Goal: Task Accomplishment & Management: Complete application form

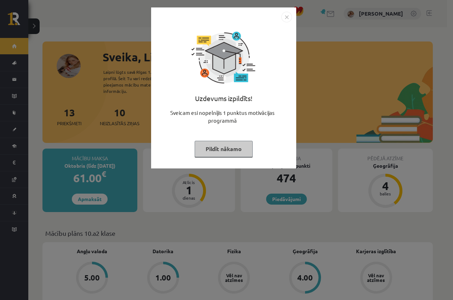
click at [287, 18] on img "Close" at bounding box center [287, 17] width 11 height 11
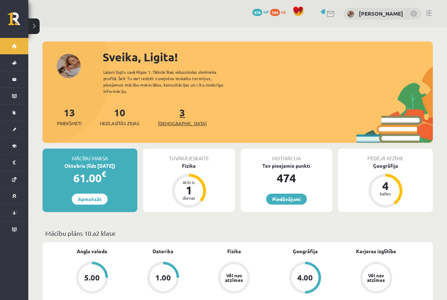
click at [173, 120] on span "[DEMOGRAPHIC_DATA]" at bounding box center [182, 123] width 49 height 7
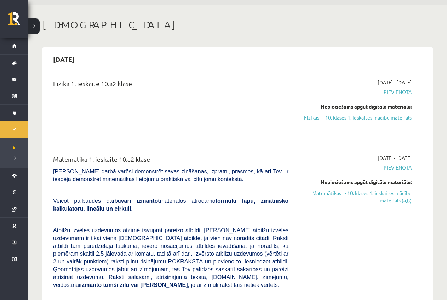
scroll to position [35, 0]
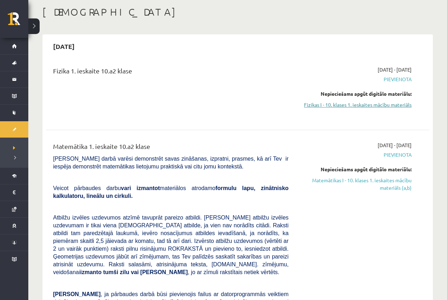
click at [390, 102] on link "Fizikas I - 10. klases 1. ieskaites mācību materiāls" at bounding box center [355, 104] width 113 height 7
click at [381, 103] on link "Fizikas I - 10. klases 1. ieskaites mācību materiāls" at bounding box center [355, 104] width 113 height 7
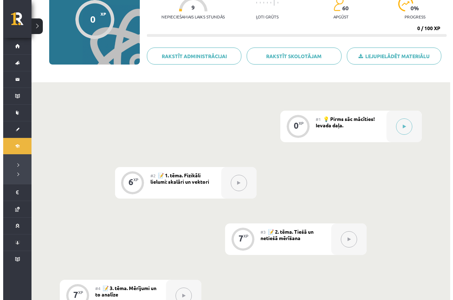
scroll to position [80, 0]
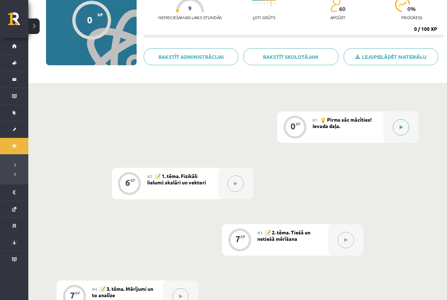
click at [400, 122] on button at bounding box center [401, 127] width 16 height 16
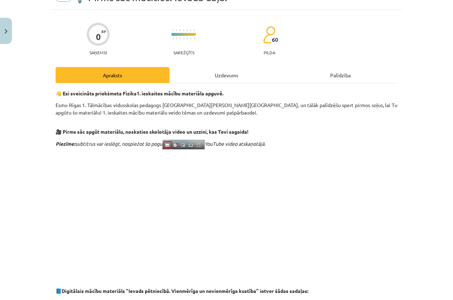
scroll to position [0, 0]
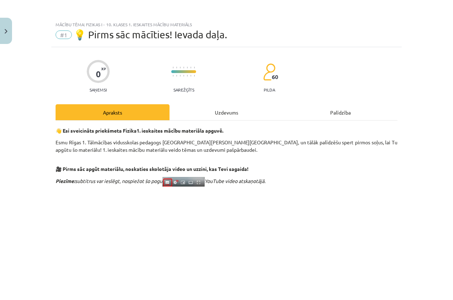
click at [214, 110] on div "Uzdevums" at bounding box center [227, 112] width 114 height 16
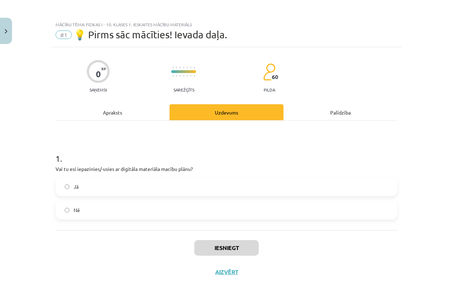
scroll to position [2, 0]
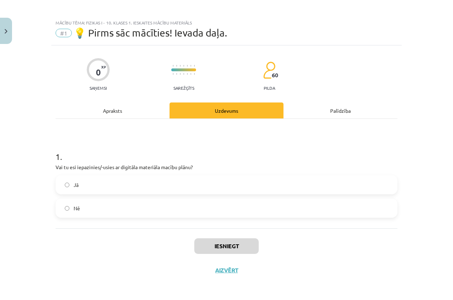
drag, startPoint x: 91, startPoint y: 186, endPoint x: 116, endPoint y: 198, distance: 27.4
click at [91, 186] on label "Jā" at bounding box center [226, 185] width 341 height 18
click at [210, 247] on button "Iesniegt" at bounding box center [226, 246] width 64 height 16
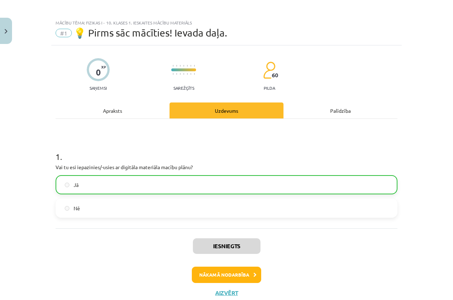
drag, startPoint x: 271, startPoint y: 248, endPoint x: 273, endPoint y: 304, distance: 56.0
drag, startPoint x: 273, startPoint y: 304, endPoint x: 250, endPoint y: 274, distance: 37.7
click at [254, 274] on icon at bounding box center [255, 274] width 3 height 5
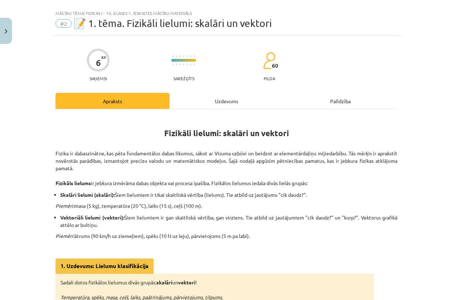
scroll to position [0, 0]
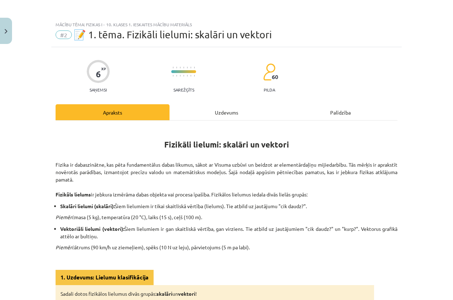
click at [228, 115] on div "Uzdevums" at bounding box center [227, 112] width 114 height 16
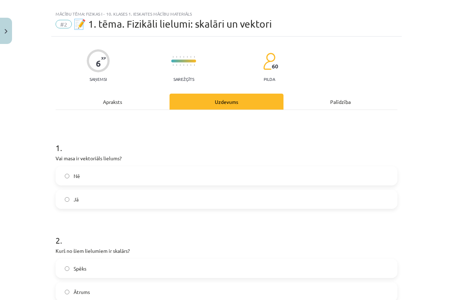
scroll to position [18, 0]
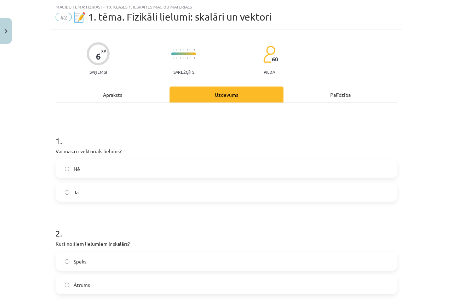
click at [107, 87] on div "Apraksts" at bounding box center [113, 94] width 114 height 16
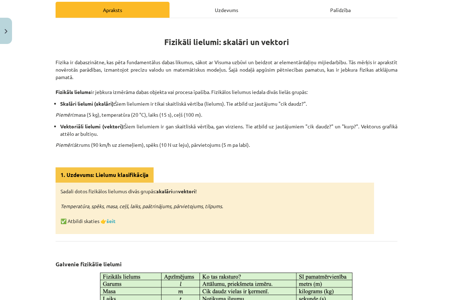
scroll to position [0, 0]
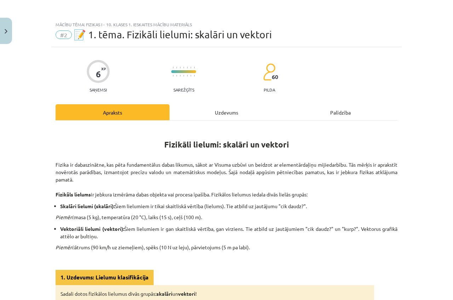
click at [211, 113] on div "Uzdevums" at bounding box center [227, 112] width 114 height 16
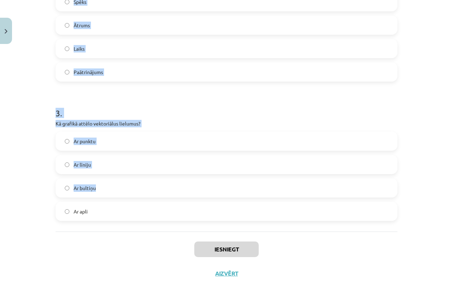
scroll to position [280, 0]
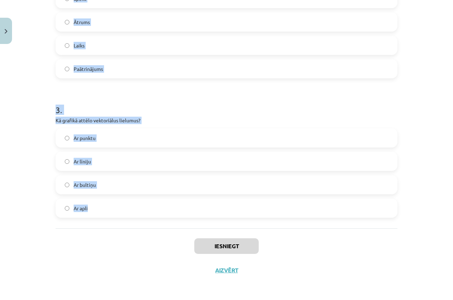
drag, startPoint x: 53, startPoint y: 99, endPoint x: 134, endPoint y: 213, distance: 139.7
click at [134, 213] on form "1 . Vai masa ir vektoriāls lielums? Nē Jā 2 . Kurš no šiem lielumiem ir skalārs…" at bounding box center [227, 39] width 342 height 357
copy form "Vai masa ir vektoriāls lielums? Nē Jā 2 . Kurš no šiem lielumiem ir skalārs? Sp…"
click at [105, 118] on p "Kā grafikā attēlo vektoriālus lielumus?" at bounding box center [227, 120] width 342 height 7
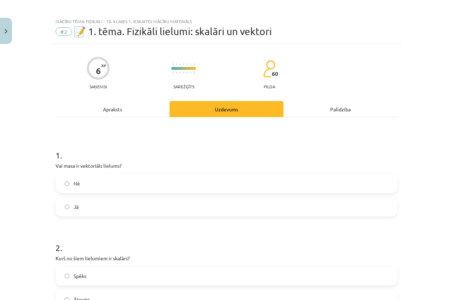
scroll to position [0, 0]
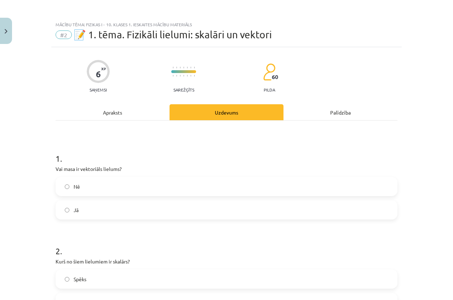
click at [111, 110] on div "Apraksts" at bounding box center [113, 112] width 114 height 16
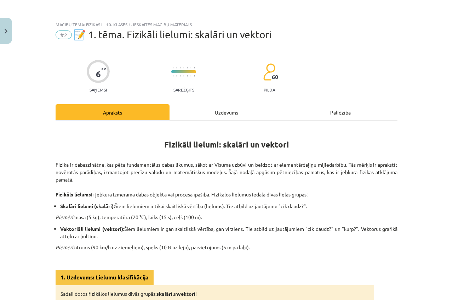
click at [227, 111] on div "Uzdevums" at bounding box center [227, 112] width 114 height 16
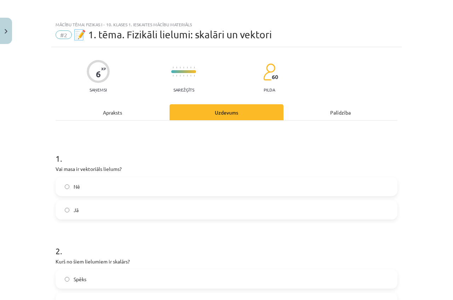
click at [112, 110] on div "Apraksts" at bounding box center [113, 112] width 114 height 16
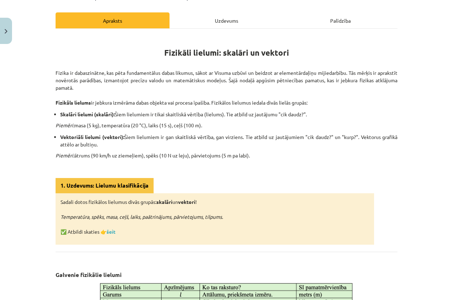
scroll to position [195, 0]
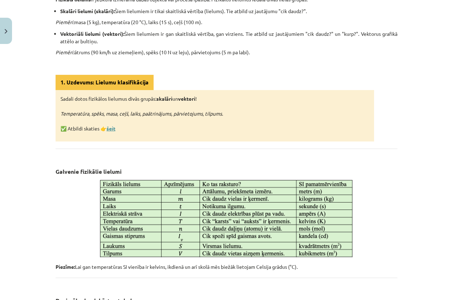
click at [110, 128] on link "šeit" at bounding box center [111, 128] width 9 height 6
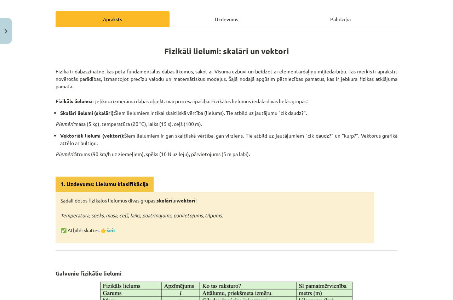
scroll to position [0, 0]
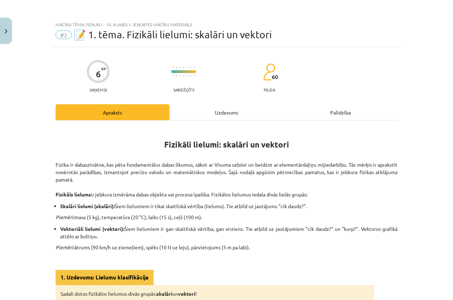
click at [219, 112] on div "Uzdevums" at bounding box center [227, 112] width 114 height 16
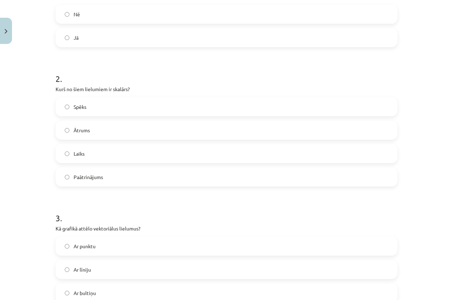
scroll to position [159, 0]
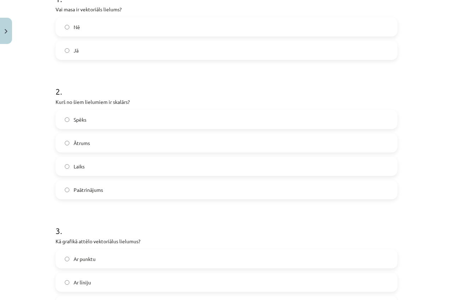
drag, startPoint x: 121, startPoint y: 34, endPoint x: 126, endPoint y: 12, distance: 22.6
click at [111, 159] on label "Laiks" at bounding box center [226, 166] width 341 height 18
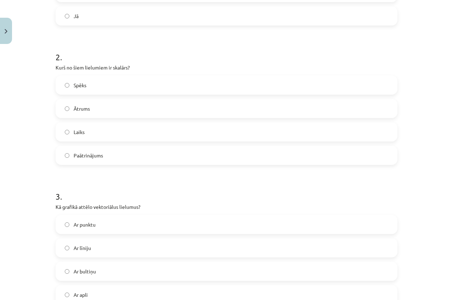
scroll to position [89, 0]
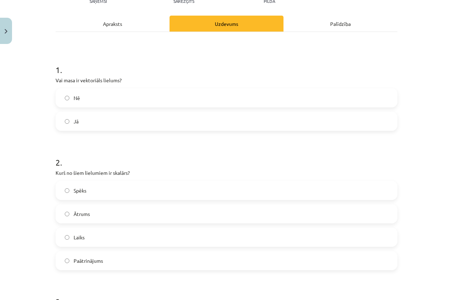
click at [85, 96] on label "Nē" at bounding box center [226, 98] width 341 height 18
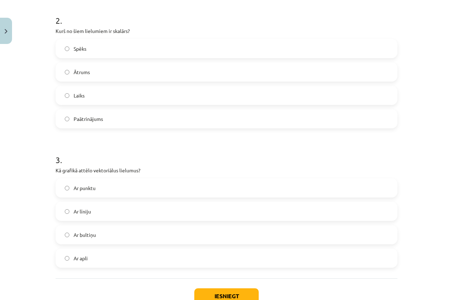
scroll to position [53, 0]
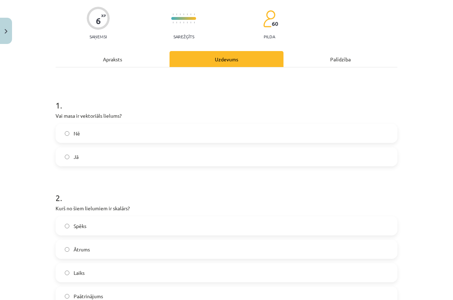
click at [101, 61] on div "Apraksts" at bounding box center [113, 59] width 114 height 16
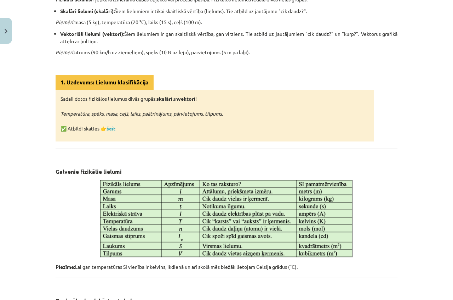
scroll to position [89, 0]
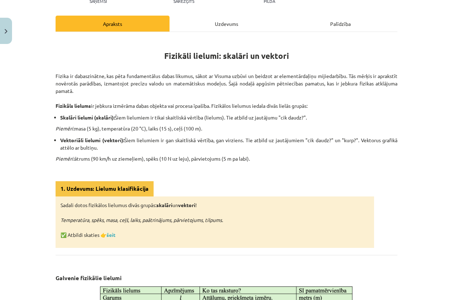
click at [228, 26] on div "Uzdevums" at bounding box center [227, 24] width 114 height 16
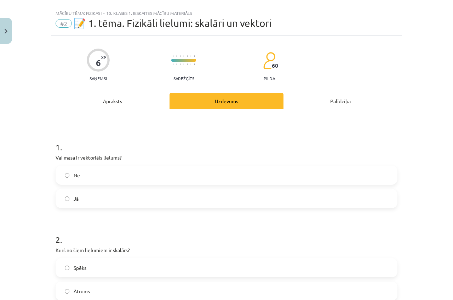
scroll to position [0, 0]
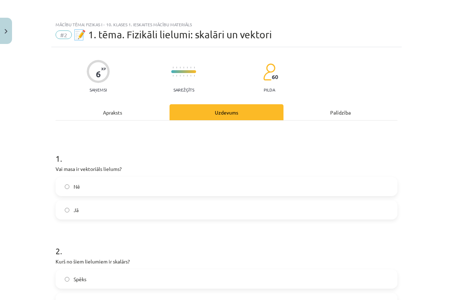
click at [120, 113] on div "Apraksts" at bounding box center [113, 112] width 114 height 16
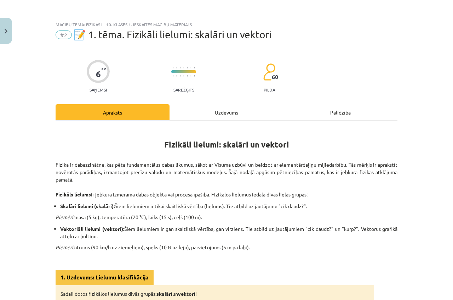
click at [229, 111] on div "Uzdevums" at bounding box center [227, 112] width 114 height 16
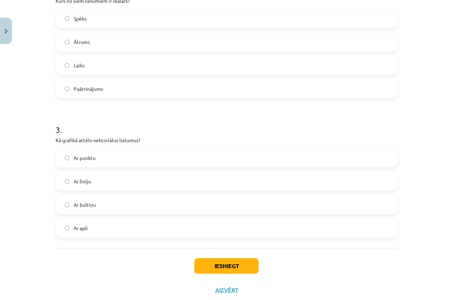
scroll to position [280, 0]
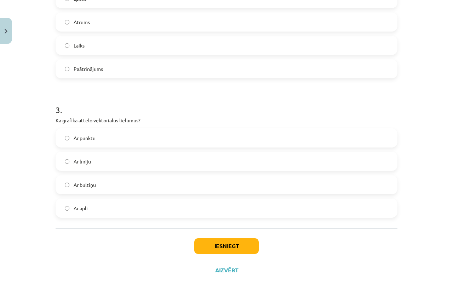
click at [106, 183] on label "Ar bultiņu" at bounding box center [226, 185] width 341 height 18
click at [200, 242] on button "Iesniegt" at bounding box center [226, 246] width 64 height 16
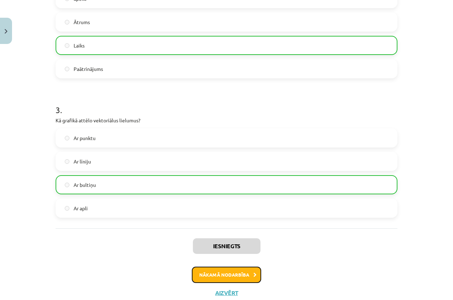
click at [224, 276] on button "Nākamā nodarbība" at bounding box center [226, 274] width 69 height 16
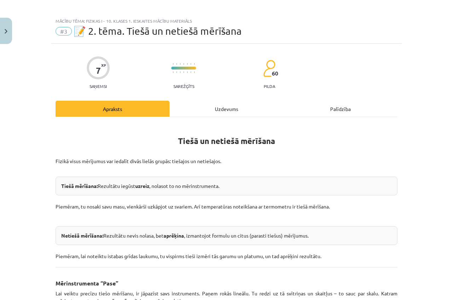
scroll to position [0, 0]
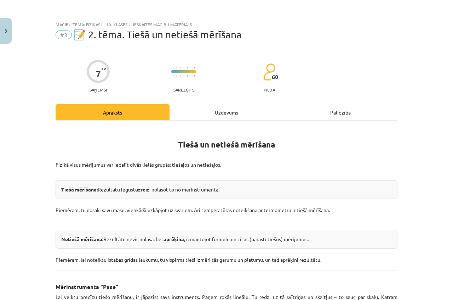
click at [225, 113] on div "Uzdevums" at bounding box center [227, 112] width 114 height 16
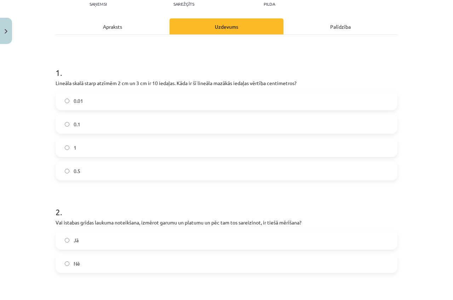
scroll to position [89, 0]
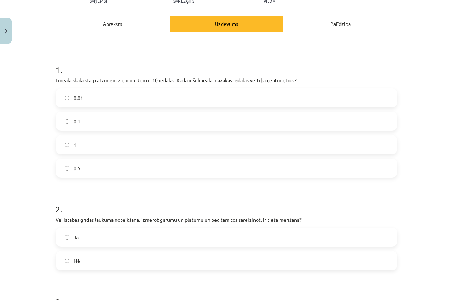
click at [92, 118] on label "0.1" at bounding box center [226, 121] width 341 height 18
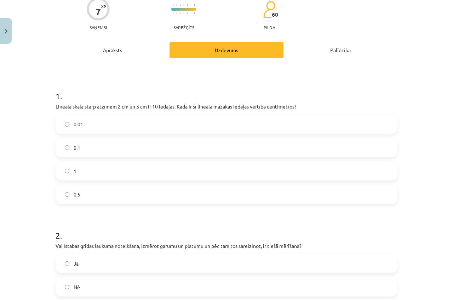
scroll to position [53, 0]
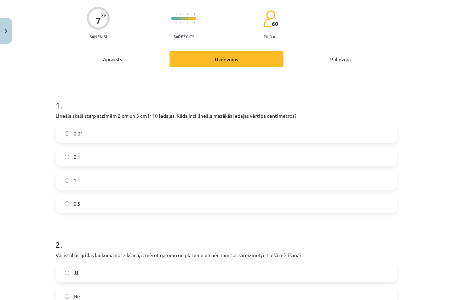
click at [107, 59] on div "Apraksts" at bounding box center [113, 59] width 114 height 16
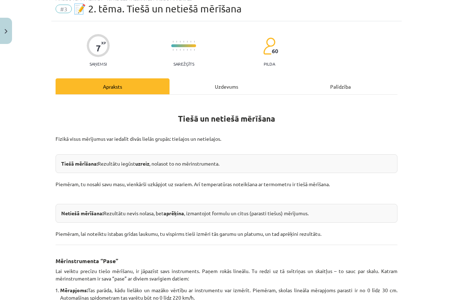
scroll to position [0, 0]
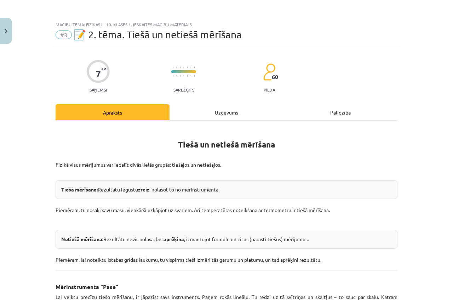
click at [226, 114] on div "Uzdevums" at bounding box center [227, 112] width 114 height 16
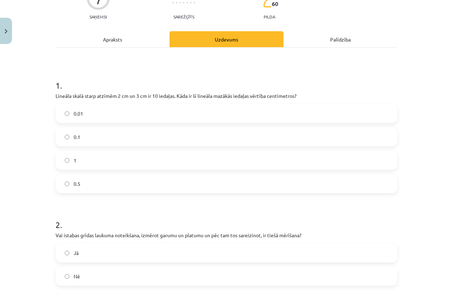
scroll to position [53, 0]
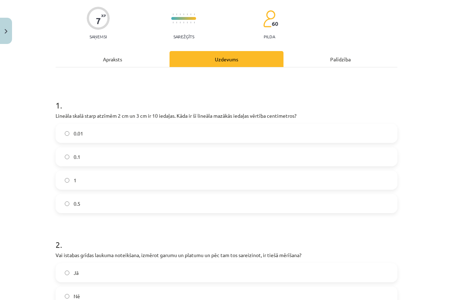
click at [113, 60] on div "Apraksts" at bounding box center [113, 59] width 114 height 16
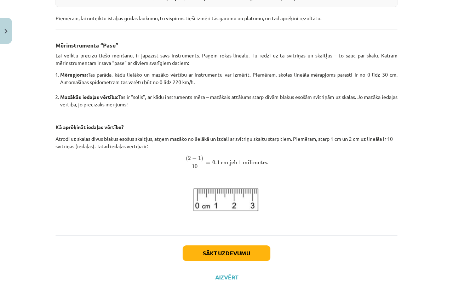
scroll to position [248, 0]
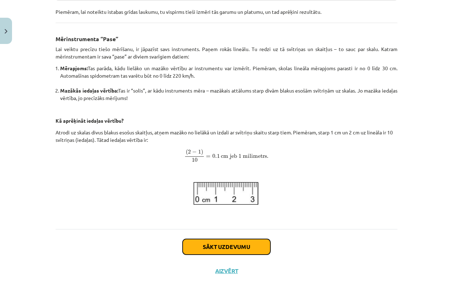
click at [226, 244] on button "Sākt uzdevumu" at bounding box center [227, 247] width 88 height 16
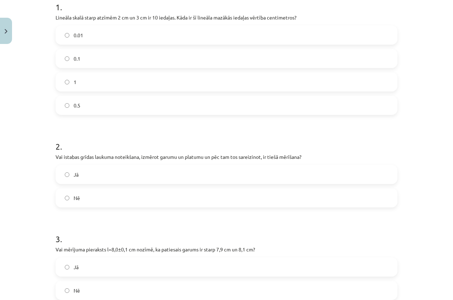
scroll to position [159, 0]
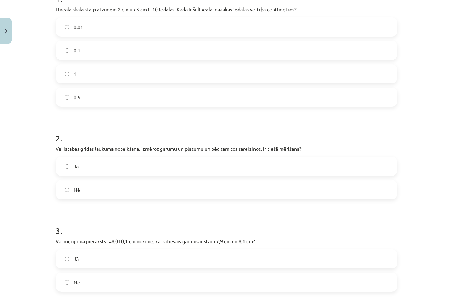
click at [106, 185] on label "Nē" at bounding box center [226, 190] width 341 height 18
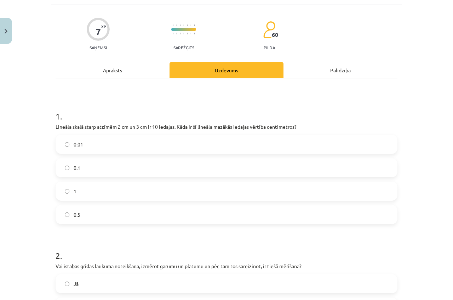
scroll to position [18, 0]
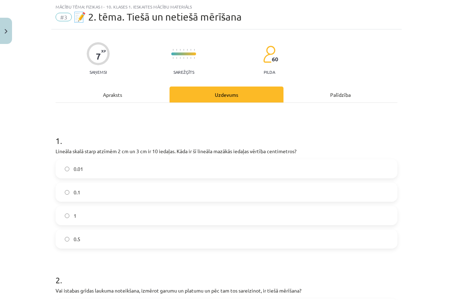
click at [110, 96] on div "Apraksts" at bounding box center [113, 94] width 114 height 16
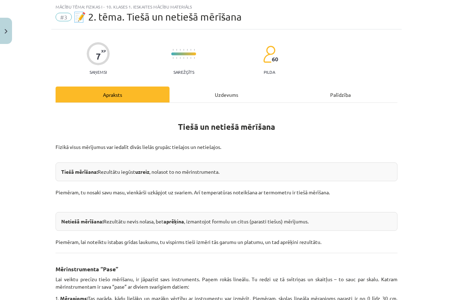
click at [218, 95] on div "Uzdevums" at bounding box center [227, 94] width 114 height 16
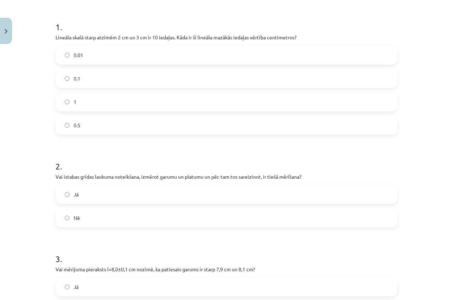
scroll to position [195, 0]
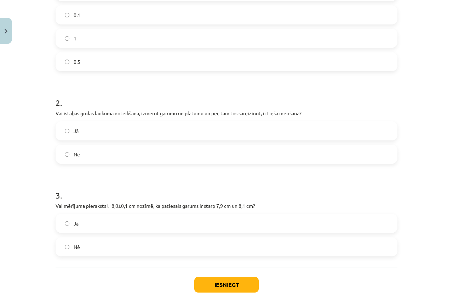
click at [198, 242] on label "Nē" at bounding box center [226, 247] width 341 height 18
click at [222, 280] on button "Iesniegt" at bounding box center [226, 285] width 64 height 16
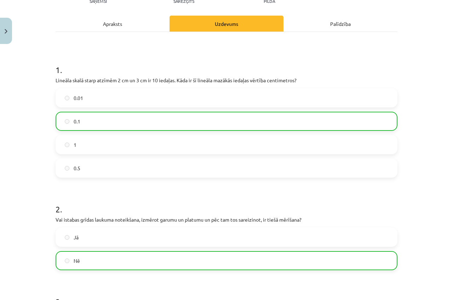
scroll to position [256, 0]
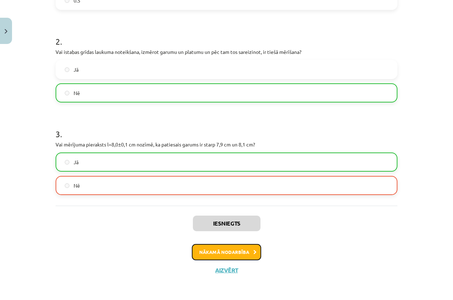
click at [230, 254] on button "Nākamā nodarbība" at bounding box center [226, 252] width 69 height 16
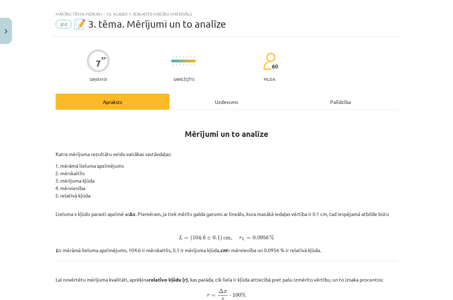
scroll to position [0, 0]
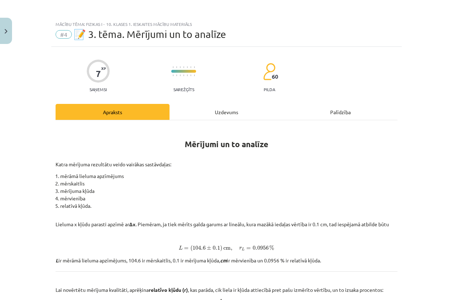
click at [214, 111] on div "Uzdevums" at bounding box center [227, 112] width 114 height 16
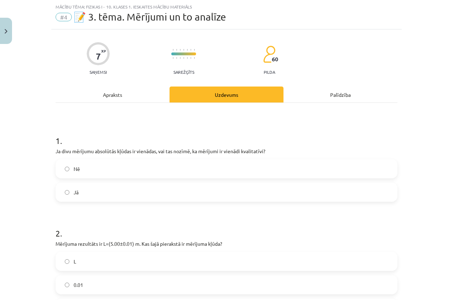
click at [113, 93] on div "Apraksts" at bounding box center [113, 94] width 114 height 16
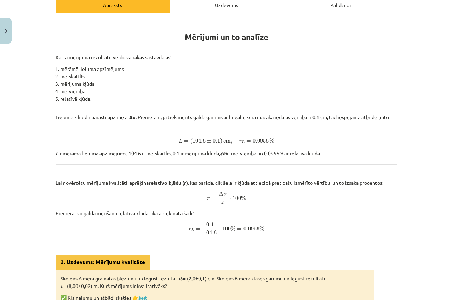
scroll to position [107, 0]
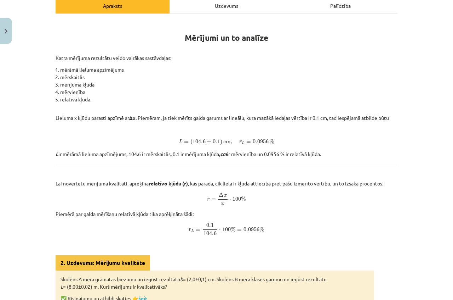
click at [232, 6] on div "Uzdevums" at bounding box center [227, 6] width 114 height 16
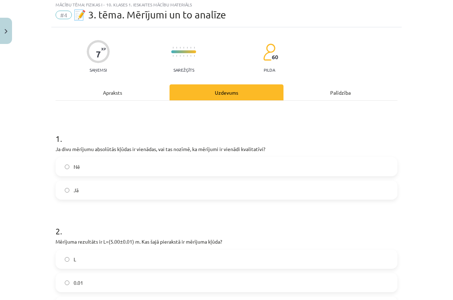
scroll to position [18, 0]
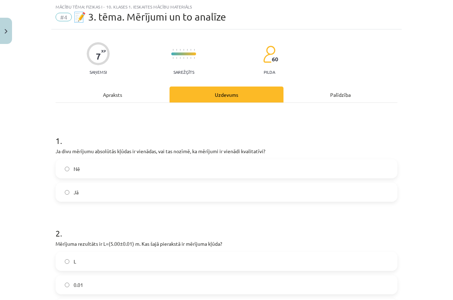
click at [204, 181] on div "Nē Jā" at bounding box center [227, 180] width 342 height 43
click at [100, 185] on label "Jā" at bounding box center [226, 192] width 341 height 18
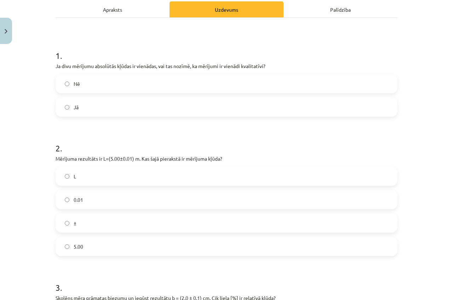
scroll to position [124, 0]
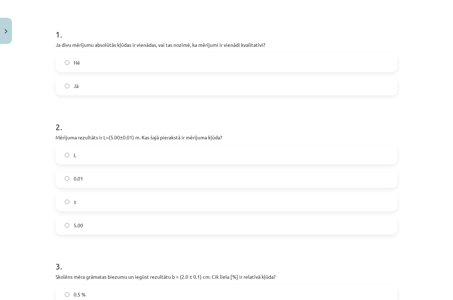
click at [92, 61] on label "Nē" at bounding box center [226, 62] width 341 height 18
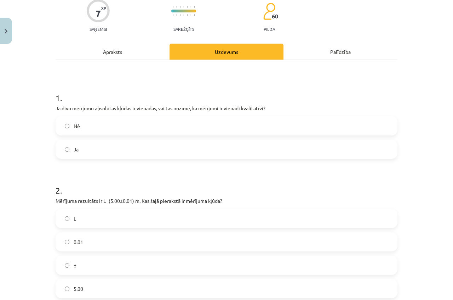
scroll to position [0, 0]
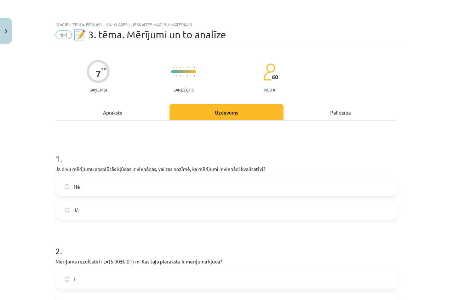
click at [107, 113] on div "Apraksts" at bounding box center [113, 112] width 114 height 16
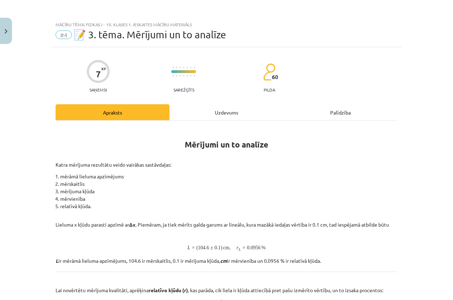
scroll to position [18, 0]
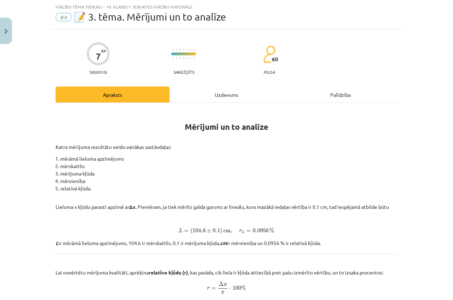
click at [222, 93] on div "Uzdevums" at bounding box center [227, 94] width 114 height 16
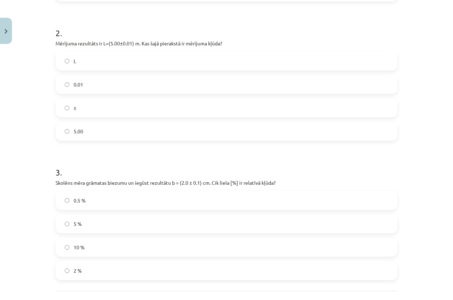
scroll to position [230, 0]
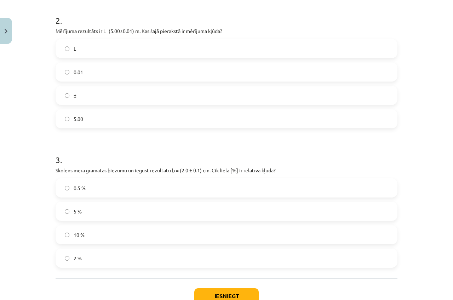
click at [83, 69] on label "0.01" at bounding box center [226, 72] width 341 height 18
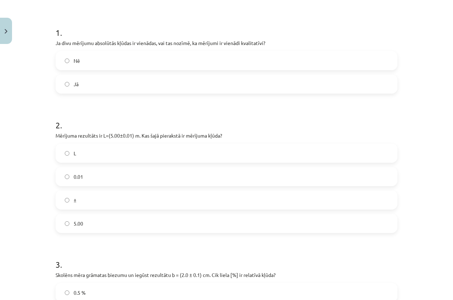
scroll to position [18, 0]
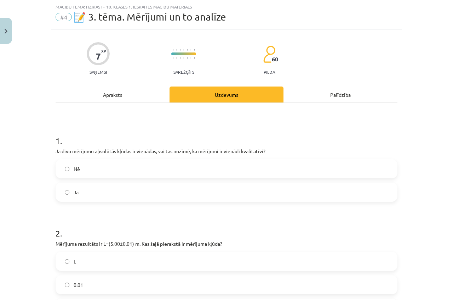
click at [117, 93] on div "Apraksts" at bounding box center [113, 94] width 114 height 16
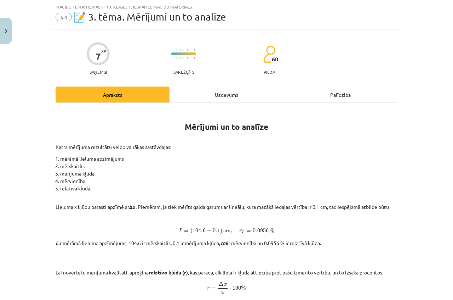
click at [215, 96] on div "Uzdevums" at bounding box center [227, 94] width 114 height 16
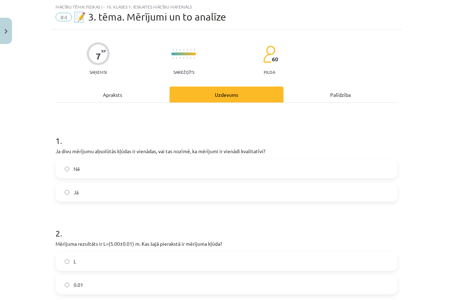
click at [108, 98] on div "Apraksts" at bounding box center [113, 94] width 114 height 16
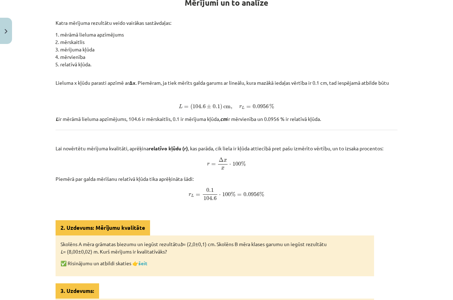
scroll to position [159, 0]
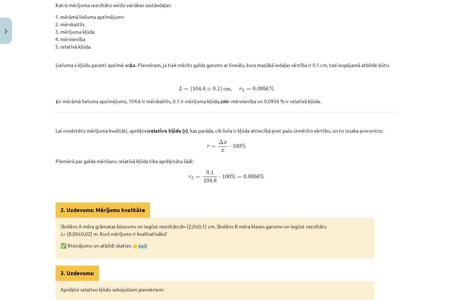
click at [138, 246] on link "šeit" at bounding box center [142, 245] width 9 height 6
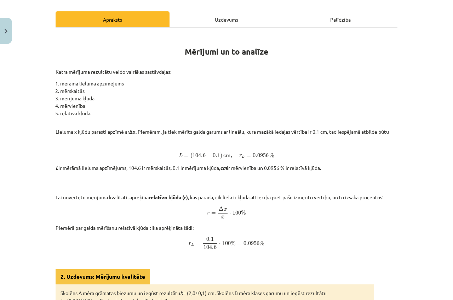
scroll to position [0, 0]
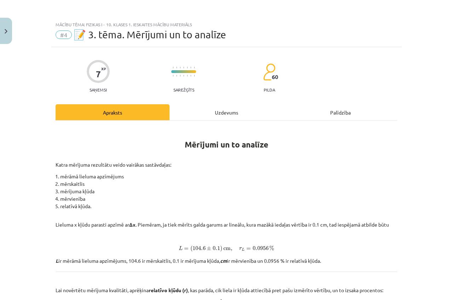
click at [229, 112] on div "Uzdevums" at bounding box center [227, 112] width 114 height 16
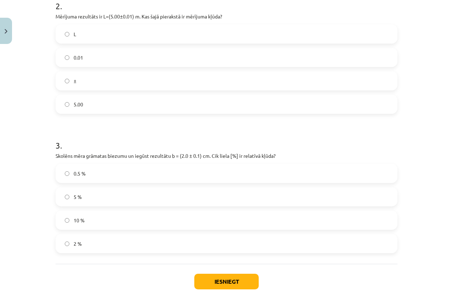
scroll to position [280, 0]
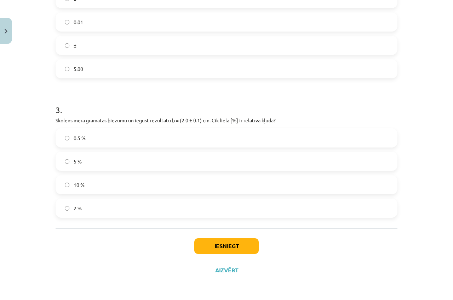
click at [131, 142] on label "0.5 %" at bounding box center [226, 138] width 341 height 18
click at [211, 243] on button "Iesniegt" at bounding box center [226, 246] width 64 height 16
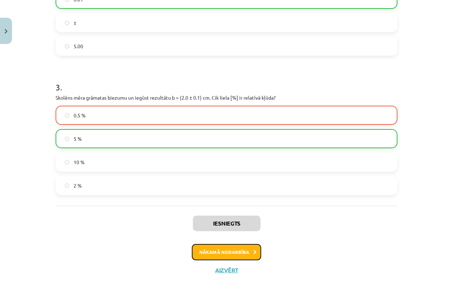
click at [219, 249] on button "Nākamā nodarbība" at bounding box center [226, 252] width 69 height 16
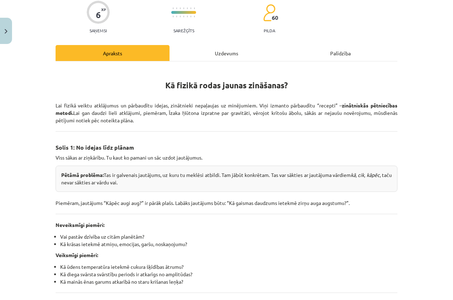
scroll to position [0, 0]
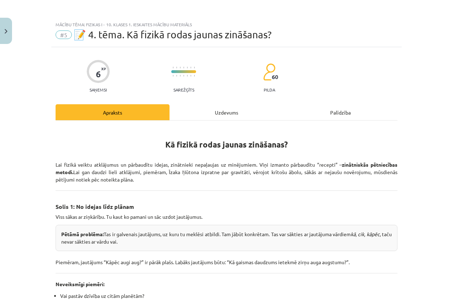
click at [221, 114] on div "Uzdevums" at bounding box center [227, 112] width 114 height 16
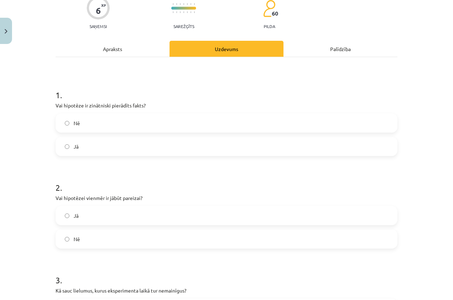
scroll to position [21, 0]
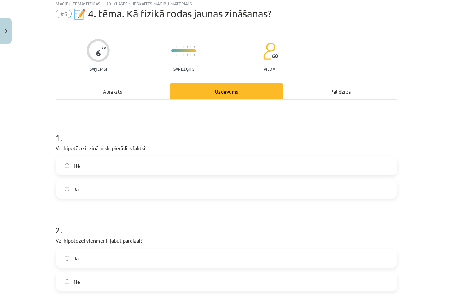
click at [126, 92] on div "Apraksts" at bounding box center [113, 91] width 114 height 16
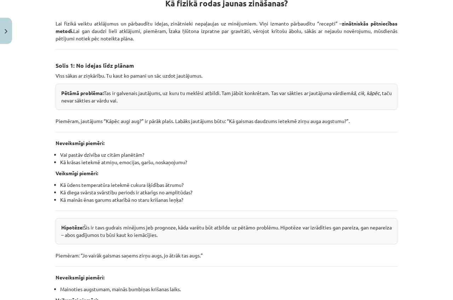
scroll to position [66, 0]
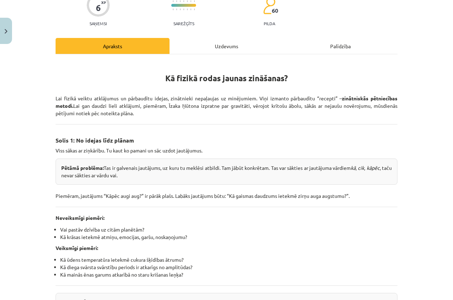
drag, startPoint x: 224, startPoint y: 47, endPoint x: 220, endPoint y: 50, distance: 4.8
click at [223, 48] on div "Uzdevums" at bounding box center [227, 46] width 114 height 16
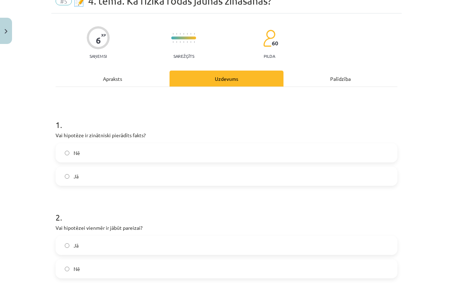
scroll to position [18, 0]
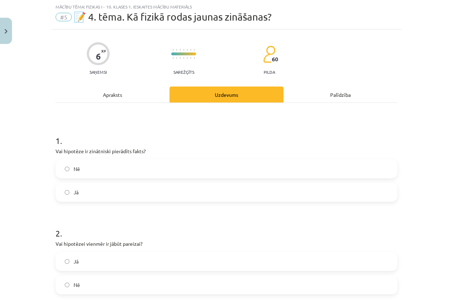
click at [103, 186] on label "Jā" at bounding box center [226, 192] width 341 height 18
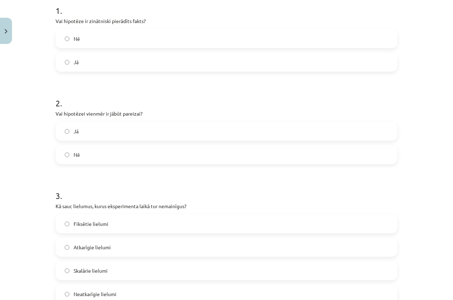
scroll to position [159, 0]
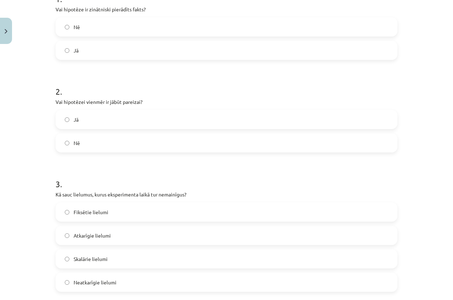
click at [100, 138] on label "Nē" at bounding box center [226, 143] width 341 height 18
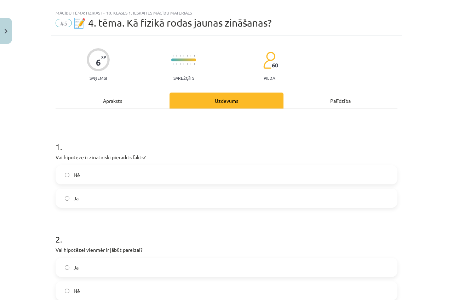
scroll to position [0, 0]
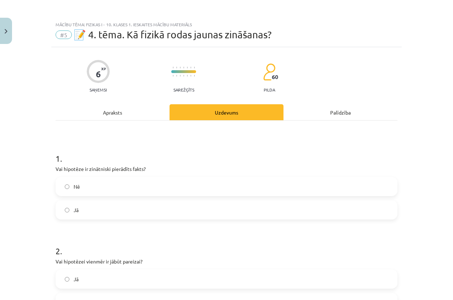
click at [112, 113] on div "Apraksts" at bounding box center [113, 112] width 114 height 16
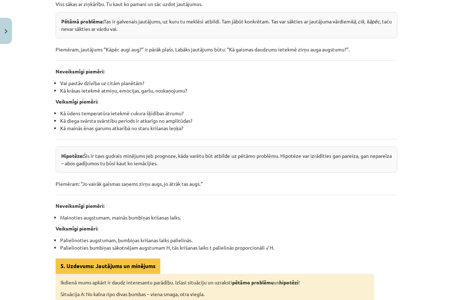
scroll to position [230, 0]
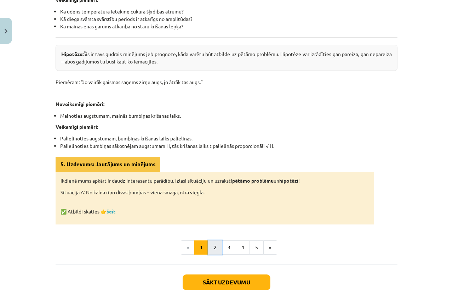
click at [217, 247] on button "2" at bounding box center [215, 247] width 14 height 14
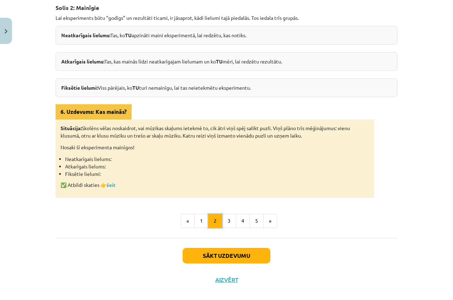
scroll to position [127, 0]
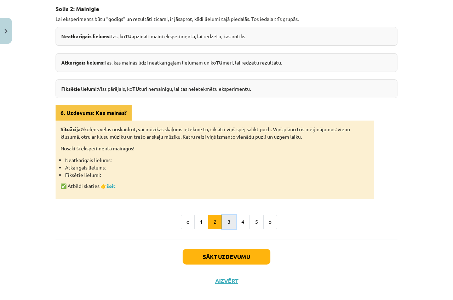
click at [228, 221] on button "3" at bounding box center [229, 222] width 14 height 14
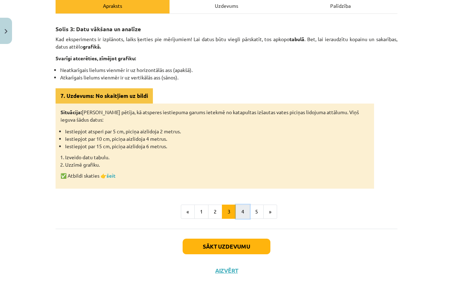
click at [241, 212] on button "4" at bounding box center [243, 211] width 14 height 14
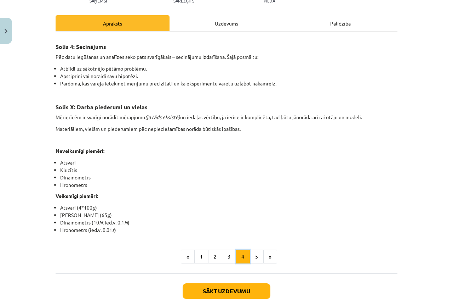
scroll to position [71, 0]
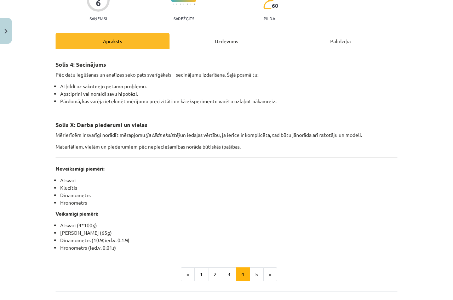
click at [214, 40] on div "Uzdevums" at bounding box center [227, 41] width 114 height 16
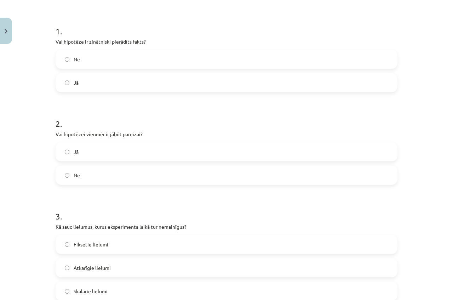
scroll to position [0, 0]
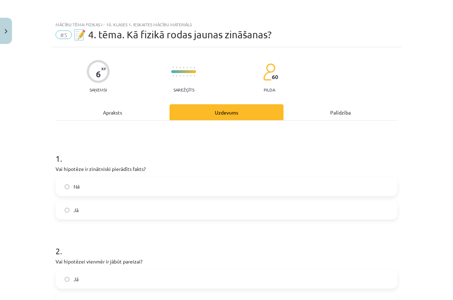
click at [113, 113] on div "Apraksts" at bounding box center [113, 112] width 114 height 16
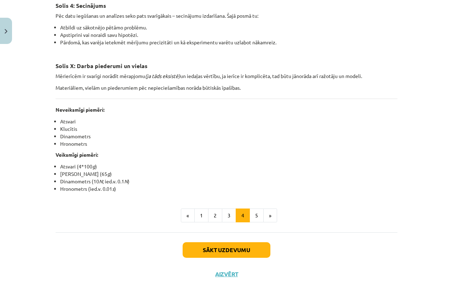
scroll to position [133, 0]
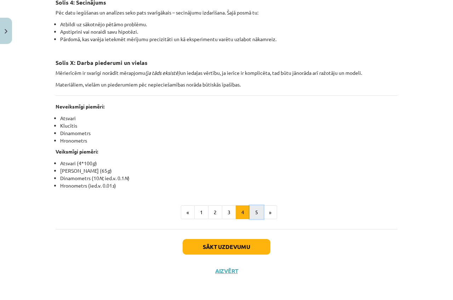
click at [257, 210] on button "5" at bounding box center [257, 212] width 14 height 14
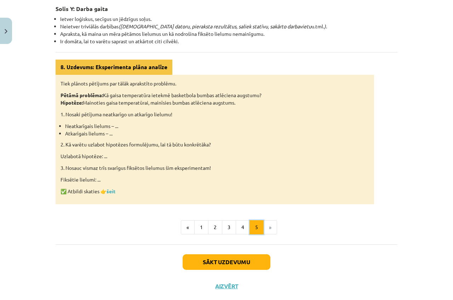
scroll to position [91, 0]
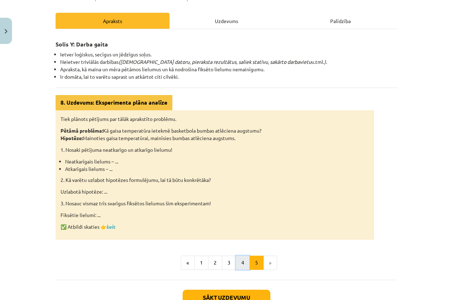
click at [241, 263] on button "4" at bounding box center [243, 262] width 14 height 14
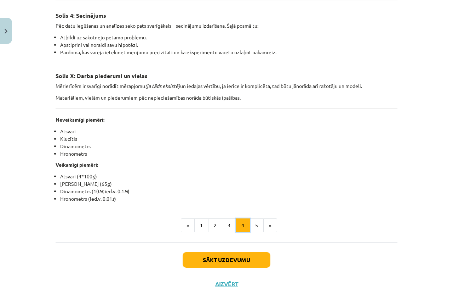
scroll to position [127, 0]
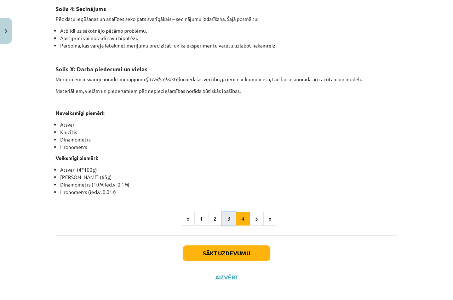
click at [225, 218] on button "3" at bounding box center [229, 218] width 14 height 14
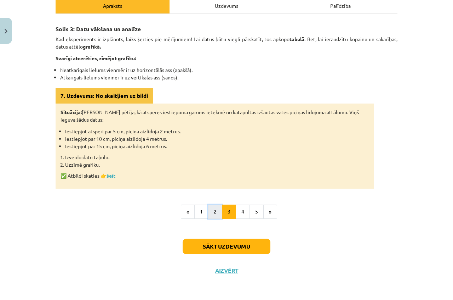
click at [210, 211] on button "2" at bounding box center [215, 211] width 14 height 14
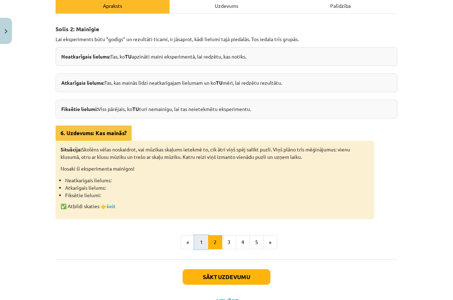
click at [194, 242] on button "1" at bounding box center [201, 242] width 14 height 14
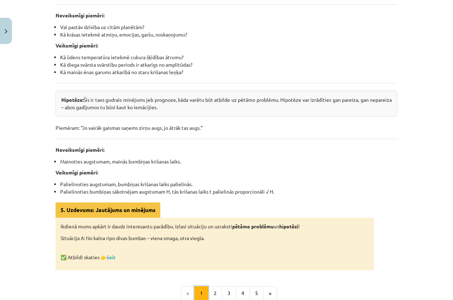
scroll to position [304, 0]
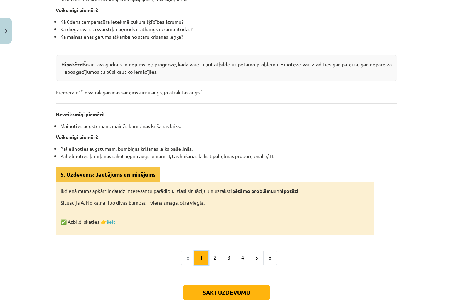
click at [205, 256] on button "1" at bounding box center [201, 257] width 14 height 14
click at [216, 253] on button "2" at bounding box center [215, 257] width 14 height 14
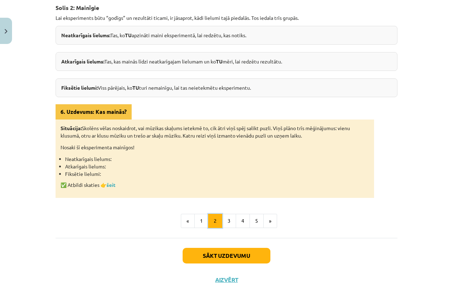
scroll to position [127, 0]
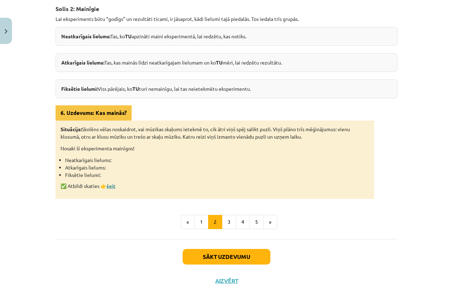
click at [108, 185] on link "šeit" at bounding box center [111, 185] width 9 height 6
click at [225, 220] on button "3" at bounding box center [229, 222] width 14 height 14
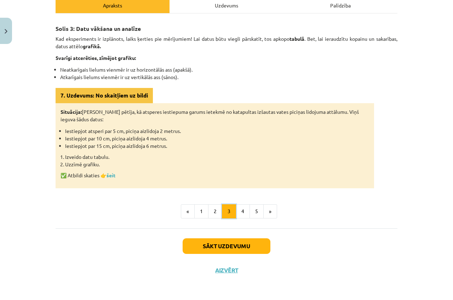
scroll to position [107, 0]
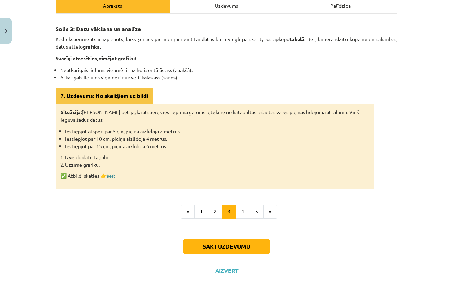
click at [107, 173] on link "šeit" at bounding box center [111, 175] width 9 height 6
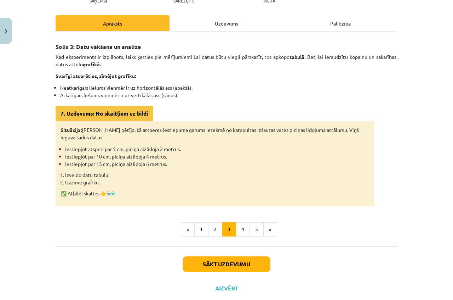
scroll to position [71, 0]
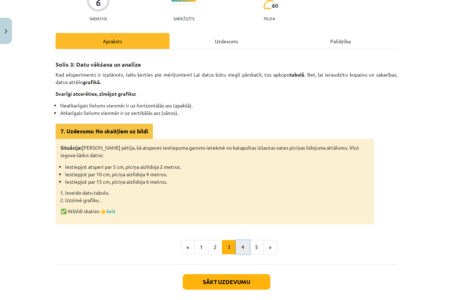
click at [240, 248] on button "4" at bounding box center [243, 247] width 14 height 14
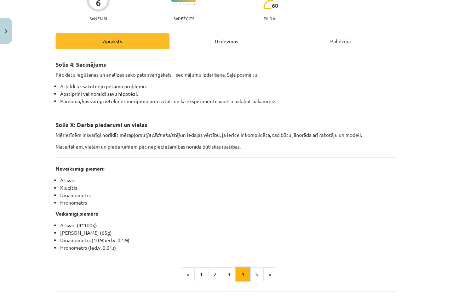
scroll to position [107, 0]
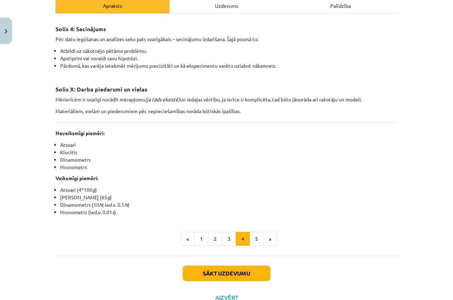
click at [217, 5] on div "Uzdevums" at bounding box center [227, 6] width 114 height 16
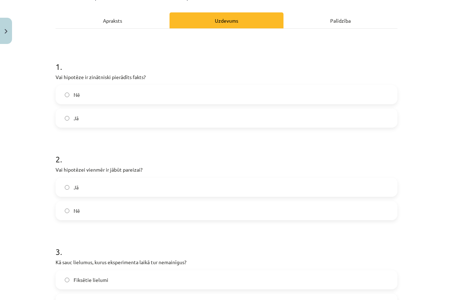
scroll to position [0, 0]
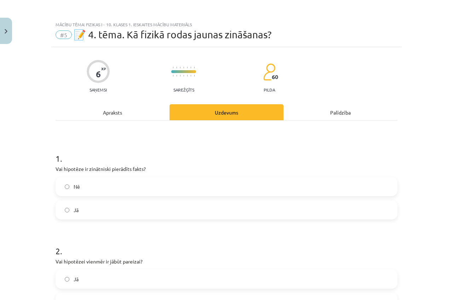
click at [103, 109] on div "Apraksts" at bounding box center [113, 112] width 114 height 16
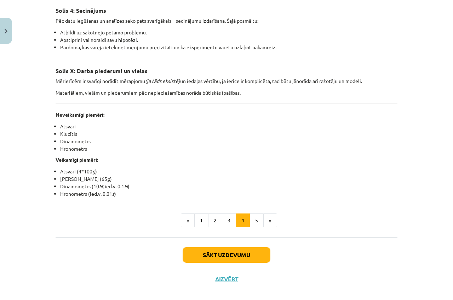
scroll to position [133, 0]
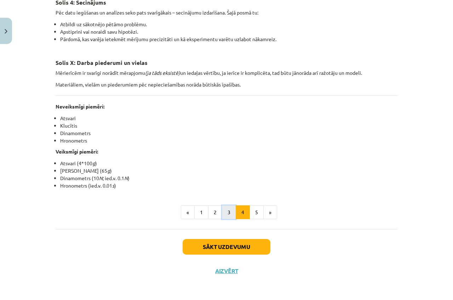
click at [224, 213] on button "3" at bounding box center [229, 212] width 14 height 14
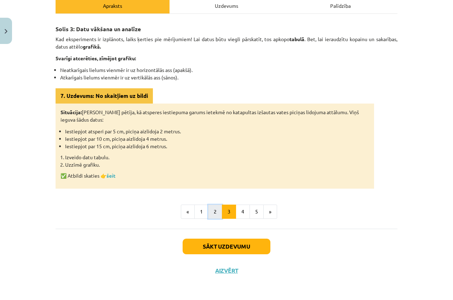
click at [213, 211] on button "2" at bounding box center [215, 211] width 14 height 14
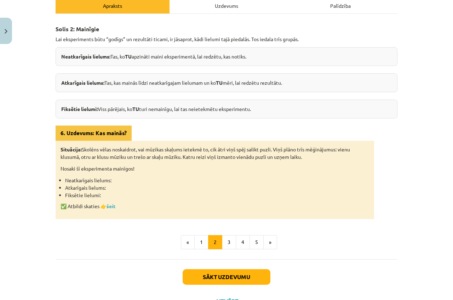
click at [225, 1] on div "Uzdevums" at bounding box center [227, 6] width 114 height 16
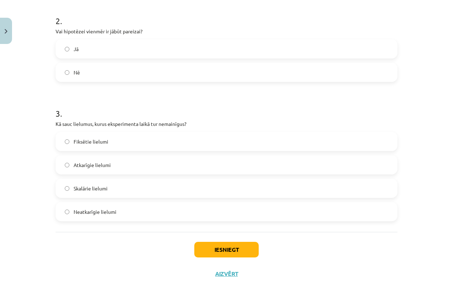
scroll to position [233, 0]
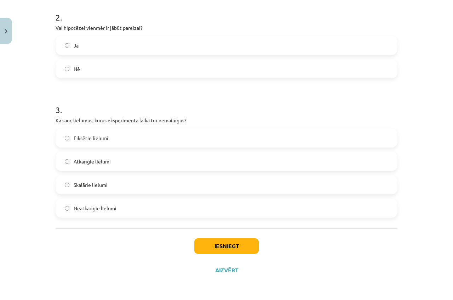
click at [98, 137] on span "Fiksētie lielumi" at bounding box center [91, 137] width 35 height 7
click at [254, 248] on button "Iesniegt" at bounding box center [226, 246] width 64 height 16
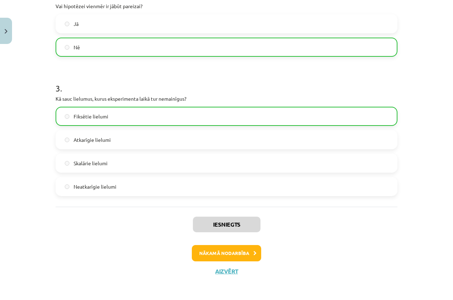
scroll to position [256, 0]
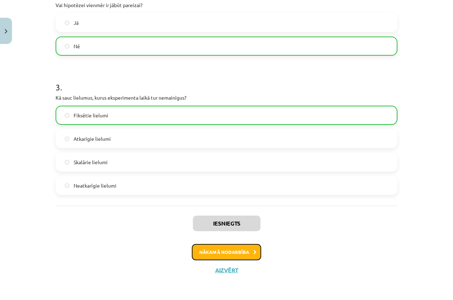
click at [247, 250] on button "Nākamā nodarbība" at bounding box center [226, 252] width 69 height 16
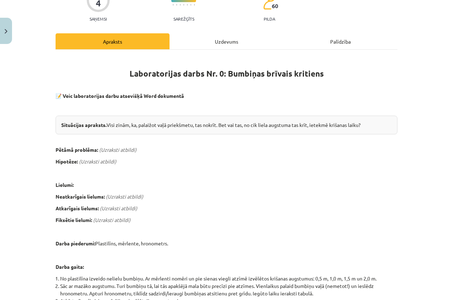
scroll to position [0, 0]
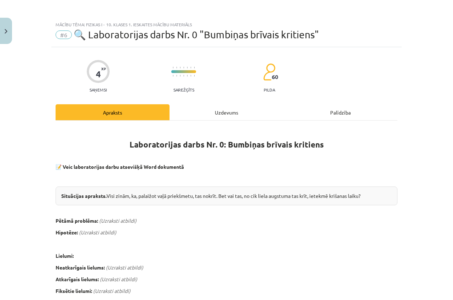
click at [233, 108] on div "Uzdevums" at bounding box center [227, 112] width 114 height 16
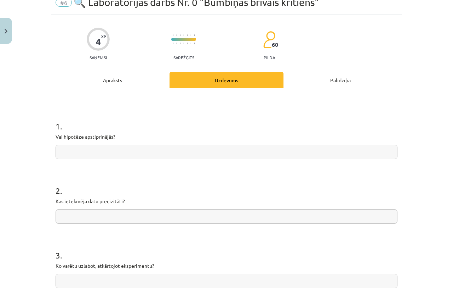
scroll to position [18, 0]
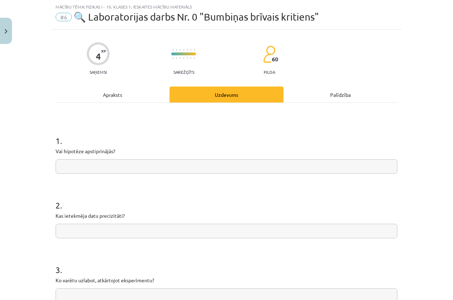
click at [122, 90] on div "Apraksts" at bounding box center [113, 94] width 114 height 16
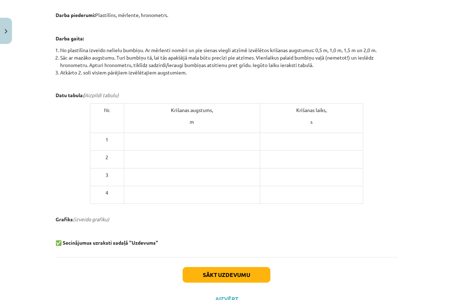
scroll to position [186, 0]
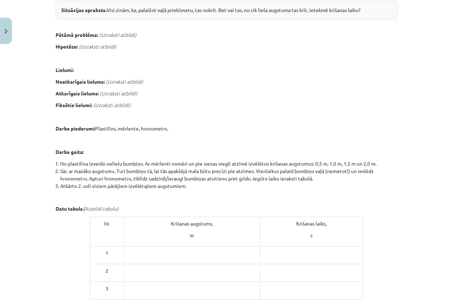
click at [118, 36] on em "(Uzraksti atbildi)" at bounding box center [118, 35] width 38 height 6
click at [108, 46] on em "(Uzraksti atbildi)" at bounding box center [98, 46] width 38 height 6
click at [112, 77] on div "Laboratorijas darbs Nr. 0: Bumbiņas brīvais kritiens 📝 Veic laboratorijas darbu…" at bounding box center [227, 150] width 342 height 418
click at [126, 88] on div "Laboratorijas darbs Nr. 0: Bumbiņas brīvais kritiens 📝 Veic laboratorijas darbu…" at bounding box center [227, 150] width 342 height 418
click at [119, 104] on em "(Uzraksti atbildi)" at bounding box center [112, 105] width 38 height 6
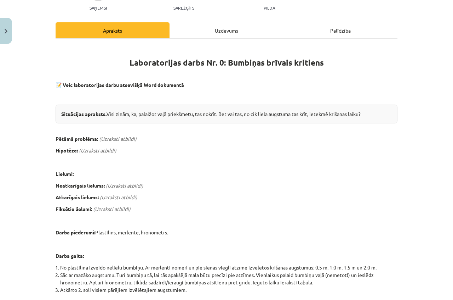
scroll to position [44, 0]
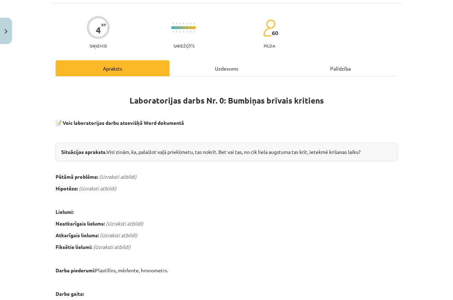
click at [217, 64] on div "Uzdevums" at bounding box center [227, 68] width 114 height 16
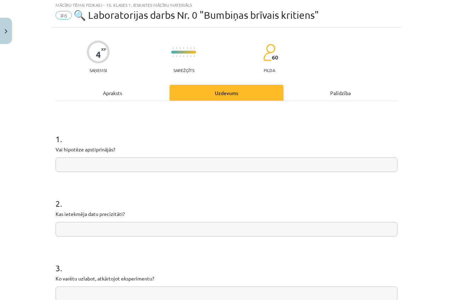
scroll to position [18, 0]
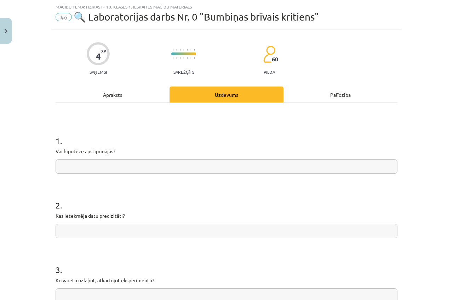
click at [114, 94] on div "Apraksts" at bounding box center [113, 94] width 114 height 16
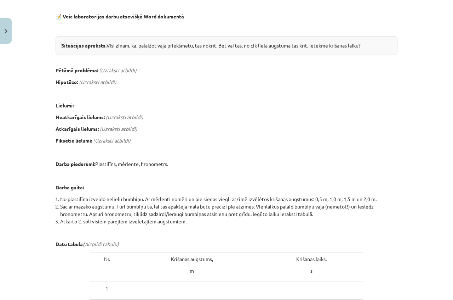
scroll to position [115, 0]
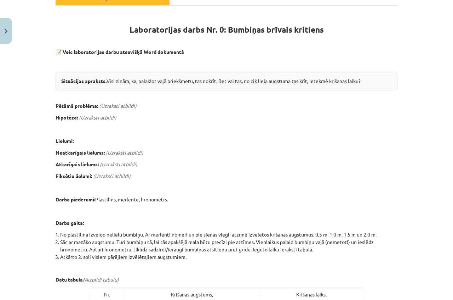
click at [104, 174] on em "(Uzraksti atbildi)" at bounding box center [112, 176] width 38 height 6
click at [109, 175] on em "(Uzraksti atbildi)" at bounding box center [112, 176] width 38 height 6
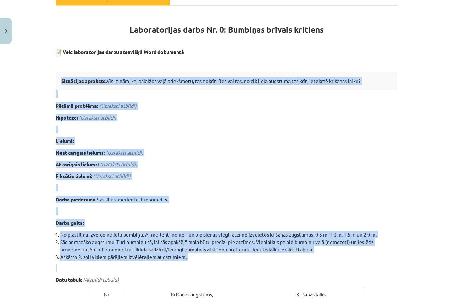
drag, startPoint x: 58, startPoint y: 79, endPoint x: 231, endPoint y: 260, distance: 250.3
click at [231, 260] on div "Laboratorijas darbs Nr. 0: Bumbiņas brīvais kritiens 📝 Veic laboratorijas darbu…" at bounding box center [227, 221] width 342 height 418
copy div "Situācijas apraksts. Visi zinām, ka, palaižot vaļā priekšmetu, tas nokrīt. Bet …"
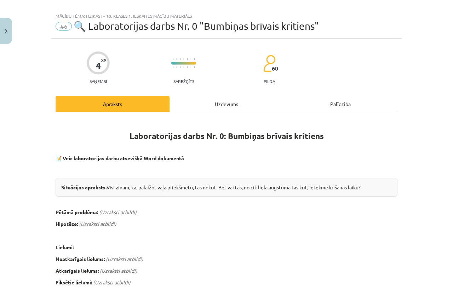
click at [231, 103] on div "Uzdevums" at bounding box center [227, 104] width 114 height 16
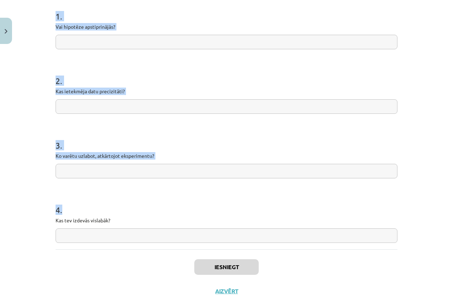
scroll to position [163, 0]
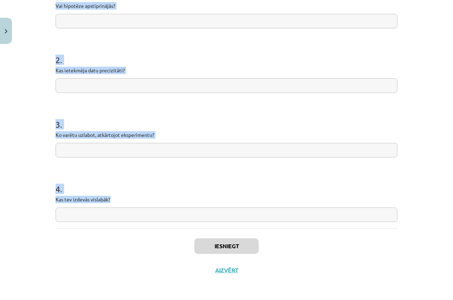
drag, startPoint x: 53, startPoint y: 68, endPoint x: 175, endPoint y: 198, distance: 177.7
click at [175, 198] on form "1 . Vai hipotēze apstiprinājās? 2 . Kas ietekmēja datu precizitāti? 3 . Ko varē…" at bounding box center [227, 100] width 342 height 244
copy form "1 . Vai hipotēze apstiprinājās? 2 . Kas ietekmēja datu precizitāti? 3 . Ko varē…"
click at [143, 88] on input "text" at bounding box center [227, 85] width 342 height 15
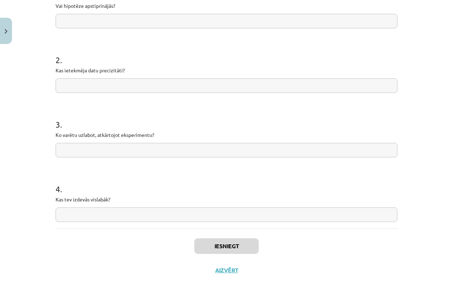
click at [165, 22] on input "text" at bounding box center [227, 21] width 342 height 15
type input "*"
type input "**"
click at [147, 82] on input "text" at bounding box center [227, 85] width 342 height 15
type input "*"
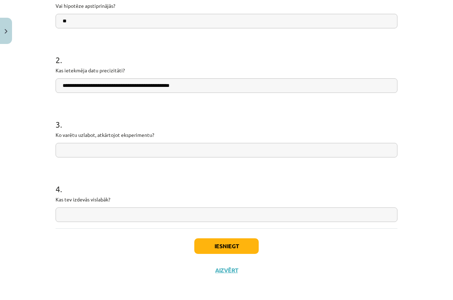
click at [148, 87] on input "**********" at bounding box center [227, 85] width 342 height 15
drag, startPoint x: 148, startPoint y: 87, endPoint x: 149, endPoint y: 83, distance: 4.5
click at [147, 83] on input "**********" at bounding box center [227, 85] width 342 height 15
click at [150, 85] on input "**********" at bounding box center [227, 85] width 342 height 15
click at [166, 89] on input "**********" at bounding box center [227, 85] width 342 height 15
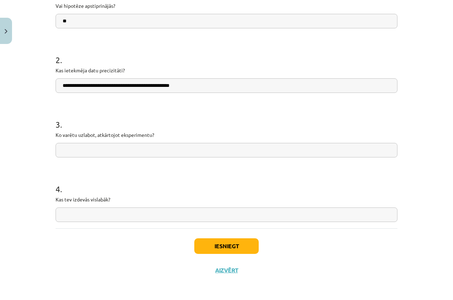
click at [176, 87] on input "**********" at bounding box center [227, 85] width 342 height 15
type input "**********"
click at [111, 145] on input "text" at bounding box center [227, 150] width 342 height 15
click at [61, 151] on input "**********" at bounding box center [227, 150] width 342 height 15
drag, startPoint x: 90, startPoint y: 151, endPoint x: 126, endPoint y: 164, distance: 37.9
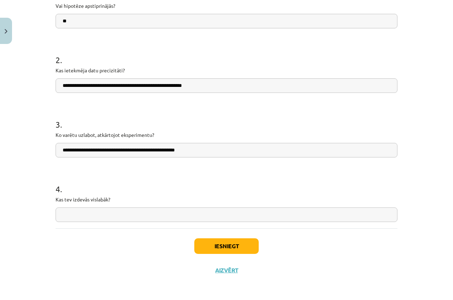
type input "**********"
drag, startPoint x: 189, startPoint y: 217, endPoint x: 177, endPoint y: 210, distance: 13.9
click at [177, 210] on input "text" at bounding box center [227, 214] width 342 height 15
type input "**********"
click at [209, 150] on input "**********" at bounding box center [227, 150] width 342 height 15
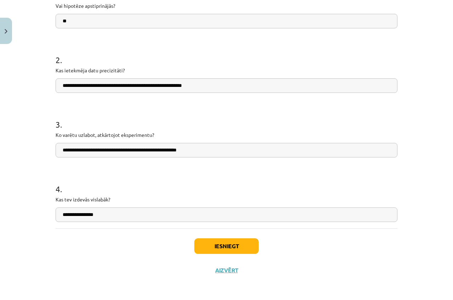
type input "**********"
click at [104, 18] on input "**" at bounding box center [227, 21] width 342 height 15
type input "***"
click at [233, 246] on button "Iesniegt" at bounding box center [226, 246] width 64 height 16
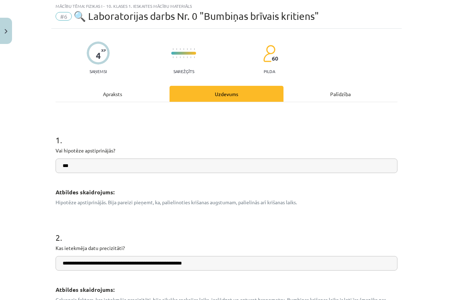
scroll to position [0, 0]
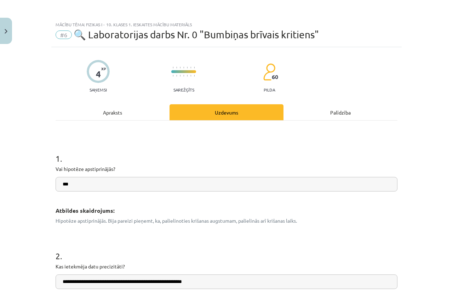
drag, startPoint x: 207, startPoint y: 220, endPoint x: 90, endPoint y: 219, distance: 116.9
click at [90, 219] on p "Hipotēze apstiprinājās. Bija pareizi pieņemt, ka, palielinoties krišanas augstu…" at bounding box center [227, 220] width 342 height 7
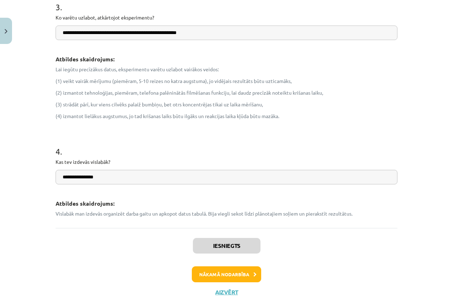
scroll to position [390, 0]
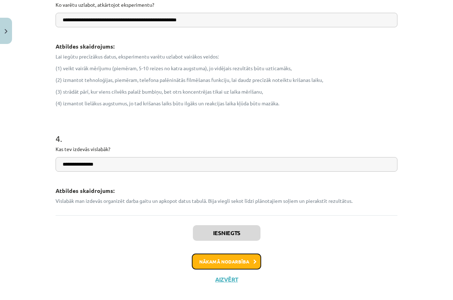
click at [242, 264] on button "Nākamā nodarbība" at bounding box center [226, 261] width 69 height 16
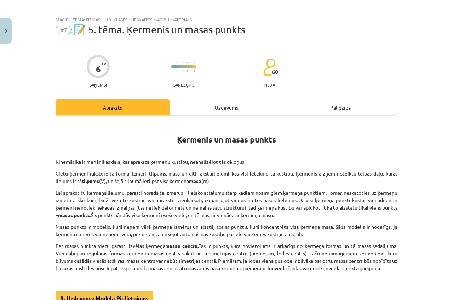
scroll to position [0, 0]
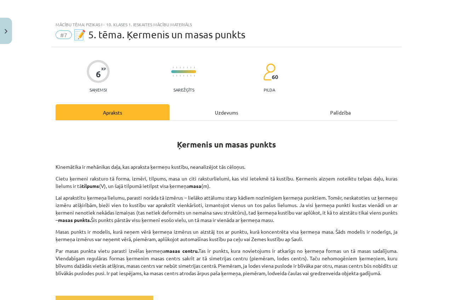
click at [217, 110] on div "Uzdevums" at bounding box center [227, 112] width 114 height 16
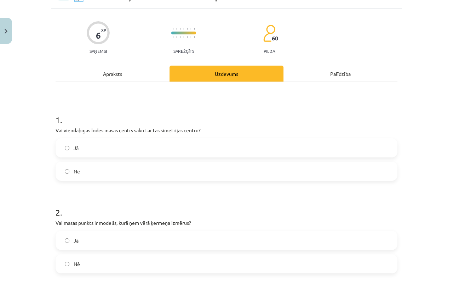
scroll to position [35, 0]
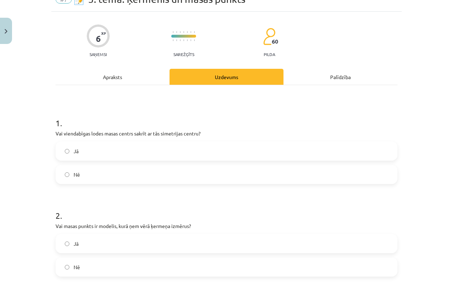
click at [109, 76] on div "Apraksts" at bounding box center [113, 77] width 114 height 16
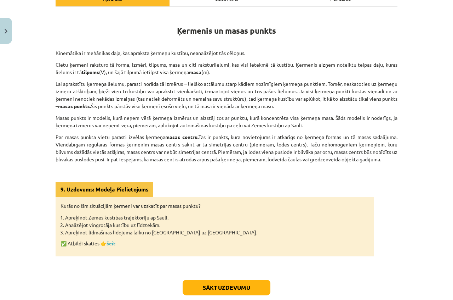
scroll to position [155, 0]
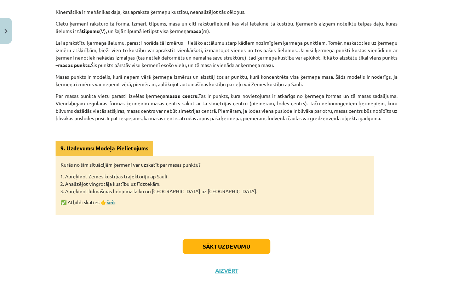
click at [107, 200] on link "šeit" at bounding box center [111, 202] width 9 height 6
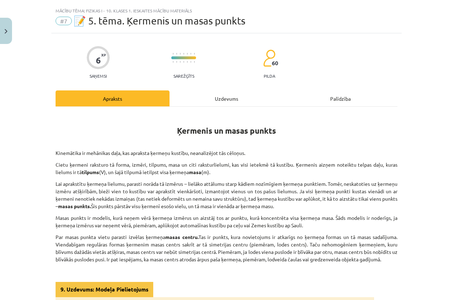
scroll to position [13, 0]
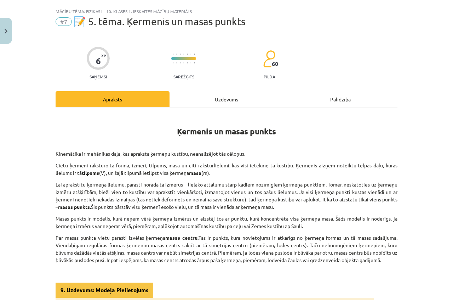
click at [225, 98] on div "Uzdevums" at bounding box center [227, 99] width 114 height 16
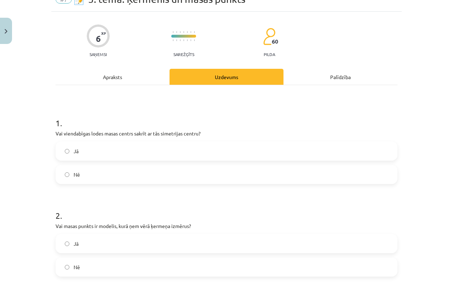
scroll to position [89, 0]
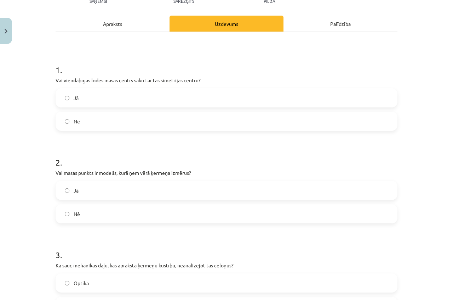
click at [107, 22] on div "Apraksts" at bounding box center [113, 24] width 114 height 16
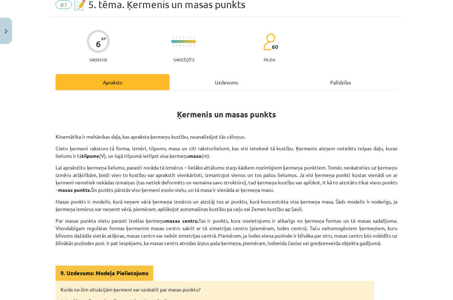
scroll to position [18, 0]
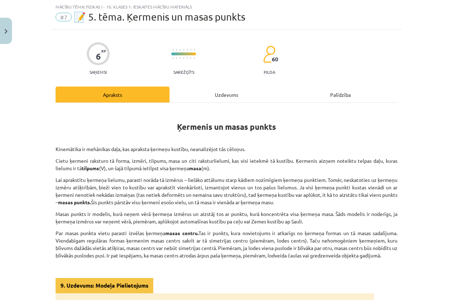
click at [231, 91] on div "Uzdevums" at bounding box center [227, 94] width 114 height 16
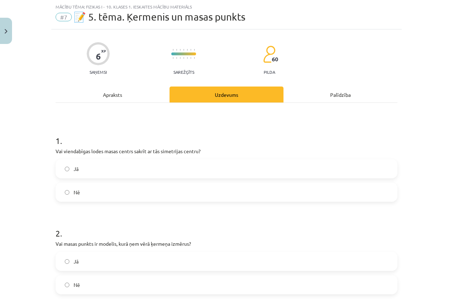
click at [105, 92] on div "Apraksts" at bounding box center [113, 94] width 114 height 16
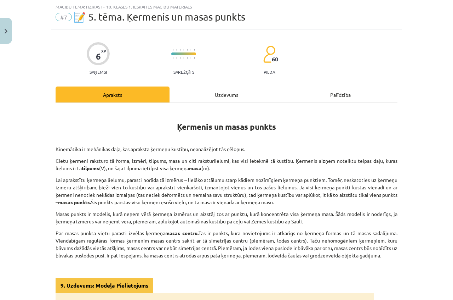
click at [230, 91] on div "Uzdevums" at bounding box center [227, 94] width 114 height 16
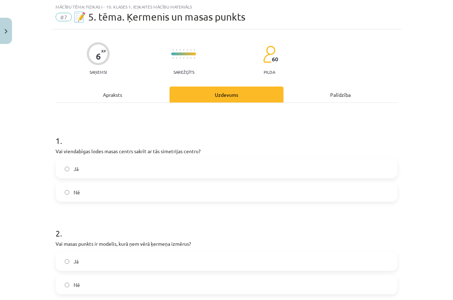
drag, startPoint x: 99, startPoint y: 253, endPoint x: 100, endPoint y: 249, distance: 4.4
click at [99, 252] on label "Jā" at bounding box center [226, 261] width 341 height 18
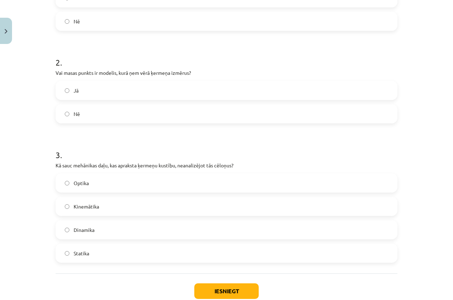
scroll to position [92, 0]
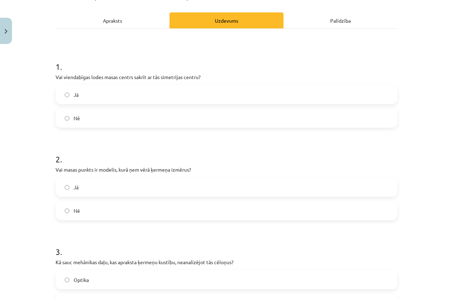
click at [107, 18] on div "Apraksts" at bounding box center [113, 20] width 114 height 16
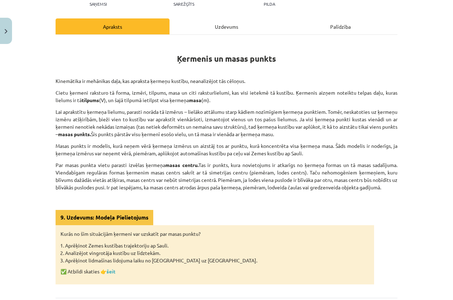
scroll to position [89, 0]
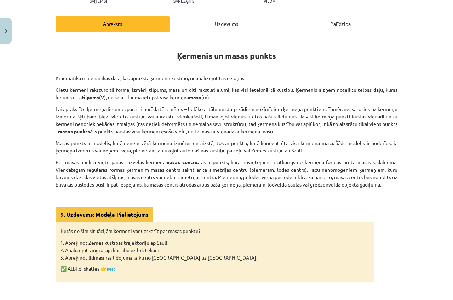
click at [231, 25] on div "Uzdevums" at bounding box center [227, 24] width 114 height 16
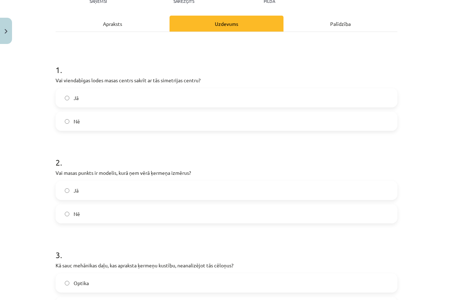
click at [109, 21] on div "Apraksts" at bounding box center [113, 24] width 114 height 16
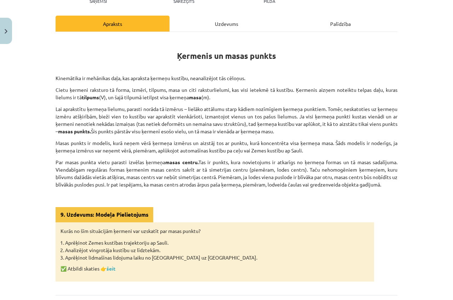
click at [226, 20] on div "Uzdevums" at bounding box center [227, 24] width 114 height 16
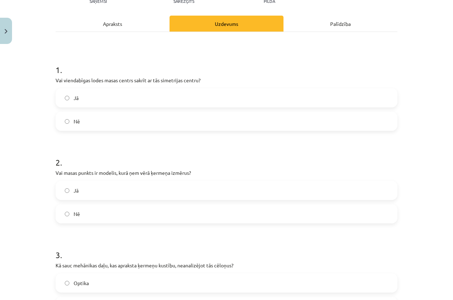
click at [127, 22] on div "Apraksts" at bounding box center [113, 24] width 114 height 16
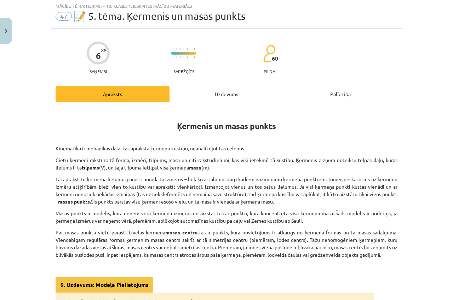
scroll to position [18, 0]
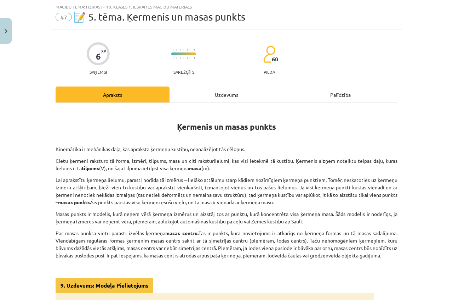
click at [236, 92] on div "Uzdevums" at bounding box center [227, 94] width 114 height 16
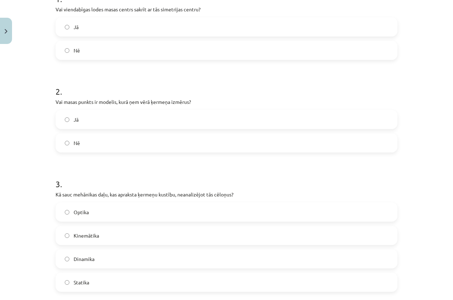
scroll to position [53, 0]
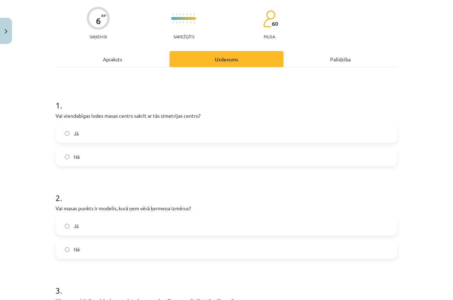
click at [116, 58] on div "Apraksts" at bounding box center [113, 59] width 114 height 16
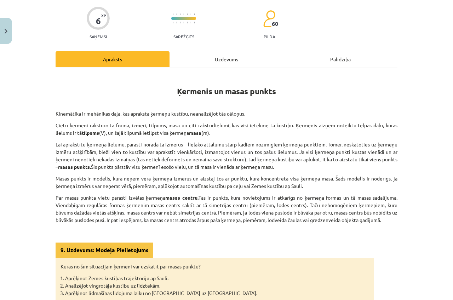
scroll to position [18, 0]
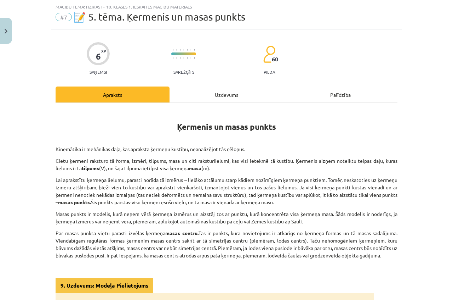
click at [230, 94] on div "Uzdevums" at bounding box center [227, 94] width 114 height 16
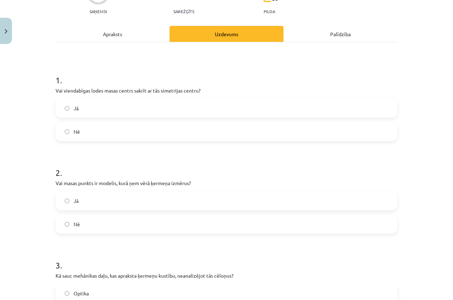
scroll to position [56, 0]
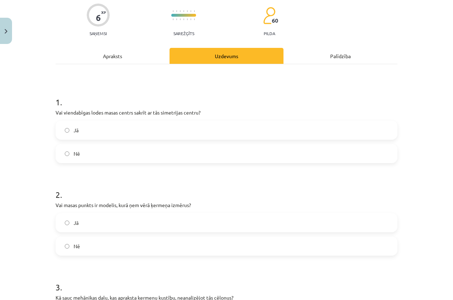
drag, startPoint x: 110, startPoint y: 53, endPoint x: 112, endPoint y: 46, distance: 7.2
click at [110, 53] on div "Apraksts" at bounding box center [113, 56] width 114 height 16
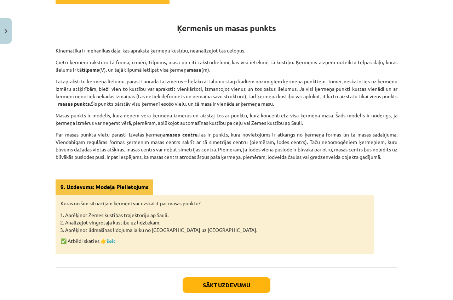
scroll to position [49, 0]
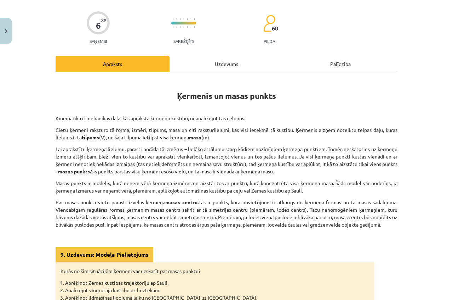
click at [221, 66] on div "Uzdevums" at bounding box center [227, 64] width 114 height 16
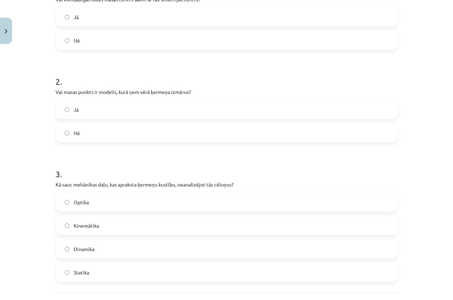
scroll to position [53, 0]
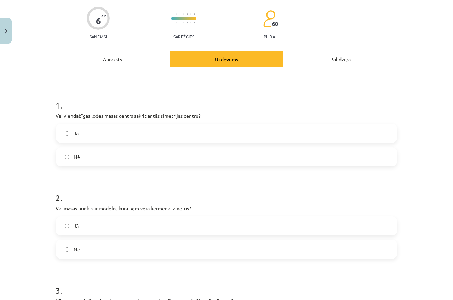
click at [104, 58] on div "Apraksts" at bounding box center [113, 59] width 114 height 16
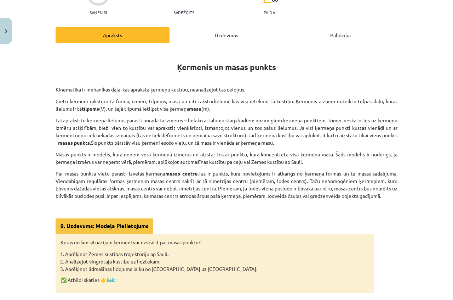
scroll to position [89, 0]
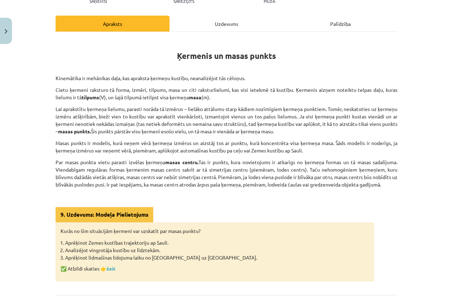
click at [202, 24] on div "Uzdevums" at bounding box center [227, 24] width 114 height 16
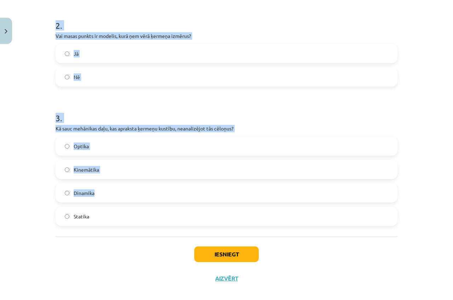
scroll to position [233, 0]
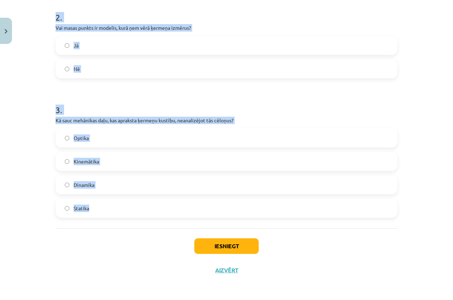
drag, startPoint x: 54, startPoint y: 78, endPoint x: 254, endPoint y: 209, distance: 239.0
click at [254, 209] on form "1 . Vai viendabīgas lodes masas centrs sakrīt ar tās simetrijas centru? Jā Nē 2…" at bounding box center [227, 63] width 342 height 310
copy form "ai viendabīgas lodes masas centrs sakrīt ar tās simetrijas centru? Jā Nē 2 . Va…"
click at [123, 160] on label "Kinemātika" at bounding box center [226, 161] width 341 height 18
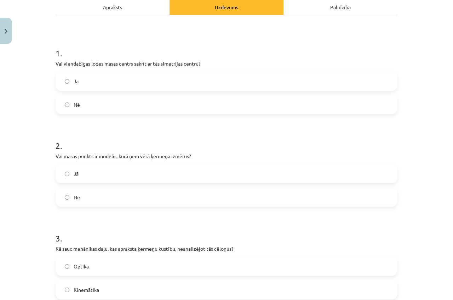
scroll to position [92, 0]
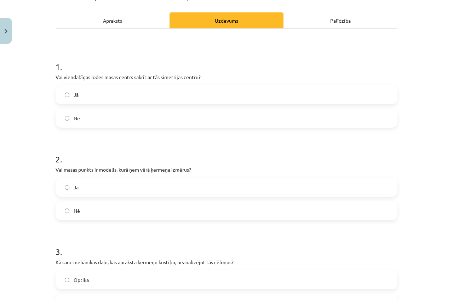
click at [80, 93] on label "Jā" at bounding box center [226, 95] width 341 height 18
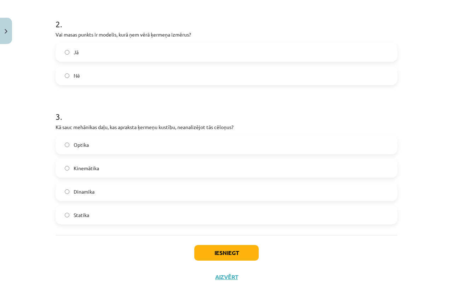
scroll to position [233, 0]
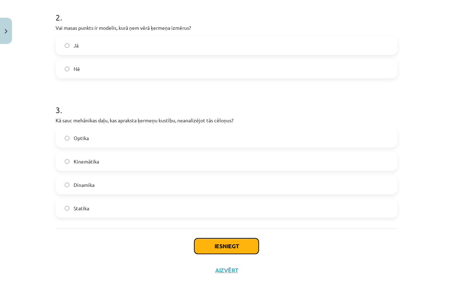
click at [248, 243] on button "Iesniegt" at bounding box center [226, 246] width 64 height 16
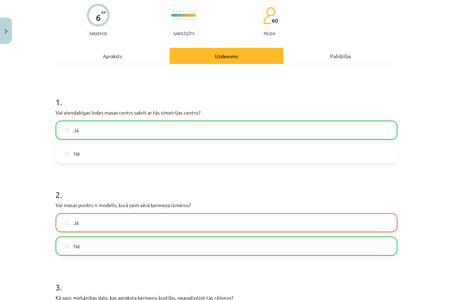
scroll to position [256, 0]
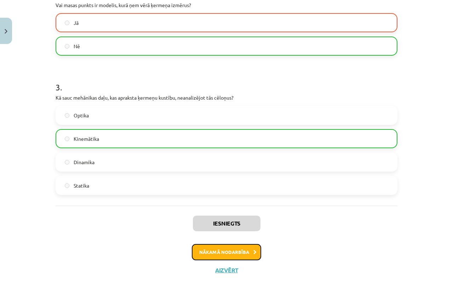
click at [220, 250] on button "Nākamā nodarbība" at bounding box center [226, 252] width 69 height 16
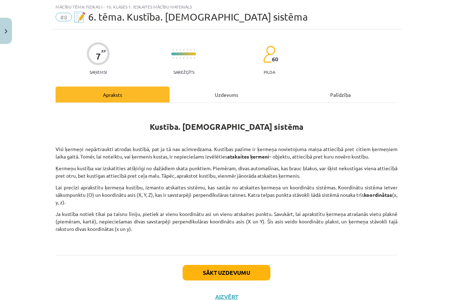
scroll to position [44, 0]
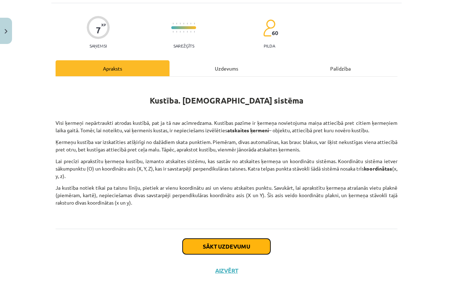
click at [222, 242] on button "Sākt uzdevumu" at bounding box center [227, 246] width 88 height 16
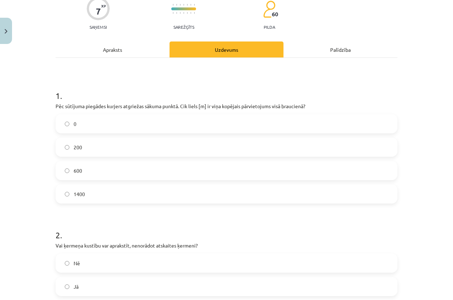
scroll to position [56, 0]
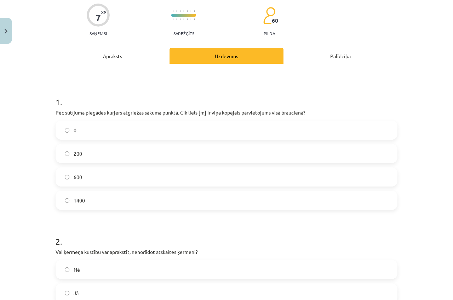
click at [104, 57] on div "Apraksts" at bounding box center [113, 56] width 114 height 16
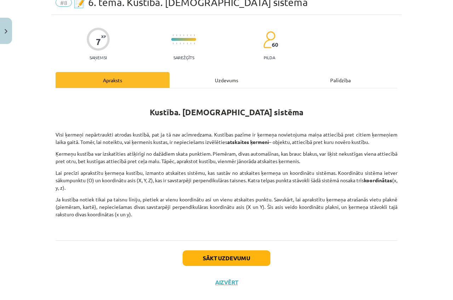
scroll to position [18, 0]
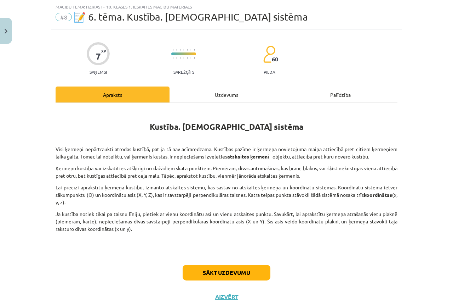
click at [221, 93] on div "Uzdevums" at bounding box center [227, 94] width 114 height 16
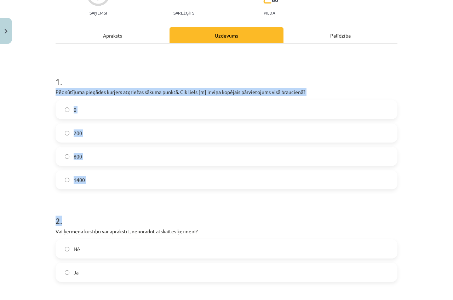
scroll to position [230, 0]
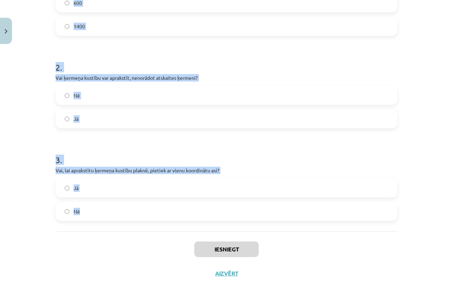
drag, startPoint x: 53, startPoint y: 149, endPoint x: 146, endPoint y: 205, distance: 108.2
click at [147, 206] on form "1 . Pēc sūtījuma piegādes kurjers atgriežas sākuma punktā. Cik liels [m] ir viņ…" at bounding box center [227, 66] width 342 height 310
copy form "Pēc sūtījuma piegādes kurjers atgriežas sākuma punktā. Cik liels [m] ir viņa ko…"
click at [168, 171] on p "Vai, lai aprakstītu ķermeņa kustību plaknē, pietiek ar vienu koordinātu asi?" at bounding box center [227, 169] width 342 height 7
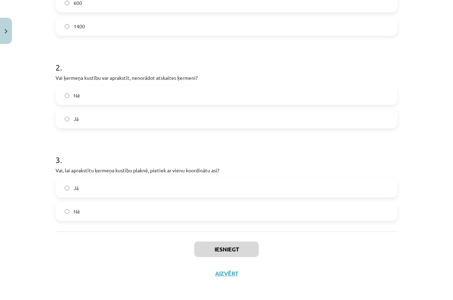
drag, startPoint x: 147, startPoint y: 208, endPoint x: 149, endPoint y: 183, distance: 24.9
click at [147, 203] on label "Nē" at bounding box center [226, 211] width 341 height 18
click at [125, 97] on label "Nē" at bounding box center [226, 95] width 341 height 18
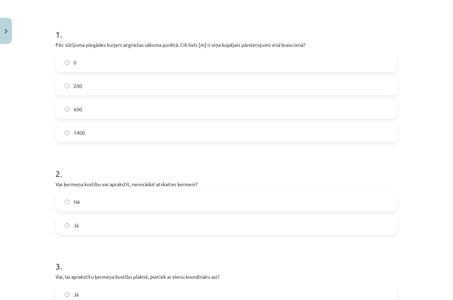
click at [87, 57] on label "0" at bounding box center [226, 62] width 341 height 18
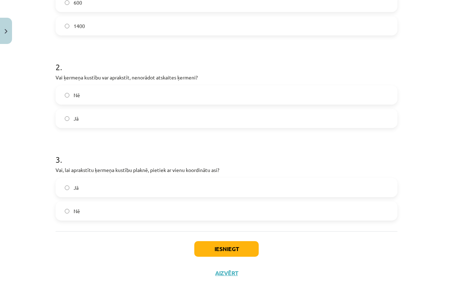
scroll to position [233, 0]
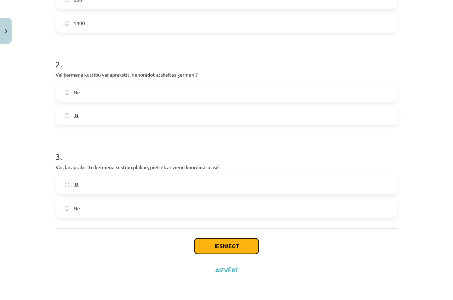
drag, startPoint x: 247, startPoint y: 248, endPoint x: 243, endPoint y: 243, distance: 6.1
click at [245, 248] on button "Iesniegt" at bounding box center [226, 246] width 64 height 16
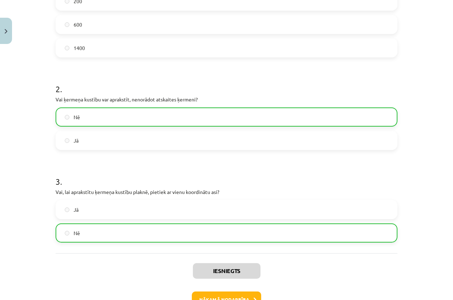
scroll to position [256, 0]
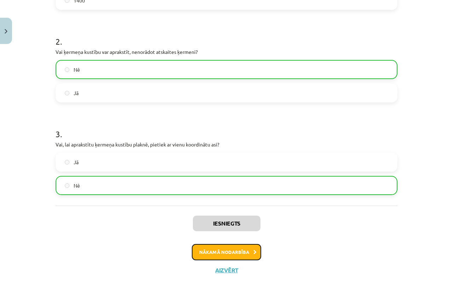
click at [235, 251] on button "Nākamā nodarbība" at bounding box center [226, 252] width 69 height 16
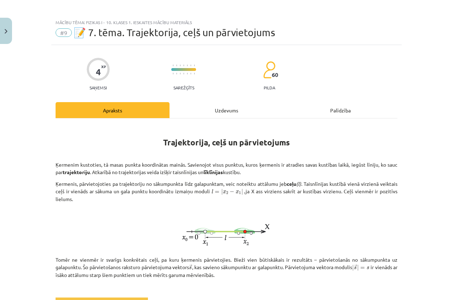
scroll to position [0, 0]
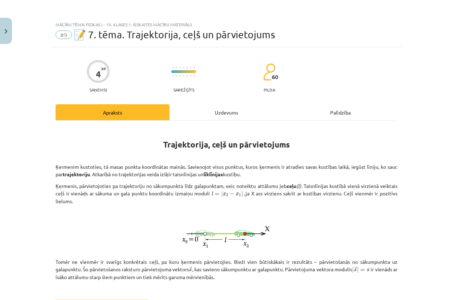
click at [233, 112] on div "Uzdevums" at bounding box center [227, 112] width 114 height 16
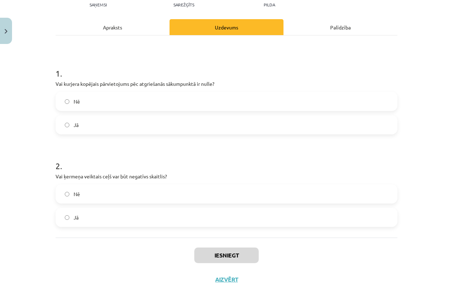
scroll to position [89, 0]
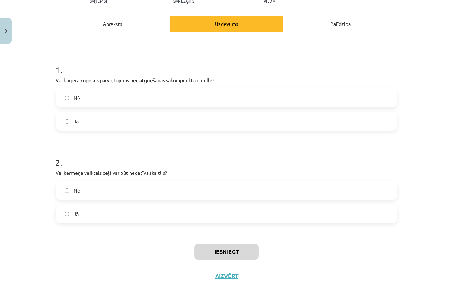
click at [104, 19] on div "Apraksts" at bounding box center [113, 24] width 114 height 16
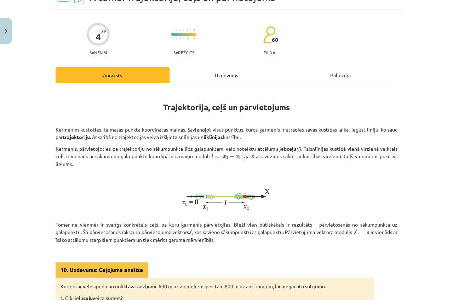
scroll to position [18, 0]
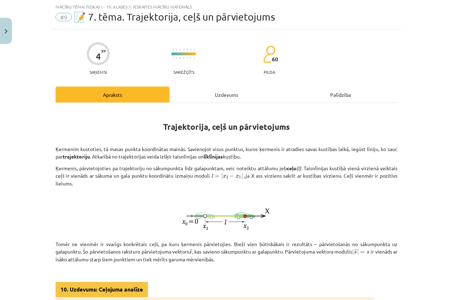
click at [230, 93] on div "Uzdevums" at bounding box center [227, 94] width 114 height 16
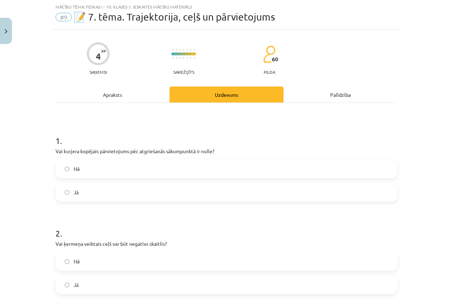
click at [106, 186] on label "Jā" at bounding box center [226, 192] width 341 height 18
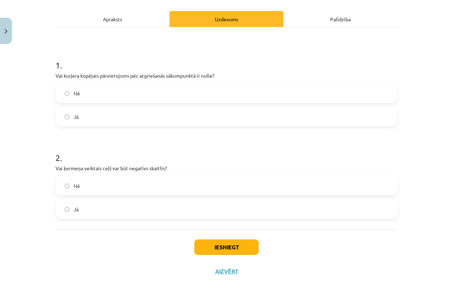
scroll to position [94, 0]
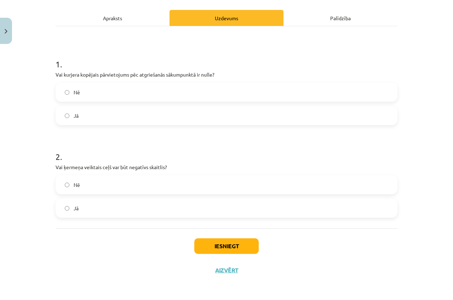
click at [121, 181] on label "Nē" at bounding box center [226, 185] width 341 height 18
click at [199, 247] on button "Iesniegt" at bounding box center [226, 246] width 64 height 16
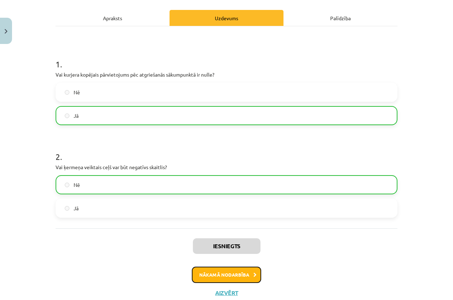
click at [241, 277] on button "Nākamā nodarbība" at bounding box center [226, 274] width 69 height 16
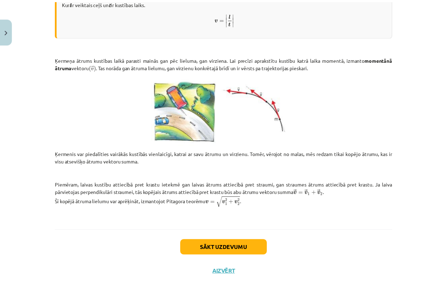
scroll to position [236, 0]
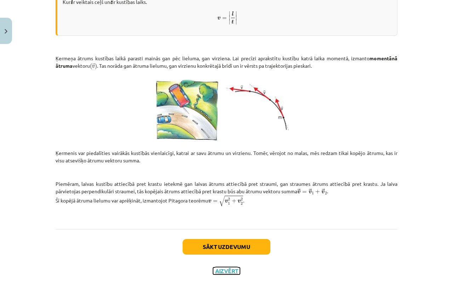
click at [227, 267] on button "Aizvērt" at bounding box center [226, 270] width 27 height 7
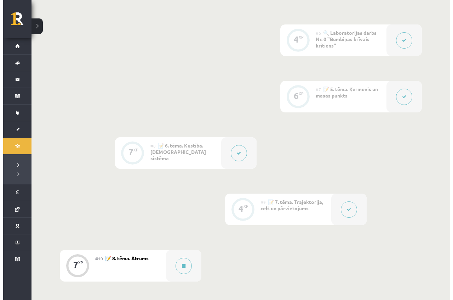
scroll to position [441, 0]
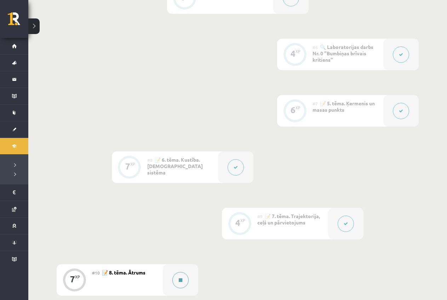
click at [185, 278] on button at bounding box center [181, 280] width 16 height 16
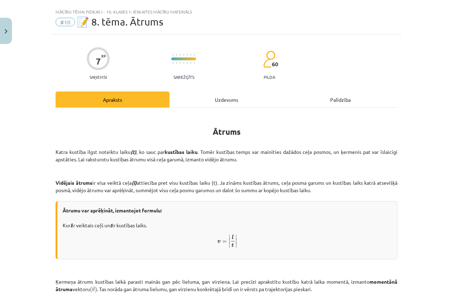
scroll to position [35, 0]
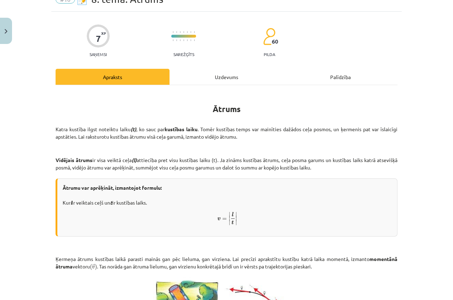
click at [231, 79] on div "Uzdevums" at bounding box center [227, 77] width 114 height 16
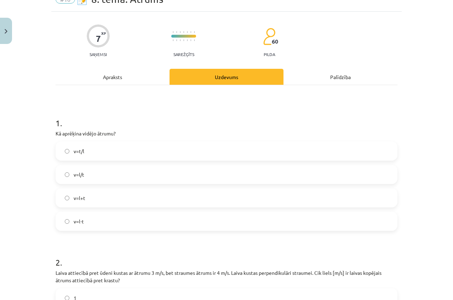
scroll to position [18, 0]
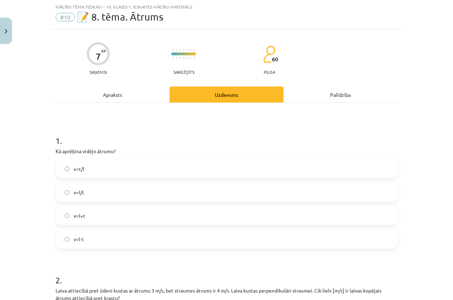
click at [109, 94] on div "Apraksts" at bounding box center [113, 94] width 114 height 16
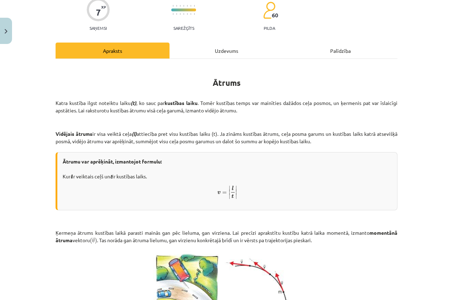
scroll to position [59, 0]
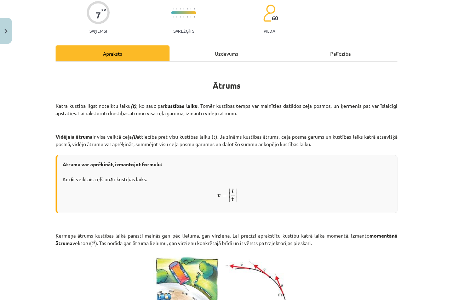
click at [229, 48] on div "Uzdevums" at bounding box center [227, 53] width 114 height 16
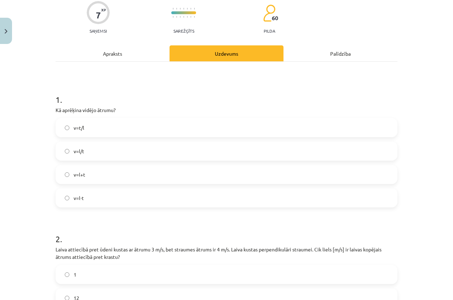
scroll to position [18, 0]
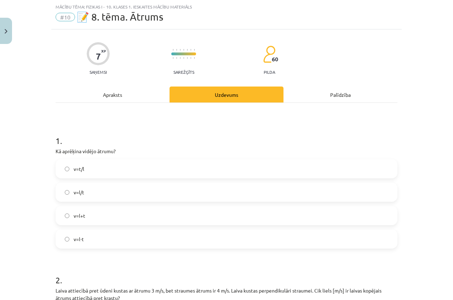
drag, startPoint x: 115, startPoint y: 93, endPoint x: 115, endPoint y: 98, distance: 5.7
click at [115, 98] on div "Apraksts" at bounding box center [113, 94] width 114 height 16
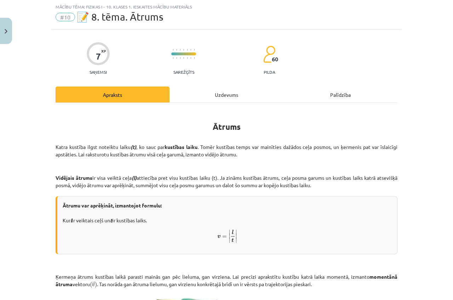
click at [237, 92] on div "Uzdevums" at bounding box center [227, 94] width 114 height 16
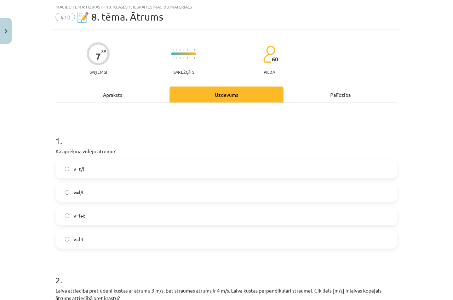
click at [109, 187] on label "v=l/t" at bounding box center [226, 192] width 341 height 18
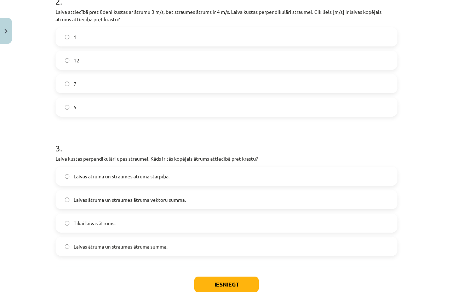
scroll to position [228, 0]
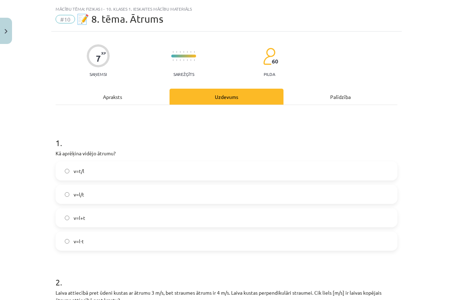
click at [115, 95] on div "Apraksts" at bounding box center [113, 97] width 114 height 16
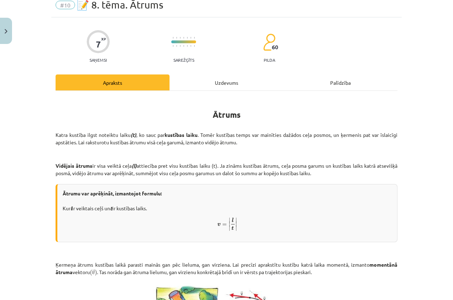
scroll to position [23, 0]
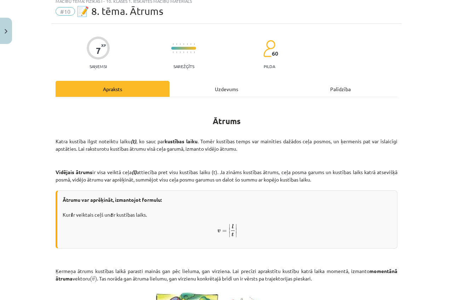
click at [224, 89] on div "Uzdevums" at bounding box center [227, 89] width 114 height 16
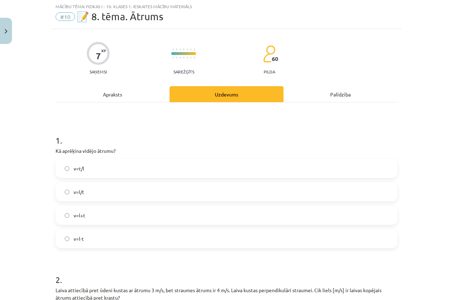
scroll to position [18, 0]
click at [111, 95] on div "Apraksts" at bounding box center [113, 94] width 114 height 16
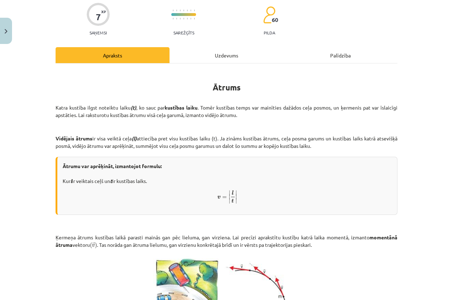
scroll to position [53, 0]
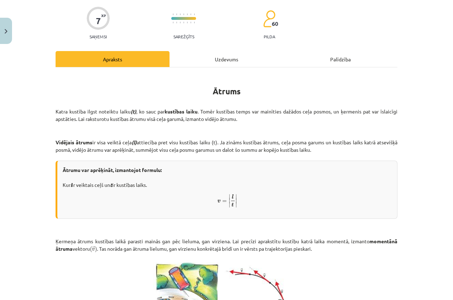
click at [232, 56] on div "Uzdevums" at bounding box center [227, 59] width 114 height 16
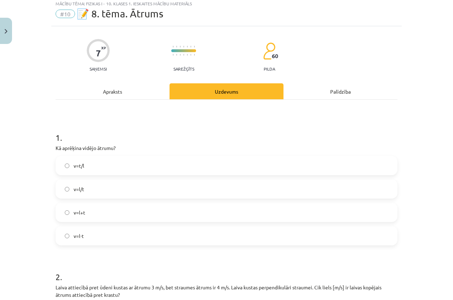
scroll to position [0, 0]
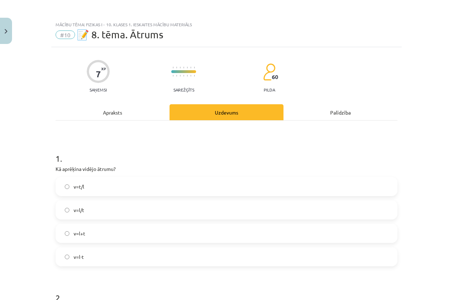
click at [113, 109] on div "Apraksts" at bounding box center [113, 112] width 114 height 16
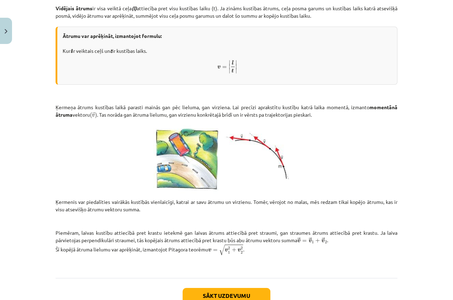
scroll to position [236, 0]
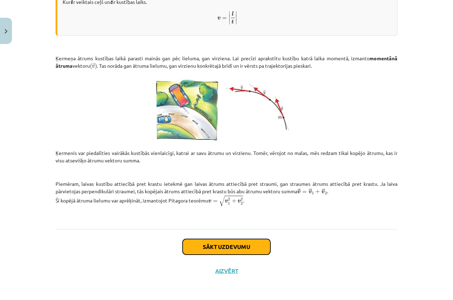
click at [234, 240] on button "Sākt uzdevumu" at bounding box center [227, 247] width 88 height 16
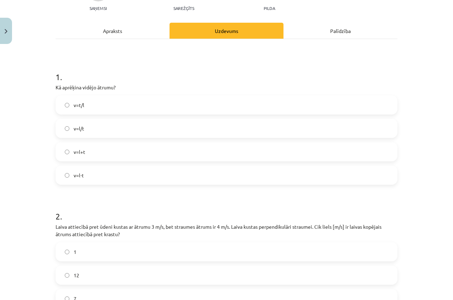
scroll to position [53, 0]
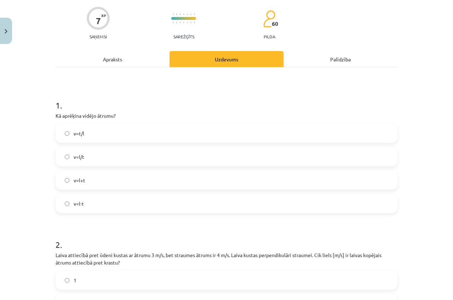
click at [115, 59] on div "Apraksts" at bounding box center [113, 59] width 114 height 16
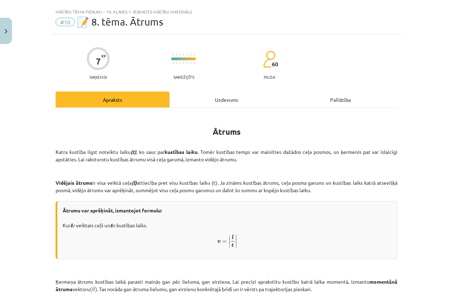
scroll to position [0, 0]
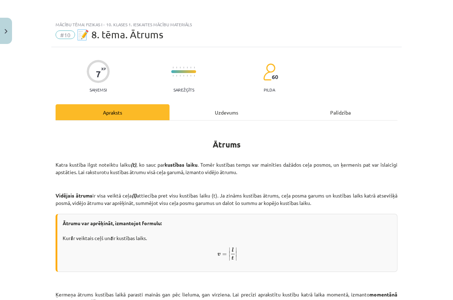
click at [222, 111] on div "Uzdevums" at bounding box center [227, 112] width 114 height 16
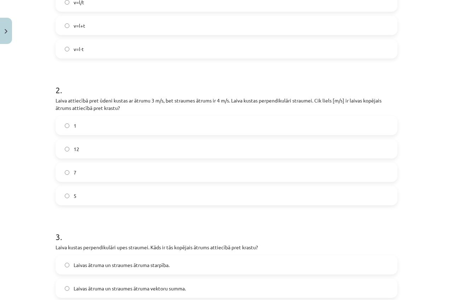
scroll to position [195, 0]
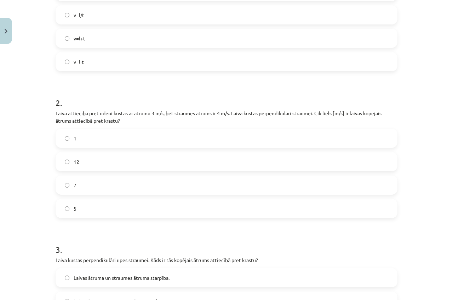
click at [196, 176] on div "7" at bounding box center [227, 184] width 342 height 19
click at [156, 183] on label "7" at bounding box center [226, 185] width 341 height 18
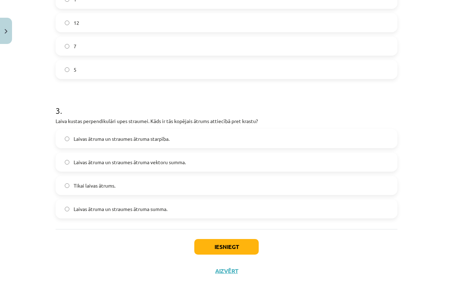
scroll to position [334, 0]
drag, startPoint x: 145, startPoint y: 128, endPoint x: 153, endPoint y: 130, distance: 7.6
click at [148, 128] on div "3 . Laiva kustas perpendikulāri upes straumei. Kāds ir tās kopējais ātrums atti…" at bounding box center [227, 154] width 342 height 125
click at [164, 142] on label "Laivas ātruma un straumes ātruma starpība." at bounding box center [226, 138] width 341 height 18
click at [235, 241] on button "Iesniegt" at bounding box center [226, 246] width 64 height 16
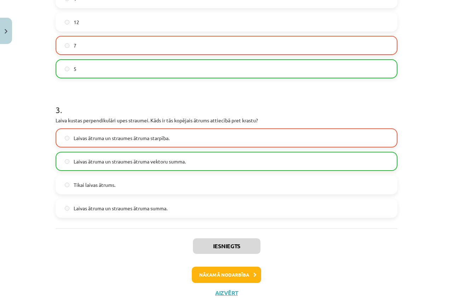
click at [178, 69] on label "5" at bounding box center [226, 69] width 341 height 18
drag, startPoint x: 178, startPoint y: 69, endPoint x: 173, endPoint y: 69, distance: 5.3
click at [173, 69] on label "5" at bounding box center [226, 69] width 341 height 18
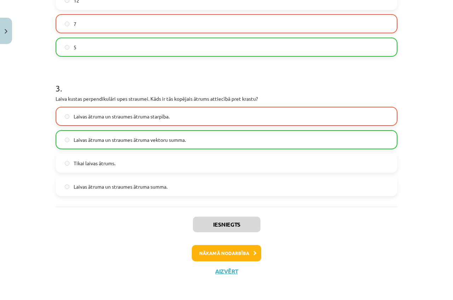
scroll to position [357, 0]
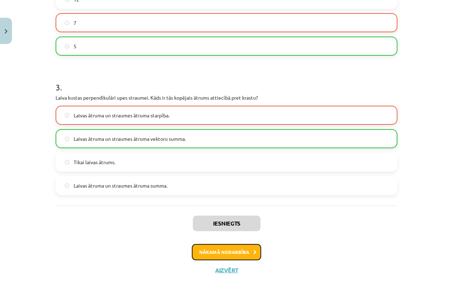
click at [246, 251] on button "Nākamā nodarbība" at bounding box center [226, 252] width 69 height 16
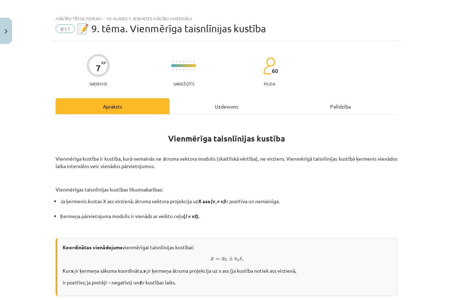
scroll to position [0, 0]
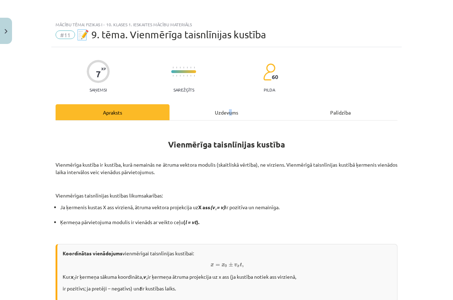
click at [227, 113] on div "Uzdevums" at bounding box center [227, 112] width 114 height 16
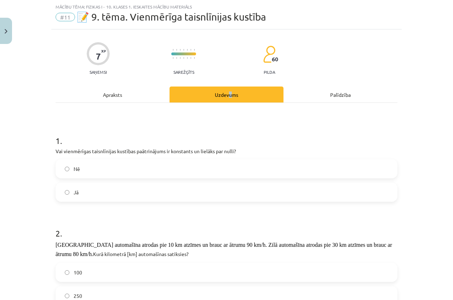
scroll to position [89, 0]
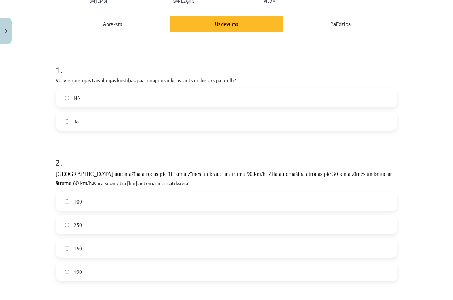
drag, startPoint x: 136, startPoint y: 51, endPoint x: 145, endPoint y: 63, distance: 15.0
click at [136, 51] on div "1 . Vai vienmērīgas taisnlīnijas kustības paātrinājums ir konstants un lielāks …" at bounding box center [227, 231] width 342 height 399
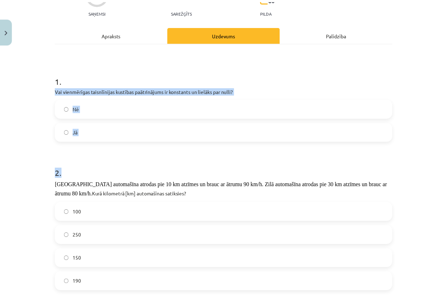
scroll to position [290, 0]
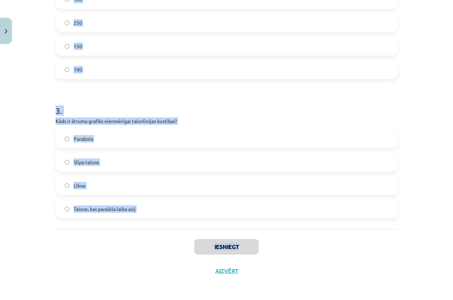
drag, startPoint x: 53, startPoint y: 90, endPoint x: 305, endPoint y: 218, distance: 282.5
click at [306, 223] on div "1 . Vai vienmērīgas taisnlīnijas kustības paātrinājums ir konstants un lielāks …" at bounding box center [227, 29] width 342 height 399
copy form "Vai vienmērīgas taisnlīnijas kustības paātrinājums ir konstants un lielāks par …"
click at [226, 267] on button "Aizvērt" at bounding box center [226, 270] width 27 height 7
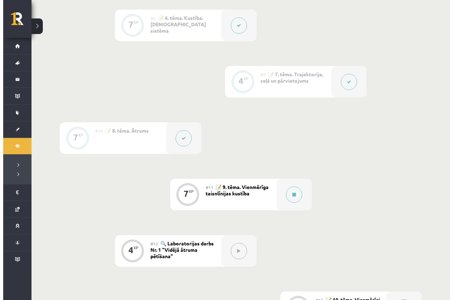
scroll to position [725, 0]
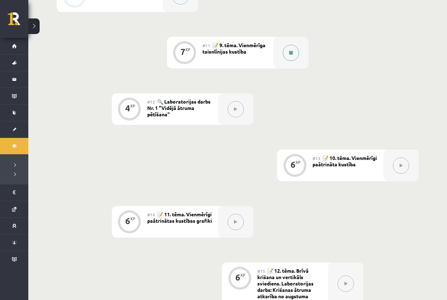
click at [293, 51] on button at bounding box center [291, 53] width 16 height 16
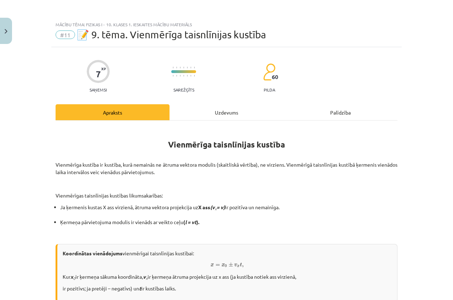
click at [233, 111] on div "Uzdevums" at bounding box center [227, 112] width 114 height 16
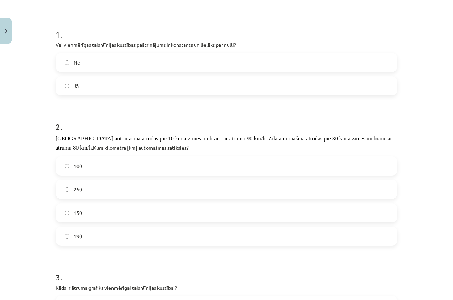
scroll to position [159, 0]
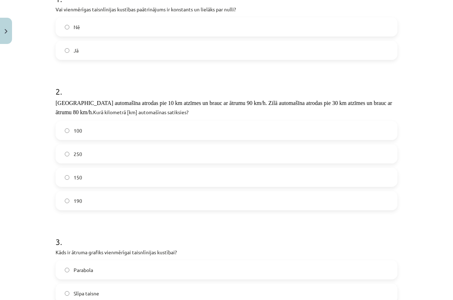
click at [82, 26] on label "Nē" at bounding box center [226, 27] width 341 height 18
click at [116, 189] on div "100 250 150 190" at bounding box center [227, 165] width 342 height 89
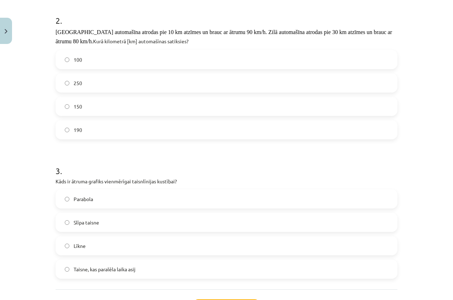
scroll to position [266, 0]
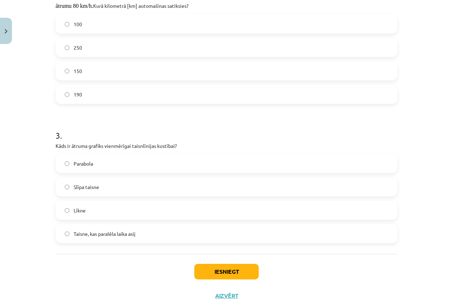
click at [61, 91] on label "190" at bounding box center [226, 94] width 341 height 18
drag, startPoint x: 97, startPoint y: 235, endPoint x: 102, endPoint y: 233, distance: 5.7
click at [97, 234] on span "Taisne, kas paralēla laika asij" at bounding box center [105, 233] width 62 height 7
click at [239, 267] on button "Iesniegt" at bounding box center [226, 272] width 64 height 16
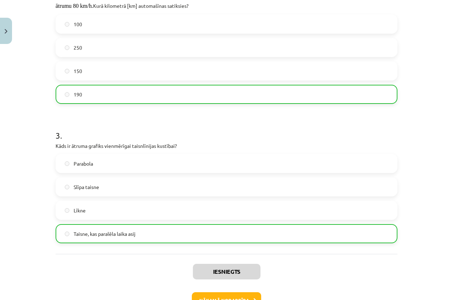
scroll to position [301, 0]
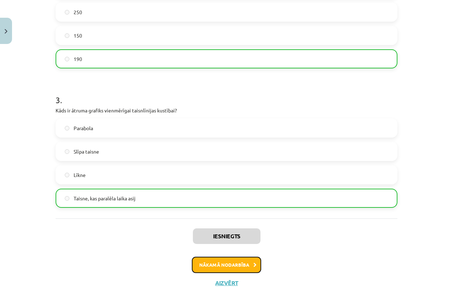
click at [225, 260] on button "Nākamā nodarbība" at bounding box center [226, 264] width 69 height 16
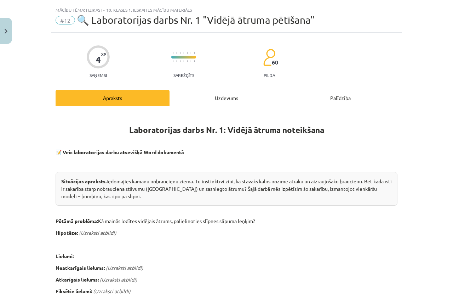
scroll to position [7, 0]
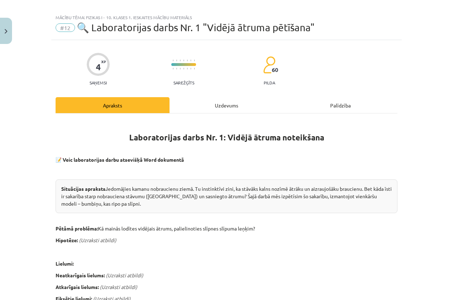
click at [215, 99] on div "Uzdevums" at bounding box center [227, 105] width 114 height 16
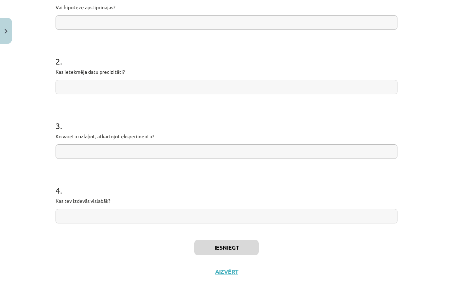
scroll to position [163, 0]
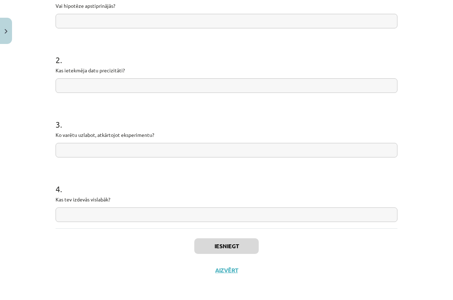
click at [124, 215] on input "text" at bounding box center [227, 214] width 342 height 15
click at [246, 246] on button "Iesniegt" at bounding box center [226, 246] width 64 height 16
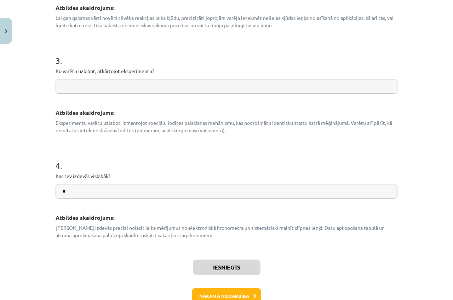
scroll to position [305, 0]
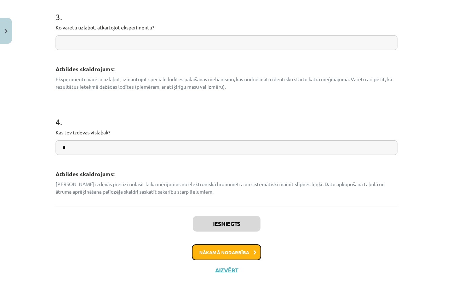
click at [214, 257] on button "Nākamā nodarbība" at bounding box center [226, 252] width 69 height 16
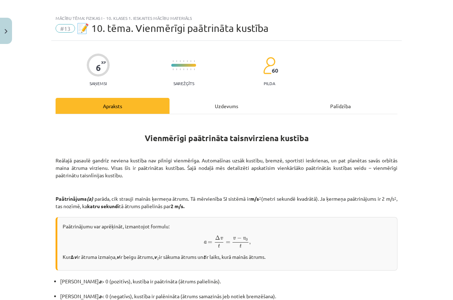
scroll to position [0, 0]
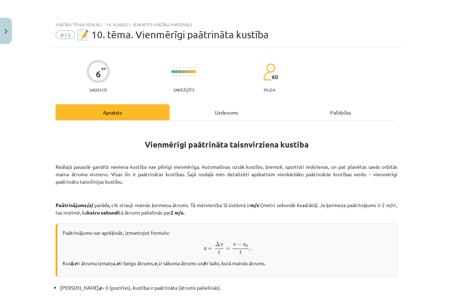
click at [215, 110] on div "Uzdevums" at bounding box center [227, 112] width 114 height 16
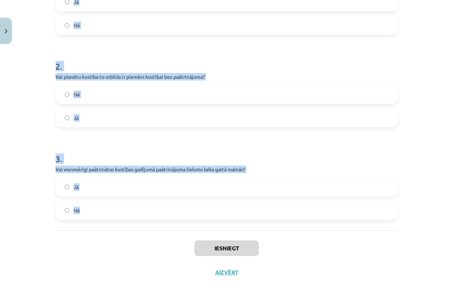
scroll to position [187, 0]
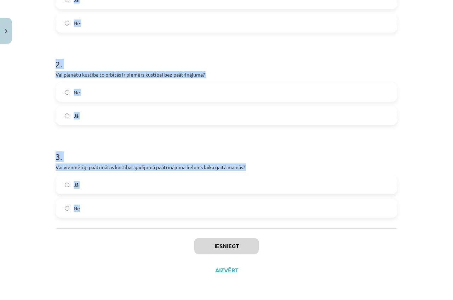
drag, startPoint x: 54, startPoint y: 150, endPoint x: 231, endPoint y: 215, distance: 188.6
click at [231, 215] on form "1 . Vai koordinātas vienādojums parāda, cik strauji mainās ķermeņa ātrums? Jā N…" at bounding box center [227, 85] width 342 height 263
copy form "ai koordinātas vienādojums parāda, cik strauji mainās ķermeņa ātrums? Jā Nē 2 .…"
click at [117, 119] on label "Jā" at bounding box center [226, 116] width 341 height 18
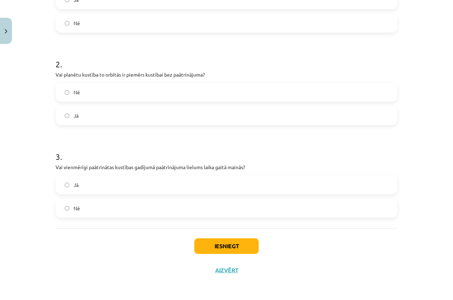
click at [97, 88] on label "Nē" at bounding box center [226, 92] width 341 height 18
click at [116, 205] on label "Nē" at bounding box center [226, 208] width 341 height 18
click at [82, 18] on label "Nē" at bounding box center [226, 23] width 341 height 18
click at [207, 243] on button "Iesniegt" at bounding box center [226, 246] width 64 height 16
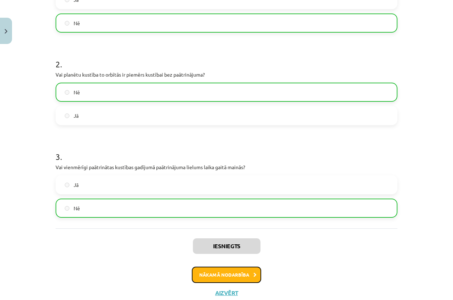
click at [221, 276] on button "Nākamā nodarbība" at bounding box center [226, 274] width 69 height 16
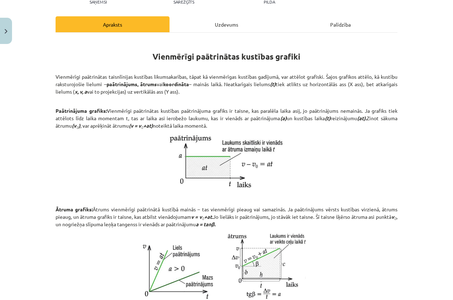
scroll to position [18, 0]
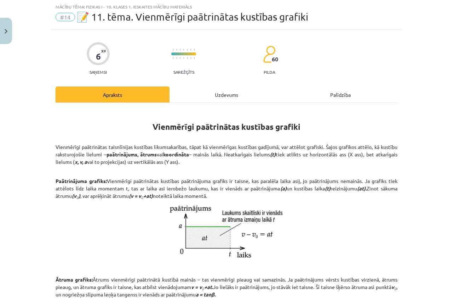
click at [227, 93] on div "Uzdevums" at bounding box center [227, 94] width 114 height 16
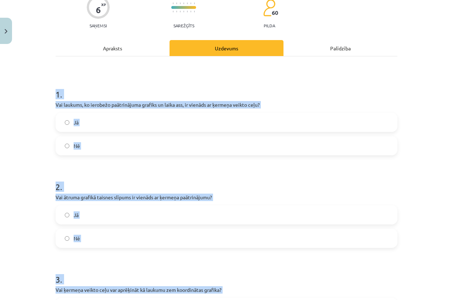
scroll to position [187, 0]
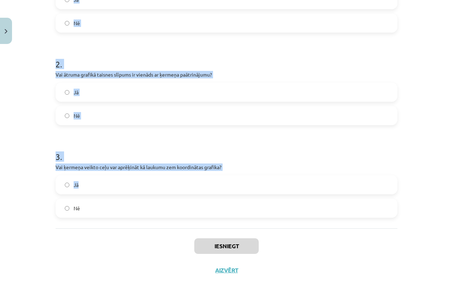
drag, startPoint x: 53, startPoint y: 140, endPoint x: 203, endPoint y: 175, distance: 153.5
click at [204, 180] on form "1 . Vai laukums, ko ierobežo paātrinājuma grafiks un laika ass, ir vienāds ar ķ…" at bounding box center [227, 85] width 342 height 263
copy form "1 . Vai laukums, ko ierobežo paātrinājuma grafiks un laika ass, ir vienāds ar ķ…"
click at [64, 17] on label "Nē" at bounding box center [226, 23] width 341 height 18
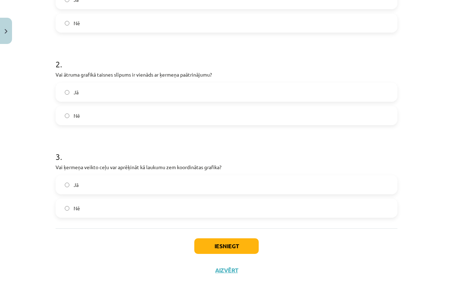
click at [61, 92] on label "Jā" at bounding box center [226, 92] width 341 height 18
click at [59, 206] on label "Nē" at bounding box center [226, 208] width 341 height 18
click at [203, 246] on button "Iesniegt" at bounding box center [226, 246] width 64 height 16
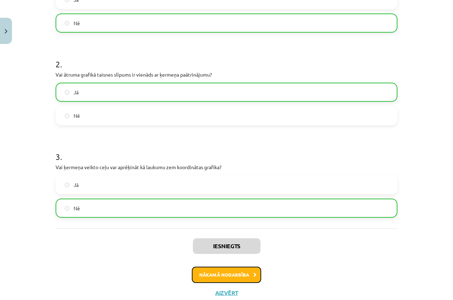
click at [228, 272] on button "Nākamā nodarbība" at bounding box center [226, 274] width 69 height 16
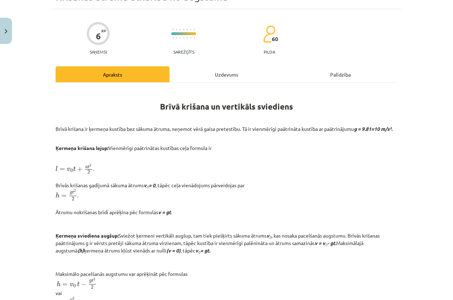
scroll to position [18, 0]
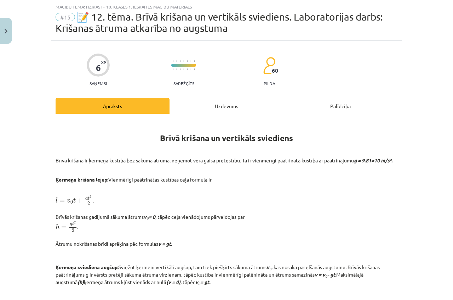
click at [208, 102] on div "Uzdevums" at bounding box center [227, 106] width 114 height 16
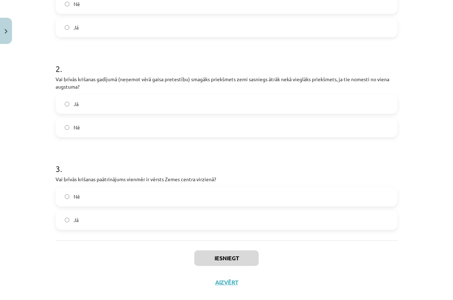
scroll to position [216, 0]
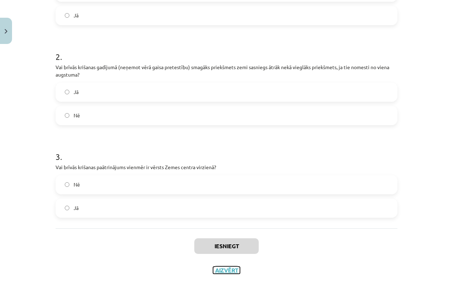
click at [231, 268] on button "Aizvērt" at bounding box center [226, 269] width 27 height 7
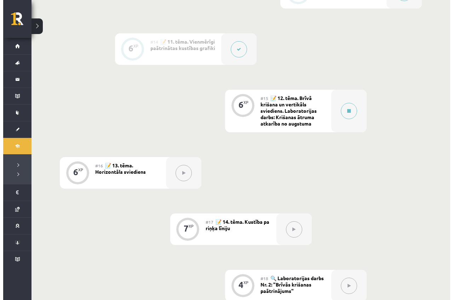
scroll to position [886, 0]
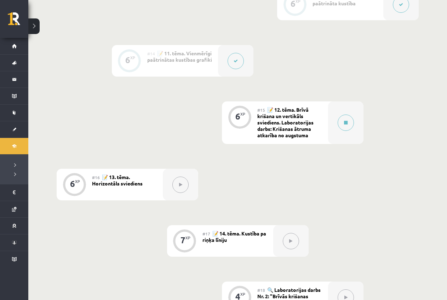
click at [273, 127] on span "📝 12. tēma. Brīvā krišana un vertikāls sviediens. Laboratorijas darbs: Krišanas…" at bounding box center [286, 122] width 56 height 32
click at [345, 120] on button at bounding box center [346, 122] width 16 height 16
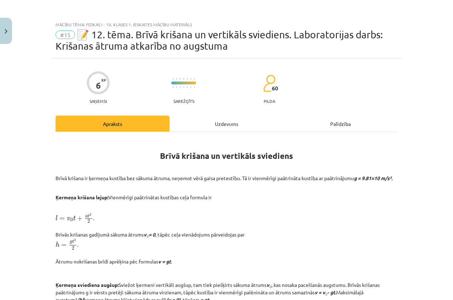
click at [226, 123] on div "Uzdevums" at bounding box center [227, 123] width 114 height 16
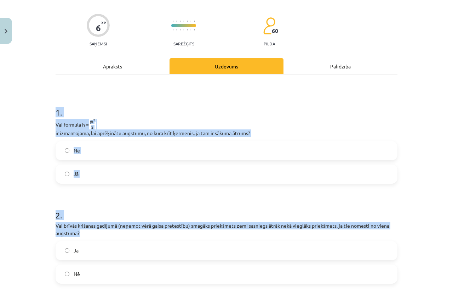
scroll to position [216, 0]
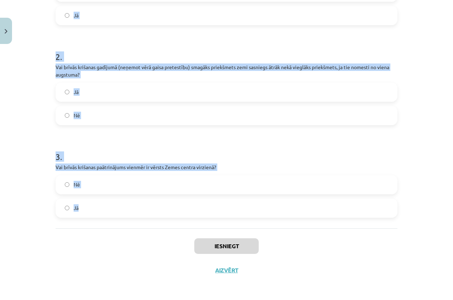
drag, startPoint x: 54, startPoint y: 151, endPoint x: 197, endPoint y: 216, distance: 157.2
click at [199, 222] on div "1 . Vai formula h = g t 2 2 g t 2 2 ir izmantojama, lai aprēķinātu augstumu, no…" at bounding box center [227, 72] width 342 height 312
copy form "1 . Vai formula h = g t 2 2 g t 2 2 ir izmantojama, lai aprēķinātu augstumu, no…"
click at [130, 139] on h1 "3 ." at bounding box center [227, 150] width 342 height 22
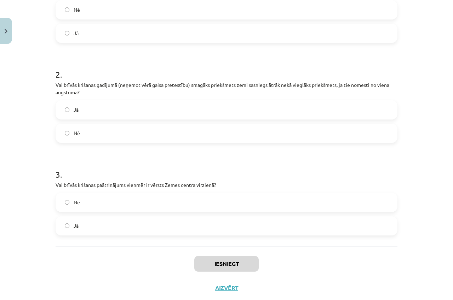
scroll to position [180, 0]
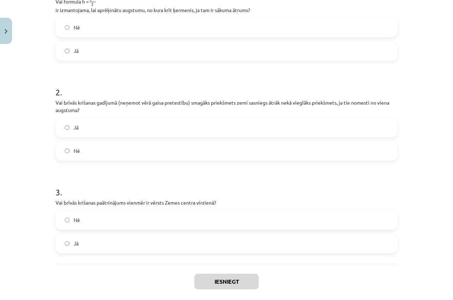
click at [91, 22] on label "Nē" at bounding box center [226, 28] width 341 height 18
click at [103, 147] on label "Nē" at bounding box center [226, 151] width 341 height 18
click at [124, 236] on label "Jā" at bounding box center [226, 243] width 341 height 18
click at [224, 286] on button "Iesniegt" at bounding box center [226, 281] width 64 height 16
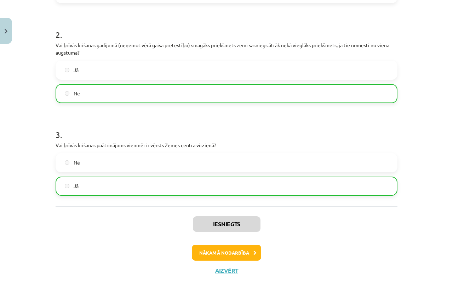
scroll to position [238, 0]
click at [224, 254] on button "Nākamā nodarbība" at bounding box center [226, 252] width 69 height 16
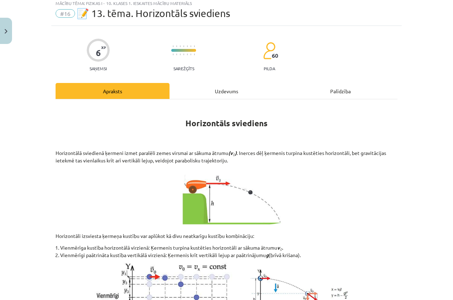
scroll to position [18, 0]
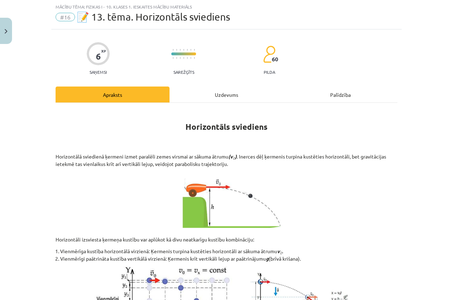
click at [224, 90] on div "Uzdevums" at bounding box center [227, 94] width 114 height 16
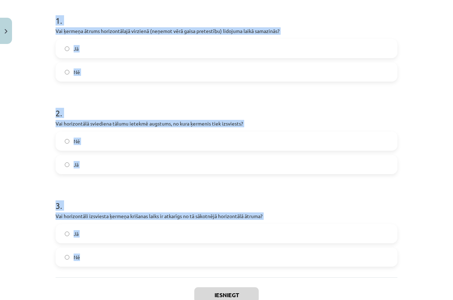
scroll to position [187, 0]
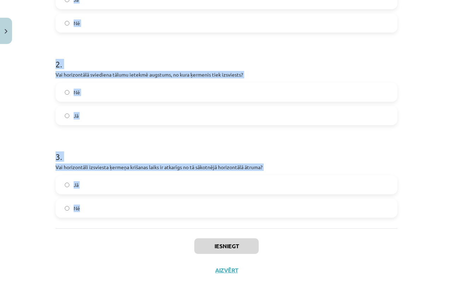
drag, startPoint x: 54, startPoint y: 141, endPoint x: 242, endPoint y: 215, distance: 202.0
click at [242, 215] on form "1 . Vai ķermeņa ātrums horizontālajā virzienā (neņemot vērā gaisa pretestību) l…" at bounding box center [227, 85] width 342 height 263
copy form "1 . Vai ķermeņa ātrums horizontālajā virzienā (neņemot vērā gaisa pretestību) l…"
click at [111, 22] on label "Nē" at bounding box center [226, 23] width 341 height 18
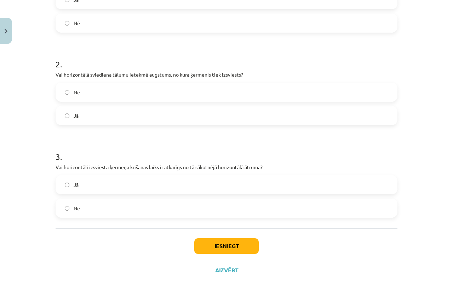
click at [68, 112] on label "Jā" at bounding box center [226, 116] width 341 height 18
click at [78, 203] on label "Nē" at bounding box center [226, 208] width 341 height 18
click at [205, 241] on button "Iesniegt" at bounding box center [226, 246] width 64 height 16
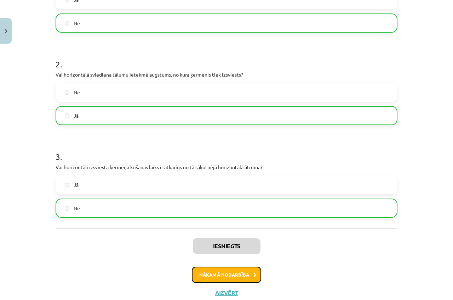
click at [205, 275] on button "Nākamā nodarbība" at bounding box center [226, 274] width 69 height 16
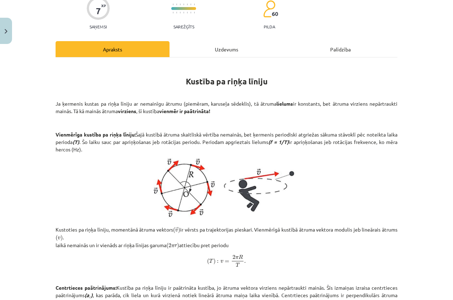
scroll to position [18, 0]
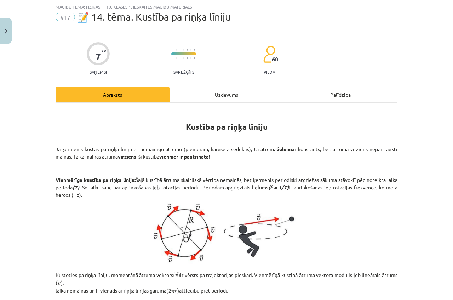
click at [217, 96] on div "Uzdevums" at bounding box center [227, 94] width 114 height 16
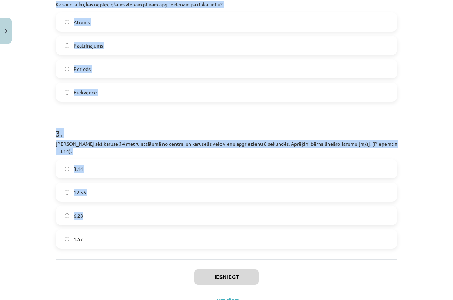
scroll to position [266, 0]
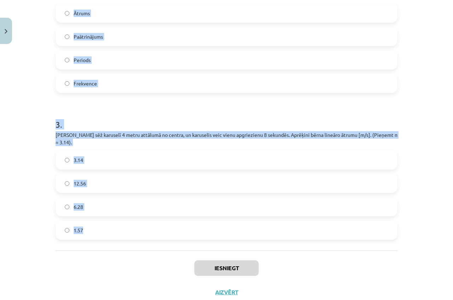
drag, startPoint x: 53, startPoint y: 149, endPoint x: 208, endPoint y: 215, distance: 168.4
click at [208, 215] on form "1 . Vai vienmērīga kustība pa riņķa līniju ir kustība bez paātrinājuma? Nē Jā 2…" at bounding box center [227, 57] width 342 height 364
click at [147, 115] on h1 "3 ." at bounding box center [227, 118] width 342 height 22
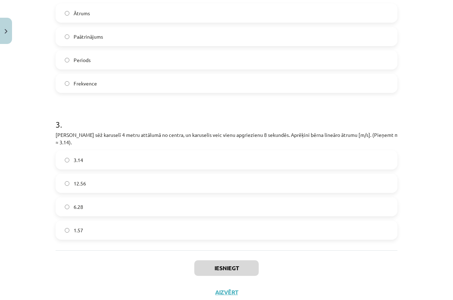
click at [110, 60] on label "Periods" at bounding box center [226, 60] width 341 height 18
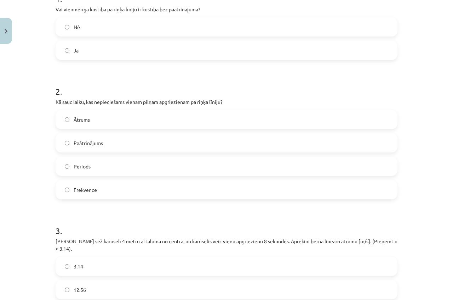
click at [104, 21] on label "Nē" at bounding box center [226, 27] width 341 height 18
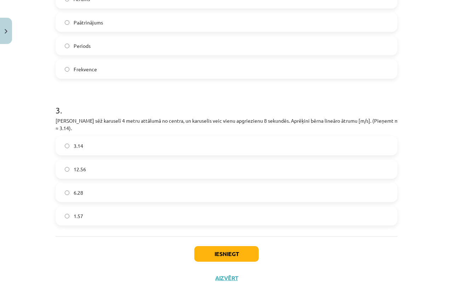
scroll to position [280, 0]
click at [94, 136] on label "3.14" at bounding box center [226, 145] width 341 height 18
click at [242, 248] on button "Iesniegt" at bounding box center [226, 253] width 64 height 16
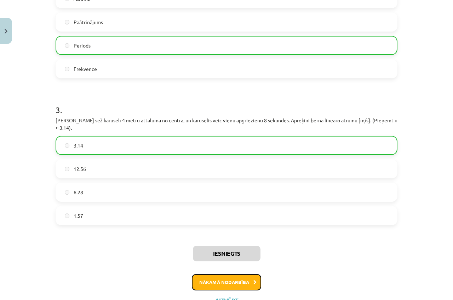
click at [241, 277] on button "Nākamā nodarbība" at bounding box center [226, 282] width 69 height 16
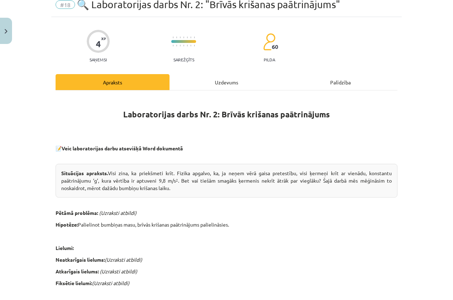
scroll to position [18, 0]
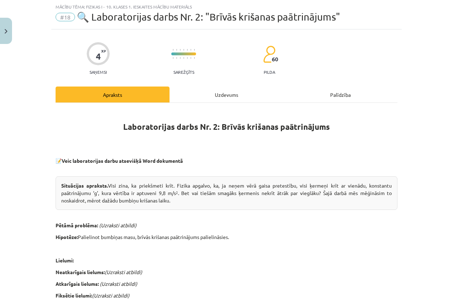
click at [234, 91] on div "Uzdevums" at bounding box center [227, 94] width 114 height 16
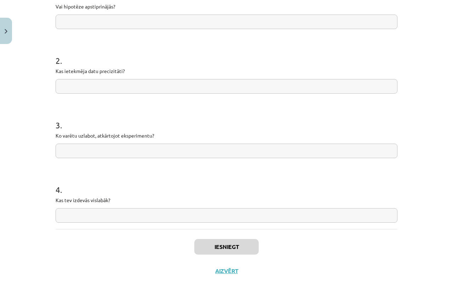
scroll to position [163, 0]
click at [208, 214] on input "text" at bounding box center [227, 214] width 342 height 15
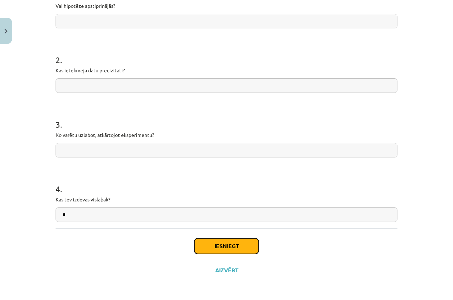
click at [217, 243] on button "Iesniegt" at bounding box center [226, 246] width 64 height 16
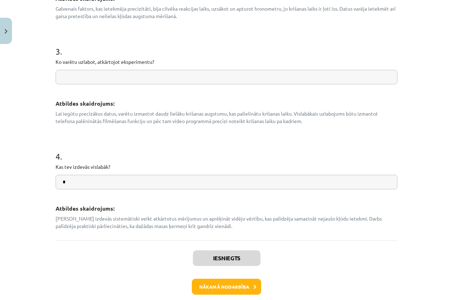
scroll to position [340, 0]
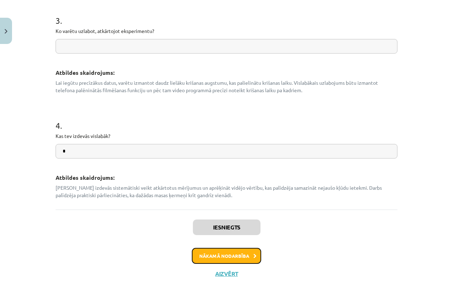
click at [245, 255] on button "Nākamā nodarbība" at bounding box center [226, 256] width 69 height 16
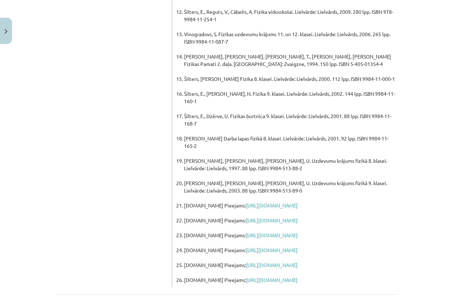
scroll to position [500, 0]
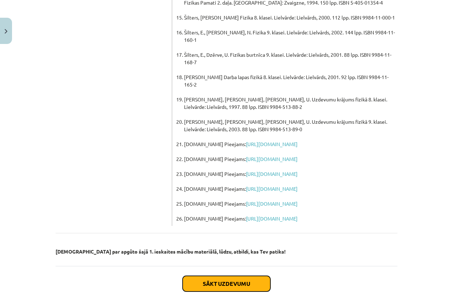
click at [213, 276] on button "Sākt uzdevumu" at bounding box center [227, 284] width 88 height 16
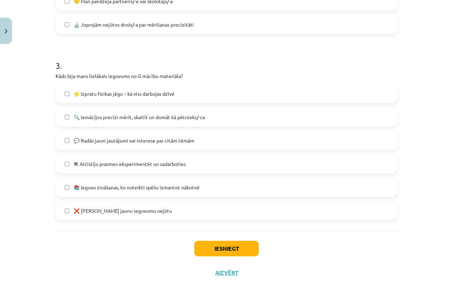
scroll to position [444, 0]
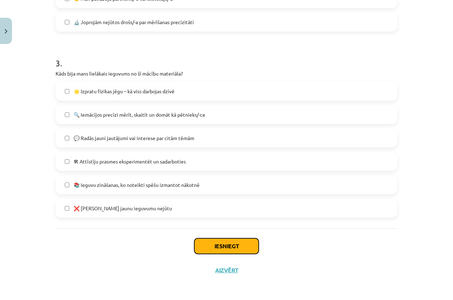
click at [231, 244] on button "Iesniegt" at bounding box center [226, 246] width 64 height 16
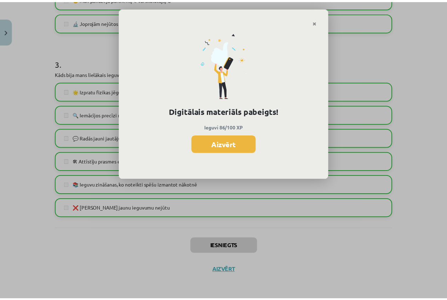
scroll to position [878, 0]
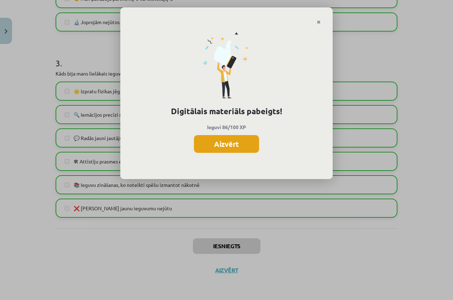
click at [246, 145] on button "Aizvērt" at bounding box center [226, 144] width 65 height 18
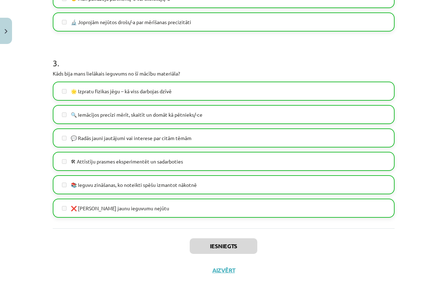
scroll to position [1020, 0]
click at [224, 273] on button "Aizvērt" at bounding box center [223, 269] width 27 height 7
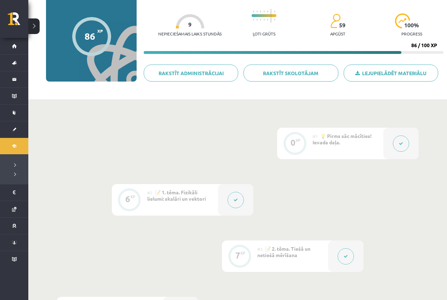
scroll to position [0, 0]
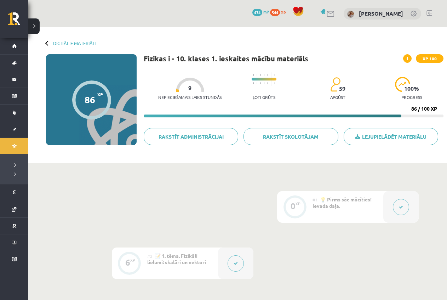
click at [46, 41] on div "Digitālie materiāli" at bounding box center [71, 42] width 50 height 5
click at [66, 41] on link "Digitālie materiāli" at bounding box center [74, 42] width 43 height 5
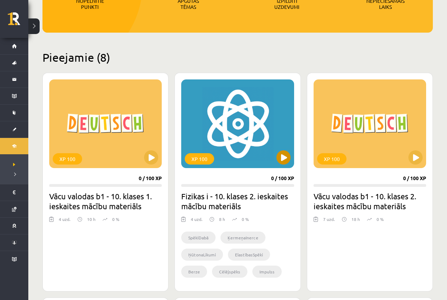
scroll to position [142, 0]
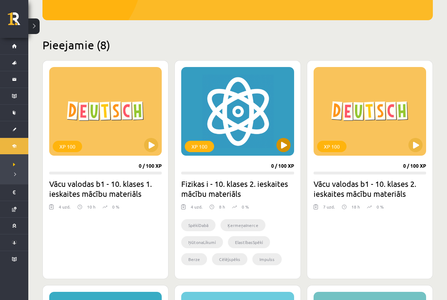
click at [234, 129] on div "XP 100" at bounding box center [237, 111] width 113 height 89
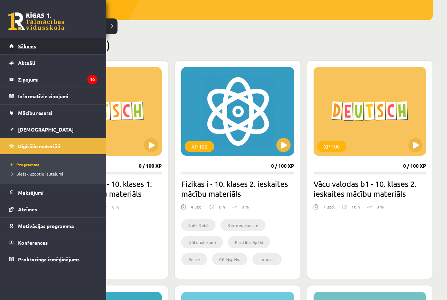
click at [25, 44] on span "Sākums" at bounding box center [27, 46] width 18 height 6
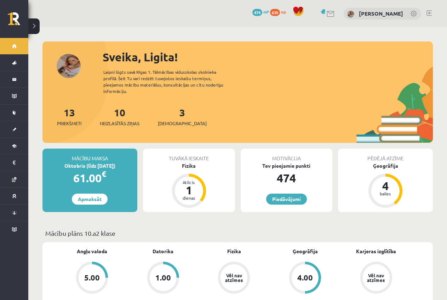
click at [206, 175] on div "Tuvākā ieskaite Fizika Atlicis 1 dienas" at bounding box center [189, 179] width 92 height 63
click at [193, 184] on div "1" at bounding box center [189, 189] width 21 height 11
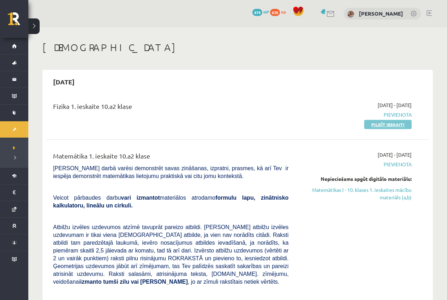
click at [392, 123] on link "Pildīt ieskaiti" at bounding box center [387, 124] width 47 height 9
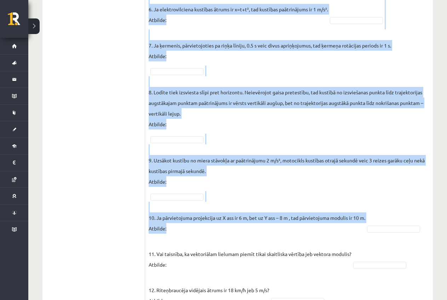
scroll to position [482, 0]
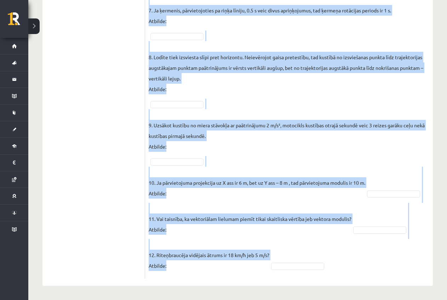
drag, startPoint x: 153, startPoint y: 23, endPoint x: 372, endPoint y: 245, distance: 311.8
copy form "Lor ipsumdolors am consect? ADIP E Sedd eiusmo temporincid: U – labo etdolo (Ma…"
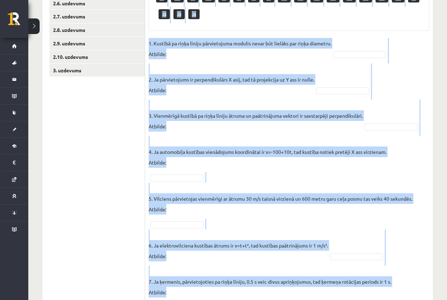
scroll to position [199, 0]
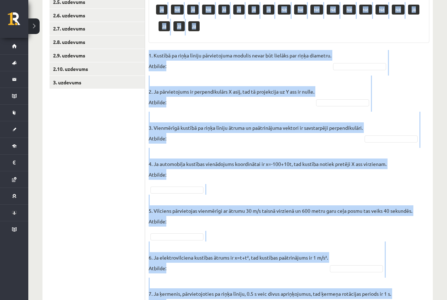
click at [198, 50] on p "1. Kustībā pa riņķa līniju pārvietojuma modulis nevar būt lielāks par riņķa dia…" at bounding box center [240, 60] width 183 height 21
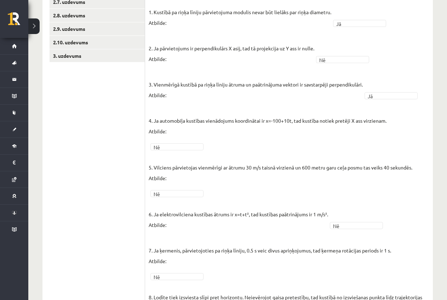
scroll to position [76, 0]
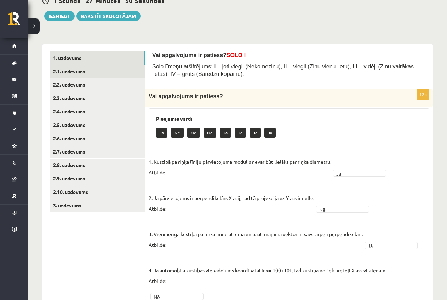
click at [118, 73] on link "2.1. uzdevums" at bounding box center [97, 71] width 95 height 13
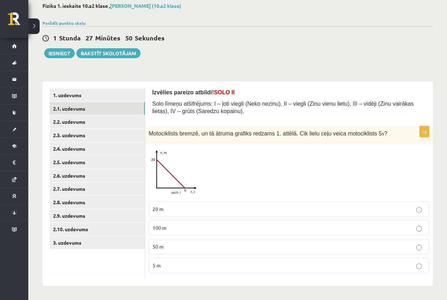
scroll to position [39, 0]
click at [74, 123] on link "2.2. uzdevums" at bounding box center [97, 121] width 95 height 13
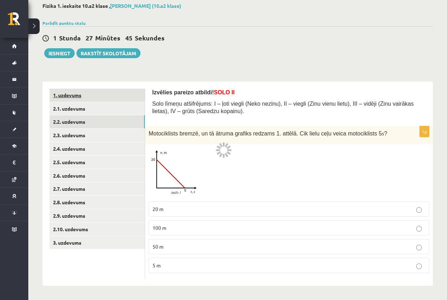
scroll to position [10, 0]
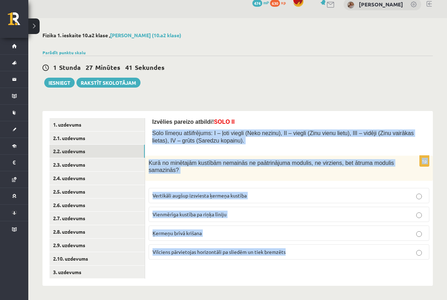
drag, startPoint x: 153, startPoint y: 132, endPoint x: 320, endPoint y: 254, distance: 206.6
click at [320, 254] on form "Izvēlies pareizo atbildi! SOLO II Solo līmeņu atšifrējums: I – ļoti viegli (Nek…" at bounding box center [289, 191] width 274 height 147
copy form "Solo līmeņu atšifrējums: I – ļoti viegli (Neko nezinu), II – viegli (Zinu vienu…"
click at [261, 145] on div "Izvēlies pareizo atbildi! SOLO II Solo līmeņu atšifrējums: I – ļoti viegli (Nek…" at bounding box center [289, 133] width 274 height 30
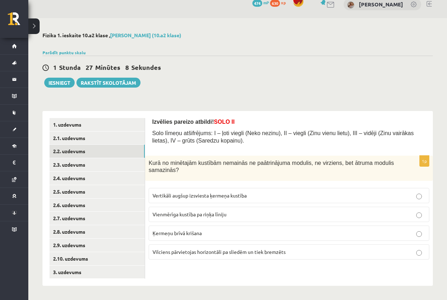
click at [265, 252] on span "Vilciens pārvietojas horizontāli pa sliedēm un tiek bremzēts" at bounding box center [219, 251] width 133 height 6
click at [88, 163] on link "2.3. uzdevums" at bounding box center [97, 164] width 95 height 13
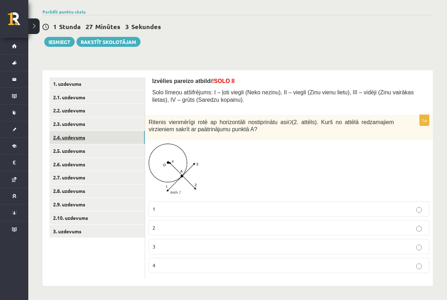
click at [78, 132] on link "2.4. uzdevums" at bounding box center [97, 137] width 95 height 13
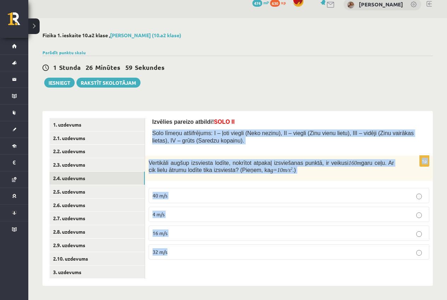
drag, startPoint x: 153, startPoint y: 134, endPoint x: 359, endPoint y: 270, distance: 246.6
click at [359, 270] on div "Izvēlies pareizo atbildi! SOLO II Solo līmeņu atšifrējums: I – ļoti viegli (Nek…" at bounding box center [289, 198] width 288 height 175
copy form "Solo līmeņu atšifrējums: I – ļoti viegli (Neko nezinu), II – viegli (Zinu vienu…"
click at [201, 276] on div "Izvēlies pareizo atbildi! SOLO II Solo līmeņu atšifrējums: I – ļoti viegli (Nek…" at bounding box center [289, 198] width 288 height 175
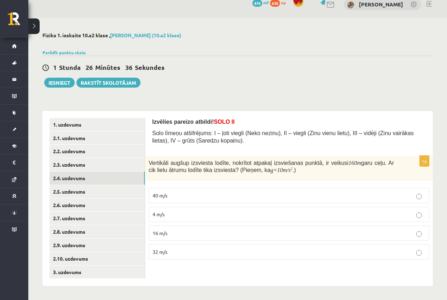
click at [179, 194] on p "40 m/s" at bounding box center [289, 195] width 273 height 7
click at [78, 193] on link "2.5. uzdevums" at bounding box center [97, 191] width 95 height 13
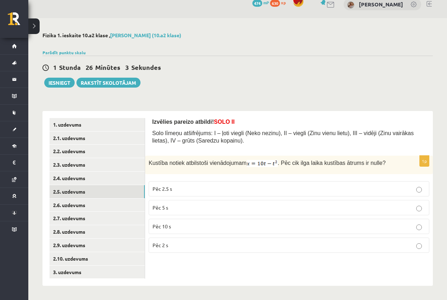
click at [152, 132] on div "Izvēlies pareizo atbildi! SOLO II Solo līmeņu atšifrējums: I – ļoti viegli (Nek…" at bounding box center [289, 198] width 288 height 175
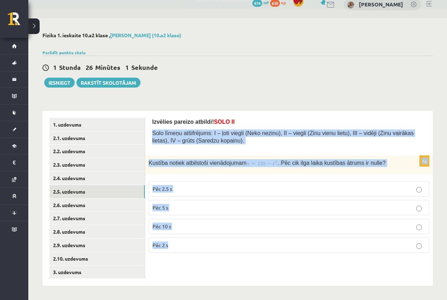
drag, startPoint x: 152, startPoint y: 132, endPoint x: 264, endPoint y: 240, distance: 154.8
click at [264, 240] on form "Izvēlies pareizo atbildi! SOLO II Solo līmeņu atšifrējums: I – ļoti viegli (Nek…" at bounding box center [289, 188] width 274 height 141
copy form "Solo līmeņu atšifrējums: I – ļoti viegli (Neko nezinu), II – viegli (Zinu vienu…"
click at [187, 175] on div "1p Kustība notiek atbilstoši vienādojumam . Pēc cik ilga laika kustības ātrums …" at bounding box center [289, 206] width 288 height 103
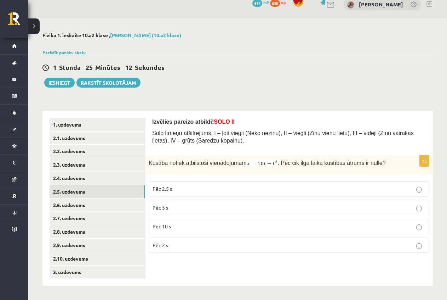
click at [180, 186] on p "Pēc 2.5 s" at bounding box center [289, 188] width 273 height 7
click at [111, 204] on link "2.6. uzdevums" at bounding box center [97, 204] width 95 height 13
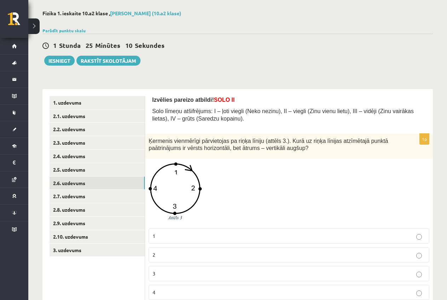
scroll to position [58, 0]
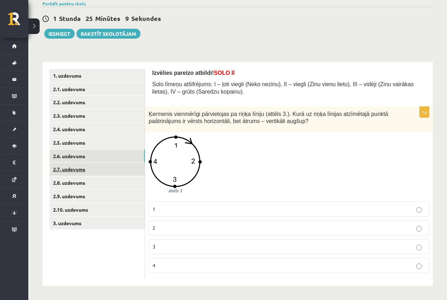
click at [108, 167] on link "2.7. uzdevums" at bounding box center [97, 169] width 95 height 13
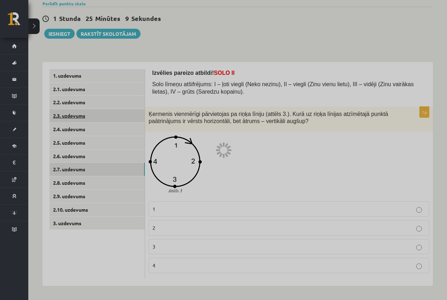
scroll to position [10, 0]
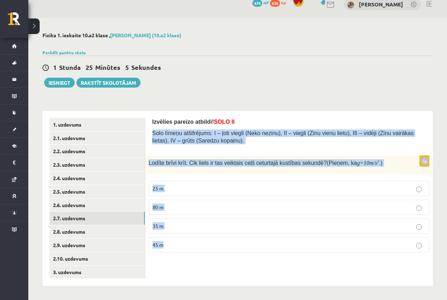
drag, startPoint x: 152, startPoint y: 133, endPoint x: 290, endPoint y: 250, distance: 180.7
click at [290, 250] on form "Izvēlies pareizo atbildi! SOLO II Solo līmeņu atšifrējums: I – ļoti viegli (Nek…" at bounding box center [289, 188] width 274 height 140
copy form "Solo līmeņu atšifrējums: I – ļoti viegli (Neko nezinu), II – viegli (Zinu vienu…"
click at [177, 145] on div "Izvēlies pareizo atbildi! SOLO II Solo līmeņu atšifrējums: I – ļoti viegli (Nek…" at bounding box center [289, 133] width 274 height 30
click at [174, 137] on span "Solo līmeņu atšifrējums: I – ļoti viegli (Neko nezinu), II – viegli (Zinu vienu…" at bounding box center [283, 136] width 262 height 13
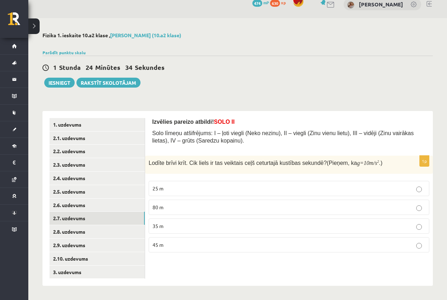
click at [185, 223] on p "35 m" at bounding box center [289, 225] width 273 height 7
click at [83, 232] on link "2.8. uzdevums" at bounding box center [97, 231] width 95 height 13
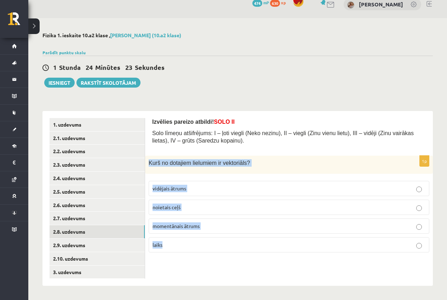
drag, startPoint x: 149, startPoint y: 163, endPoint x: 264, endPoint y: 242, distance: 138.3
click at [264, 242] on div "1p Kurš no dotajiem lielumiem ir vektoriāls ? vidējais ātrums noietais ceļš mom…" at bounding box center [289, 206] width 288 height 102
copy div "Kurš no dotajiem lielumiem ir vektoriāls ? vidējais ātrums noietais ceļš moment…"
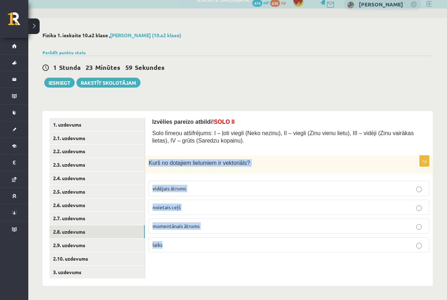
click at [249, 265] on div "Izvēlies pareizo atbildi! SOLO II Solo līmeņu atšifrējums: I – ļoti viegli (Nek…" at bounding box center [289, 198] width 288 height 175
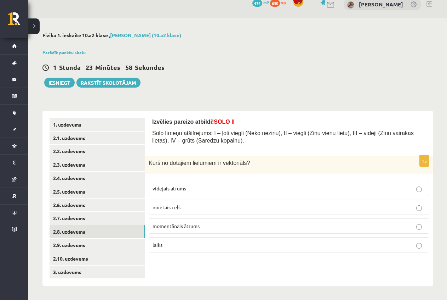
click at [180, 145] on div "Izvēlies pareizo atbildi! SOLO II Solo līmeņu atšifrējums: I – ļoti viegli (Nek…" at bounding box center [289, 133] width 274 height 30
click at [182, 186] on span "vidējais ātrums" at bounding box center [170, 188] width 34 height 6
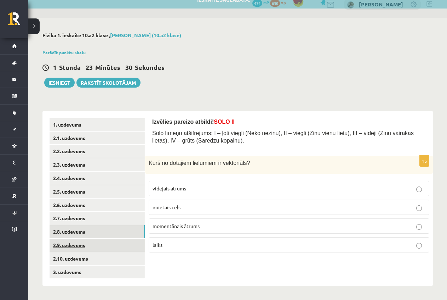
click at [119, 244] on link "2.9. uzdevums" at bounding box center [97, 244] width 95 height 13
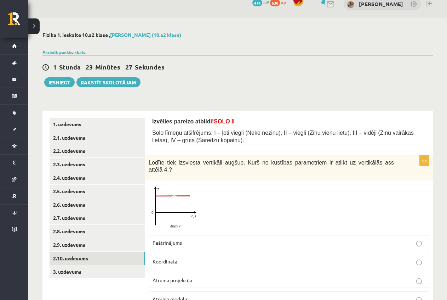
click at [117, 259] on link "2.10. uzdevums" at bounding box center [97, 257] width 95 height 13
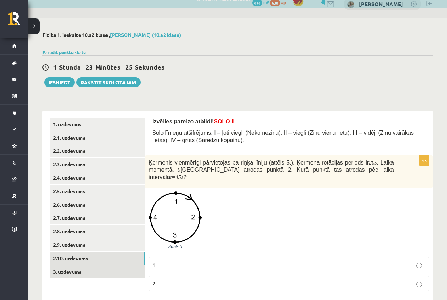
click at [109, 268] on link "3. uzdevums" at bounding box center [97, 271] width 95 height 13
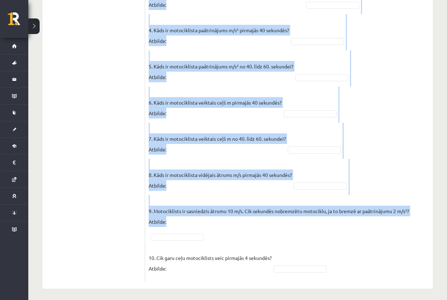
scroll to position [548, 0]
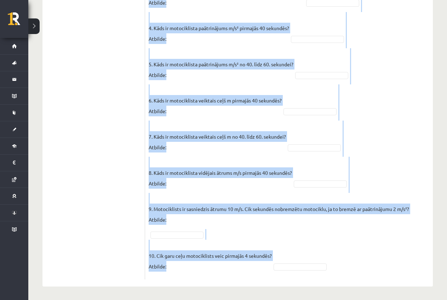
drag, startPoint x: 153, startPoint y: 49, endPoint x: 209, endPoint y: 271, distance: 228.4
copy form "Pabeidz teikumu, izvēloties atbilstošo atbildes variantu! SOLO III / IV Solo lī…"
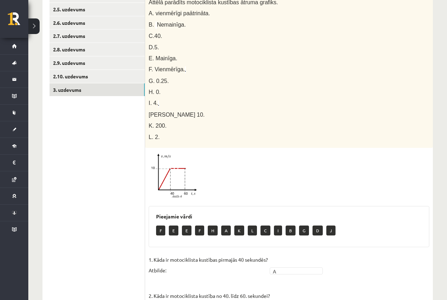
scroll to position [177, 0]
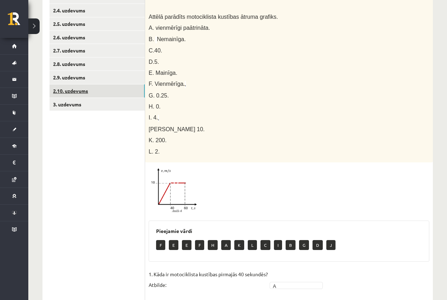
click at [79, 91] on link "2.10. uzdevums" at bounding box center [97, 90] width 95 height 13
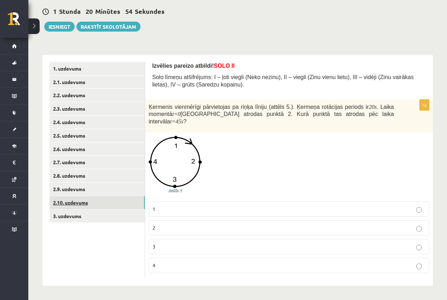
scroll to position [59, 0]
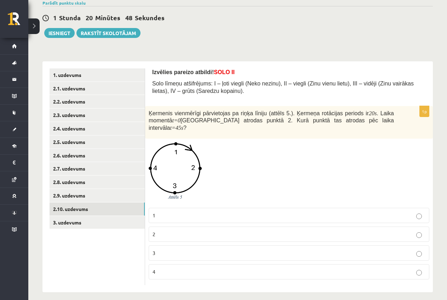
click at [183, 230] on p "2" at bounding box center [289, 233] width 273 height 7
click at [107, 198] on link "2.9. uzdevums" at bounding box center [97, 195] width 95 height 13
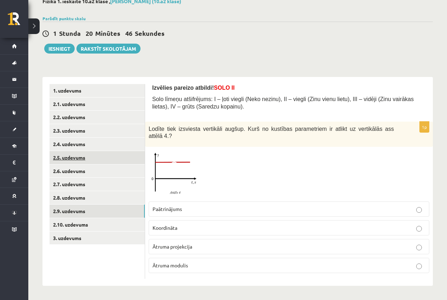
scroll to position [36, 0]
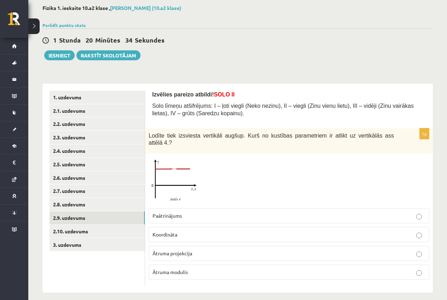
drag, startPoint x: 204, startPoint y: 265, endPoint x: 186, endPoint y: 241, distance: 29.9
click at [203, 268] on p "Ātruma modulis" at bounding box center [289, 271] width 273 height 7
click at [79, 206] on link "2.8. uzdevums" at bounding box center [97, 204] width 95 height 13
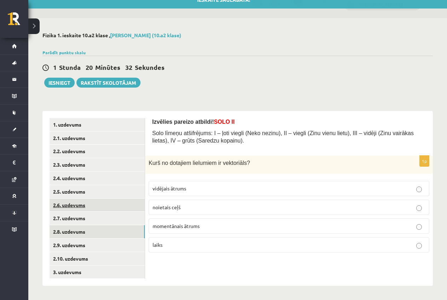
scroll to position [10, 0]
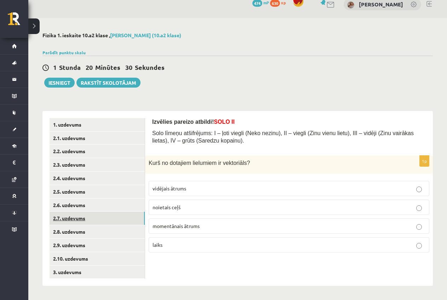
click at [73, 217] on link "2.7. uzdevums" at bounding box center [97, 217] width 95 height 13
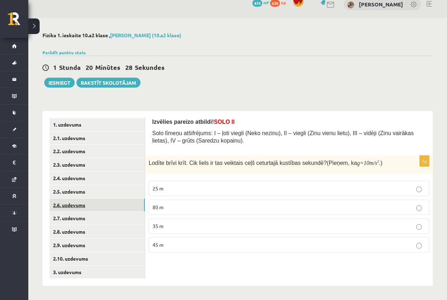
click at [74, 207] on link "2.6. uzdevums" at bounding box center [97, 204] width 95 height 13
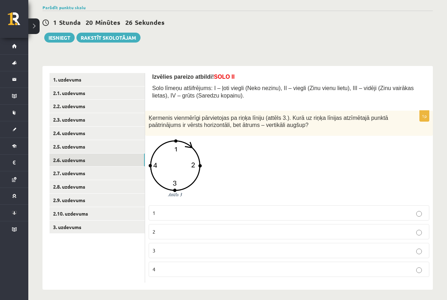
scroll to position [58, 0]
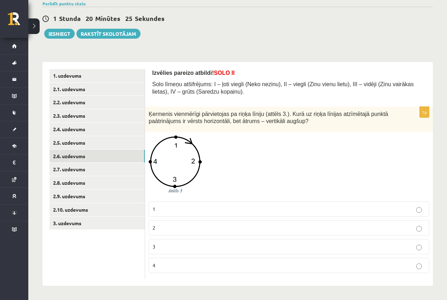
click at [181, 209] on p "1" at bounding box center [289, 208] width 273 height 7
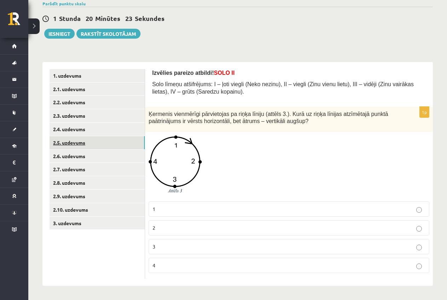
click at [72, 142] on link "2.5. uzdevums" at bounding box center [97, 142] width 95 height 13
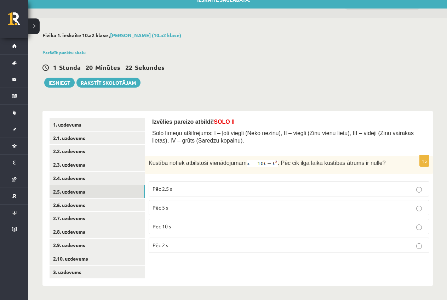
scroll to position [10, 0]
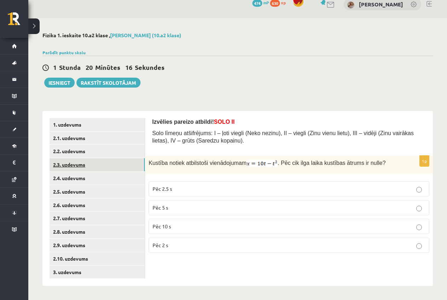
click at [78, 159] on link "2.3. uzdevums" at bounding box center [97, 164] width 95 height 13
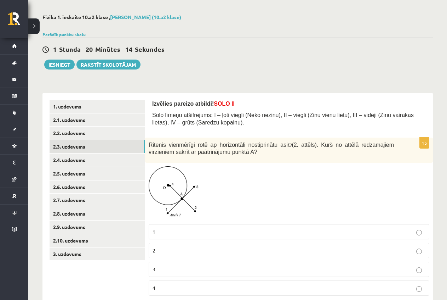
scroll to position [50, 0]
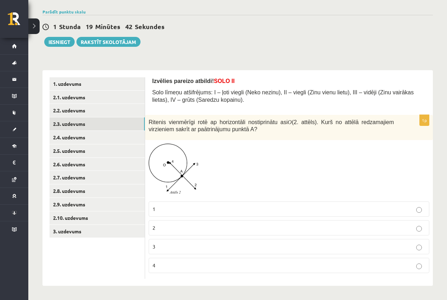
click at [182, 267] on p "4" at bounding box center [289, 264] width 273 height 7
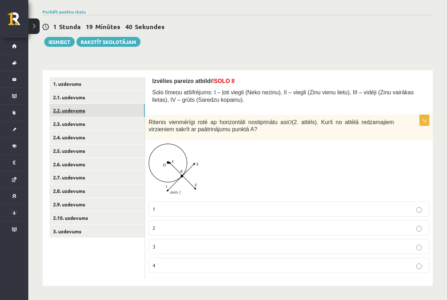
click at [84, 107] on link "2.2. uzdevums" at bounding box center [97, 110] width 95 height 13
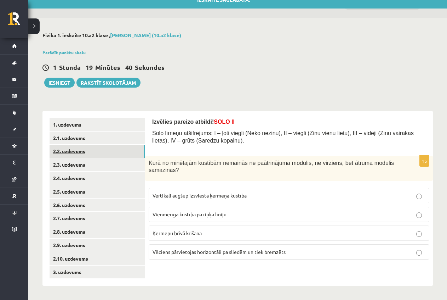
scroll to position [10, 0]
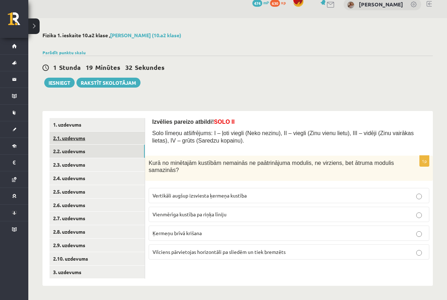
click at [76, 135] on link "2.1. uzdevums" at bounding box center [97, 137] width 95 height 13
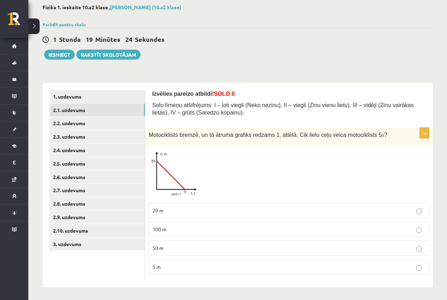
scroll to position [39, 0]
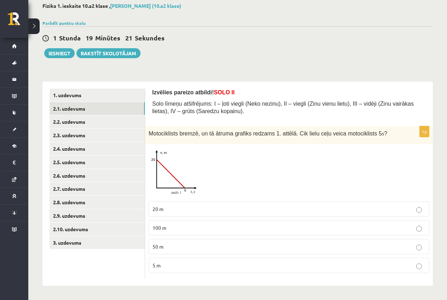
click at [193, 204] on label "20 m" at bounding box center [289, 208] width 281 height 15
click at [69, 94] on link "1. uzdevums" at bounding box center [97, 95] width 95 height 13
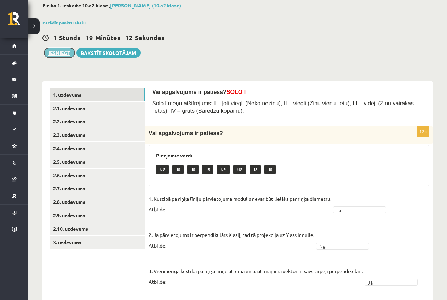
click at [55, 55] on button "Iesniegt" at bounding box center [59, 53] width 30 height 10
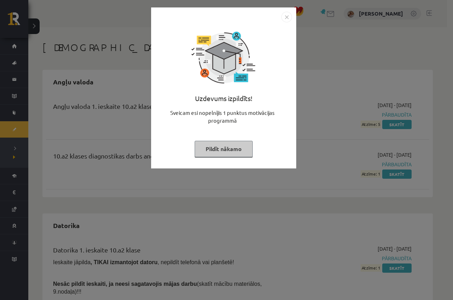
click at [240, 148] on button "Pildīt nākamo" at bounding box center [224, 149] width 58 height 16
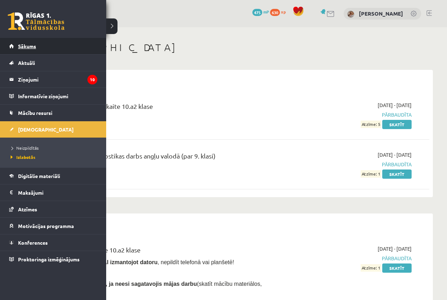
click at [32, 47] on span "Sākums" at bounding box center [27, 46] width 18 height 6
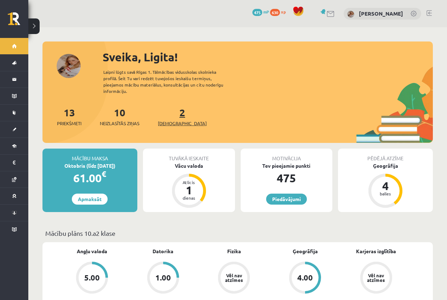
click at [177, 120] on span "[DEMOGRAPHIC_DATA]" at bounding box center [182, 123] width 49 height 7
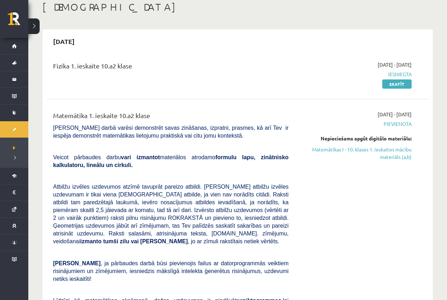
scroll to position [35, 0]
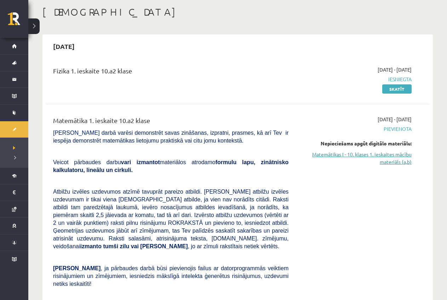
click at [343, 158] on link "Matemātikas I - 10. klases 1. ieskaites mācību materiāls (a,b)" at bounding box center [355, 158] width 113 height 15
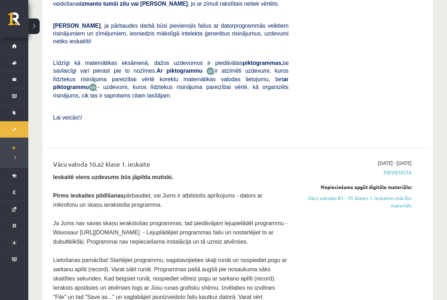
scroll to position [283, 0]
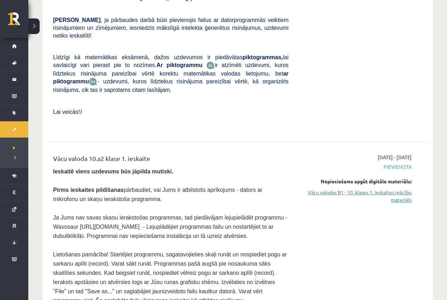
click at [361, 188] on link "Vācu valodas B1 - 10. klases 1. ieskaites mācību materiāls" at bounding box center [355, 195] width 113 height 15
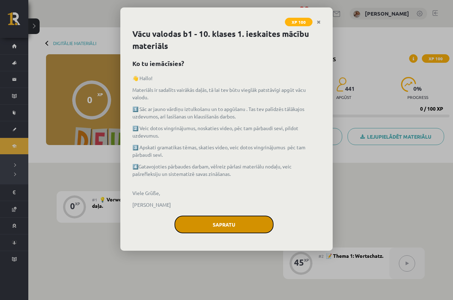
click at [248, 225] on button "Sapratu" at bounding box center [224, 224] width 99 height 18
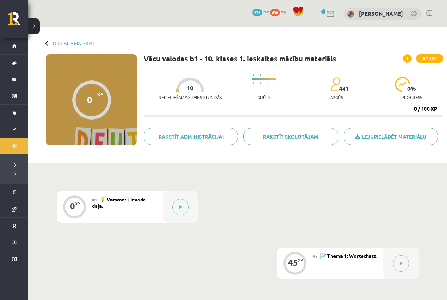
click at [94, 102] on div at bounding box center [91, 99] width 39 height 39
click at [102, 126] on div "0 XP XP 100" at bounding box center [91, 99] width 91 height 91
click at [90, 134] on div "0 XP XP 100" at bounding box center [91, 99] width 91 height 91
click at [123, 160] on div "Digitālie materiāli 0 XP XP 100 0 / 100 XP Vācu valodas b1 - 10. klases 1. iesk…" at bounding box center [237, 94] width 419 height 135
click at [183, 209] on button at bounding box center [181, 207] width 16 height 16
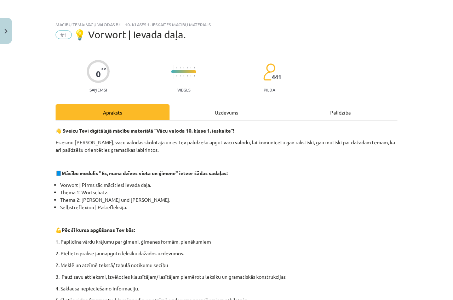
click at [213, 113] on div "Uzdevums" at bounding box center [227, 112] width 114 height 16
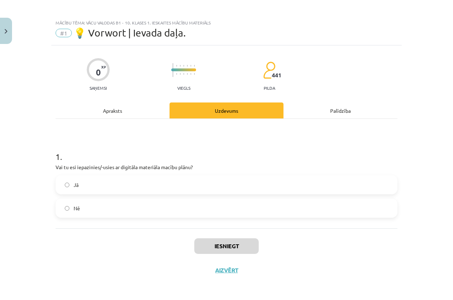
click at [135, 182] on label "Jā" at bounding box center [226, 185] width 341 height 18
click at [208, 246] on button "Iesniegt" at bounding box center [226, 246] width 64 height 16
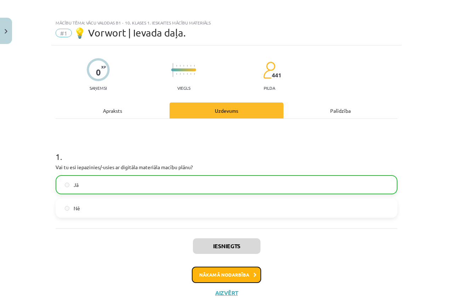
click at [222, 274] on button "Nākamā nodarbība" at bounding box center [226, 274] width 69 height 16
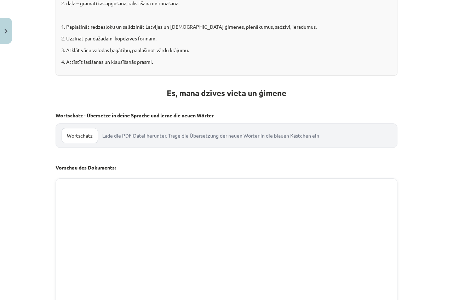
scroll to position [195, 0]
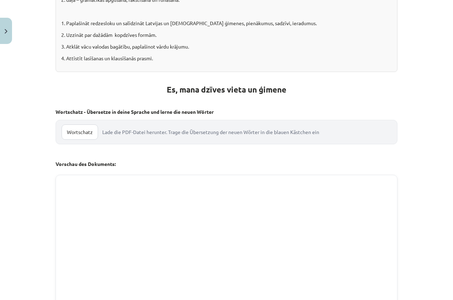
click at [78, 136] on link "Wortschatz" at bounding box center [80, 131] width 36 height 15
click at [85, 132] on link "Wortschatz" at bounding box center [80, 131] width 36 height 15
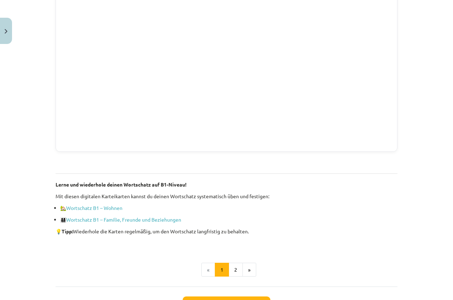
scroll to position [518, 0]
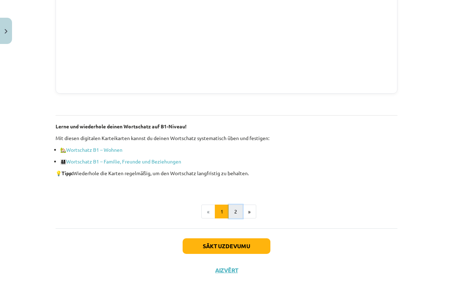
click at [237, 208] on button "2" at bounding box center [236, 211] width 14 height 14
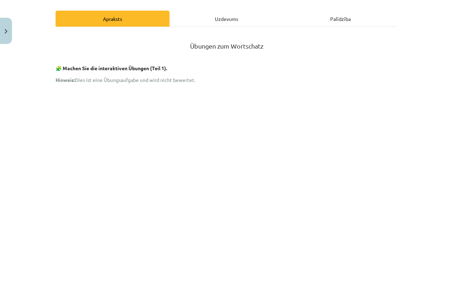
scroll to position [91, 0]
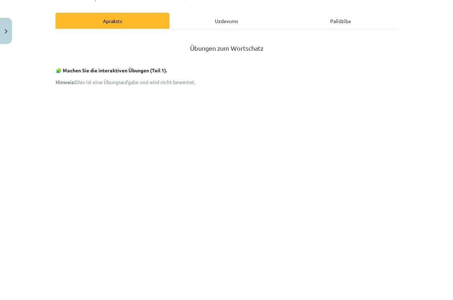
drag, startPoint x: 66, startPoint y: 75, endPoint x: 64, endPoint y: 82, distance: 6.8
click at [64, 84] on strong "Hinweis:" at bounding box center [65, 82] width 19 height 6
click at [108, 83] on span "Hinweis: Dies ist eine Übungsaufgabe und wird nicht bewertet." at bounding box center [126, 82] width 140 height 6
drag, startPoint x: 129, startPoint y: 83, endPoint x: 168, endPoint y: 84, distance: 39.0
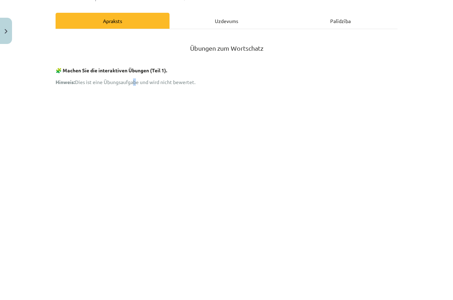
click at [136, 83] on span "Hinweis: Dies ist eine Übungsaufgabe und wird nicht bewertet." at bounding box center [126, 82] width 140 height 6
click at [169, 84] on span "Hinweis: Dies ist eine Übungsaufgabe und wird nicht bewertet." at bounding box center [126, 82] width 140 height 6
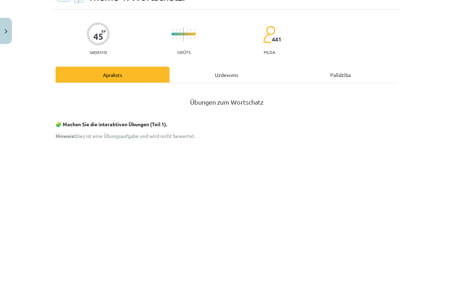
scroll to position [2, 0]
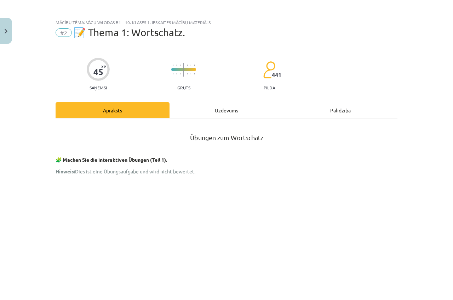
click at [228, 110] on div "Uzdevums" at bounding box center [227, 110] width 114 height 16
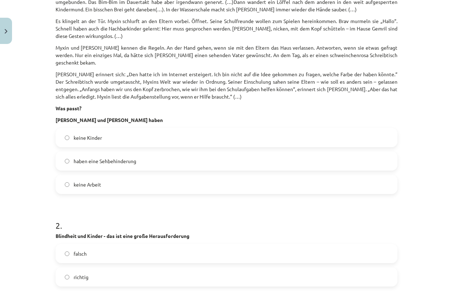
scroll to position [53, 0]
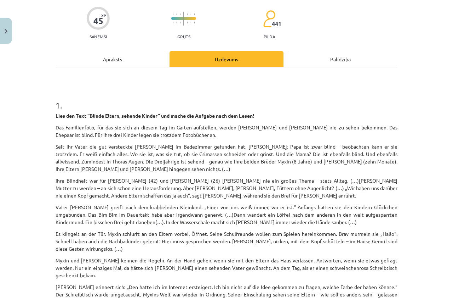
drag, startPoint x: 227, startPoint y: 119, endPoint x: 111, endPoint y: 55, distance: 133.0
click at [111, 55] on div "Apraksts" at bounding box center [113, 59] width 114 height 16
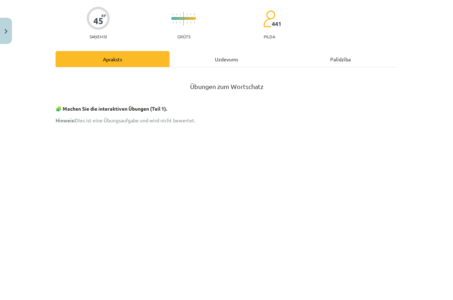
scroll to position [18, 0]
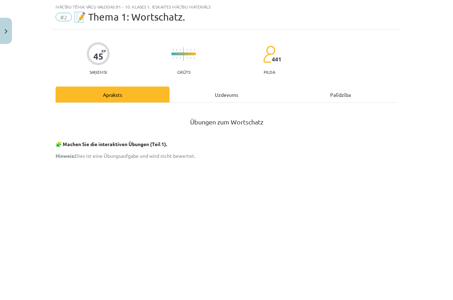
click at [99, 57] on div "45" at bounding box center [99, 56] width 10 height 10
drag, startPoint x: 99, startPoint y: 57, endPoint x: 107, endPoint y: 66, distance: 12.0
click at [96, 58] on div "45" at bounding box center [99, 56] width 10 height 10
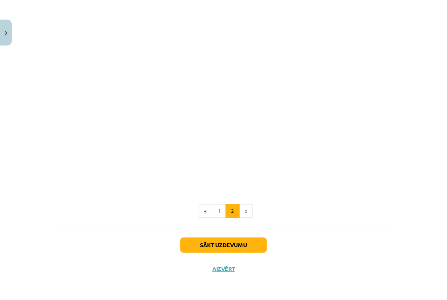
scroll to position [498, 0]
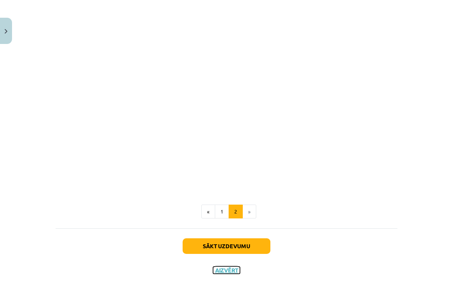
click at [228, 270] on button "Aizvērt" at bounding box center [226, 269] width 27 height 7
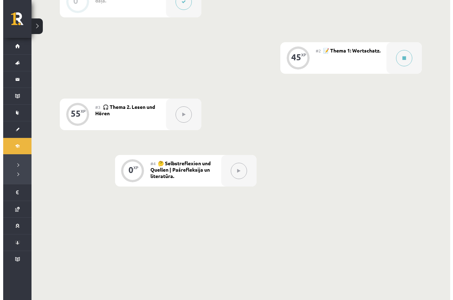
scroll to position [177, 0]
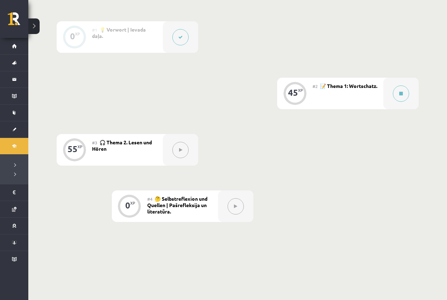
click at [298, 87] on div "45 XP" at bounding box center [294, 92] width 21 height 21
click at [397, 89] on button at bounding box center [401, 93] width 16 height 16
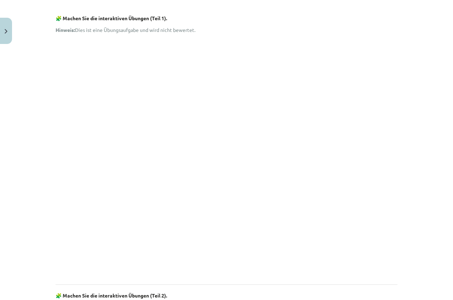
scroll to position [0, 0]
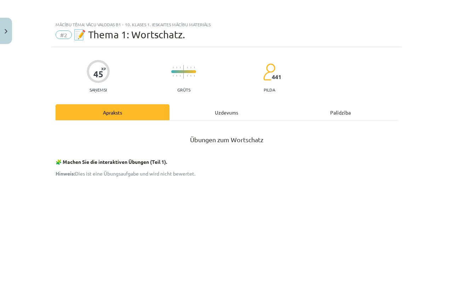
click at [222, 112] on div "Uzdevums" at bounding box center [227, 112] width 114 height 16
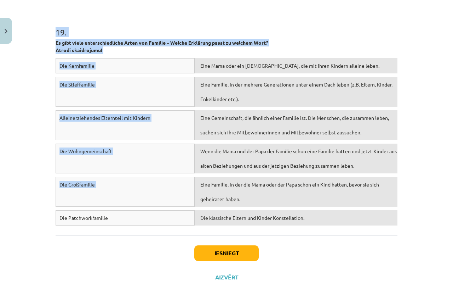
scroll to position [2573, 0]
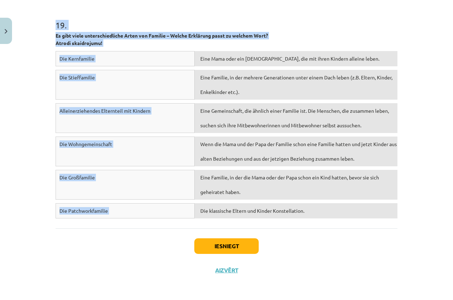
drag, startPoint x: 53, startPoint y: 167, endPoint x: 303, endPoint y: 221, distance: 255.7
copy form "Lies den Text “Blinde Eltern, sehende Kinder” und mache die Aufgabe nach dem Le…"
click at [214, 16] on h1 "19 ." at bounding box center [227, 19] width 342 height 22
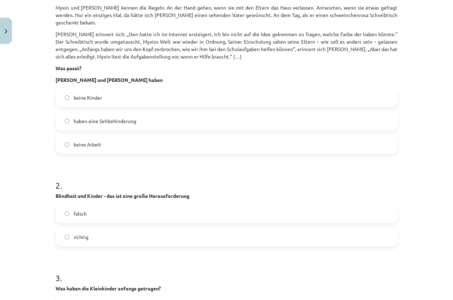
scroll to position [341, 0]
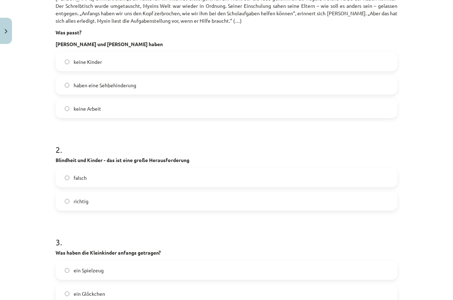
click at [134, 76] on label "haben eine Sehbehinderung" at bounding box center [226, 85] width 341 height 18
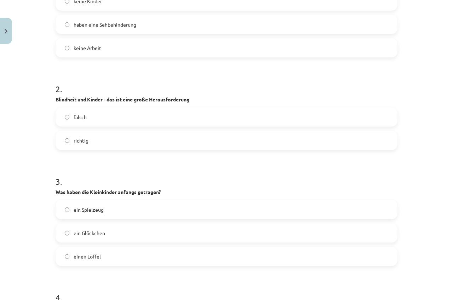
scroll to position [412, 0]
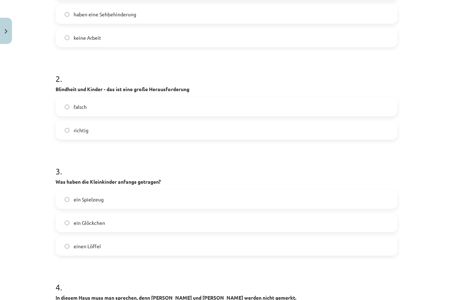
click at [106, 128] on label "richtig" at bounding box center [226, 130] width 341 height 18
click at [137, 220] on label "ein Glöckchen" at bounding box center [226, 223] width 341 height 18
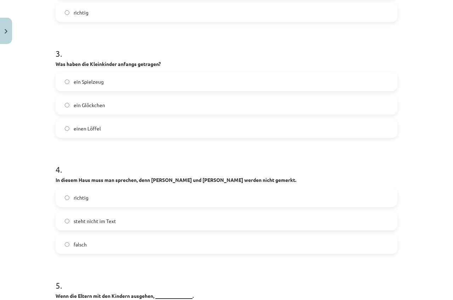
scroll to position [554, 0]
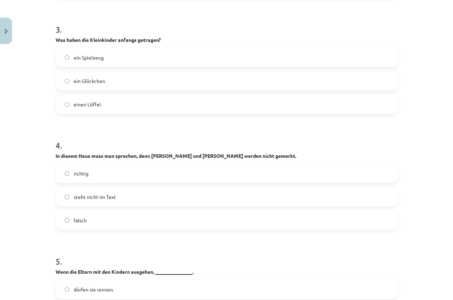
click at [99, 164] on label "richtig" at bounding box center [226, 173] width 341 height 18
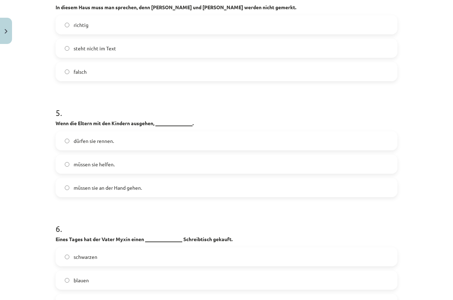
scroll to position [731, 0]
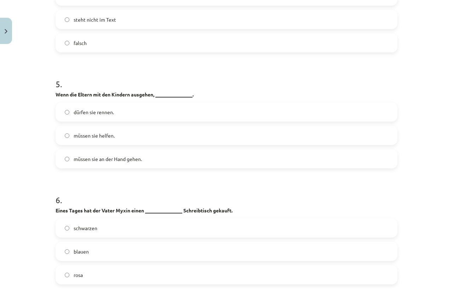
click at [148, 153] on label "müssen sie an der Hand gehen." at bounding box center [226, 159] width 341 height 18
click at [120, 266] on label "rosa" at bounding box center [226, 275] width 341 height 18
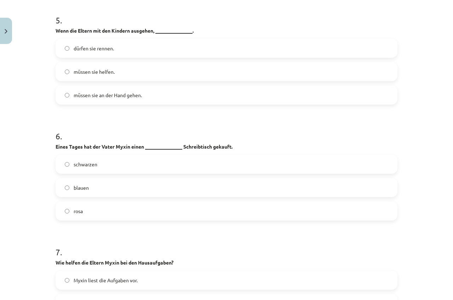
scroll to position [873, 0]
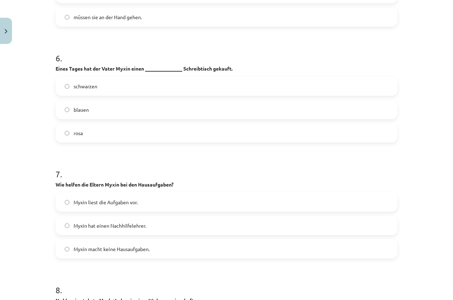
click at [159, 193] on label "Myxin liest die Aufgaben vor." at bounding box center [226, 202] width 341 height 18
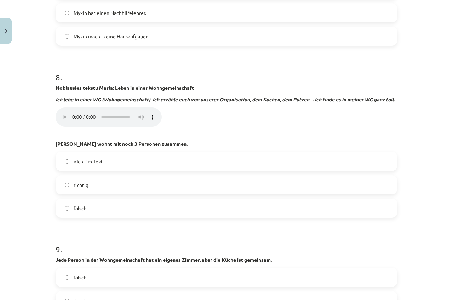
scroll to position [1121, 0]
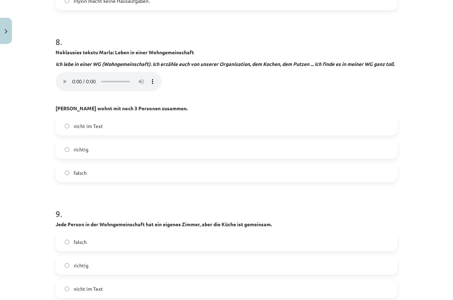
click at [103, 139] on div "nicht im Text richtig falsch" at bounding box center [227, 149] width 342 height 66
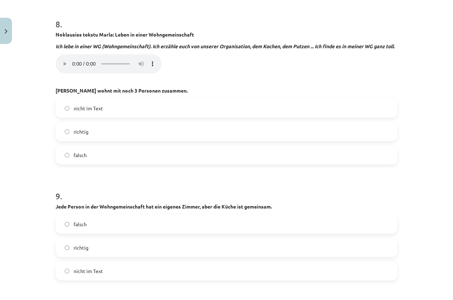
scroll to position [1156, 0]
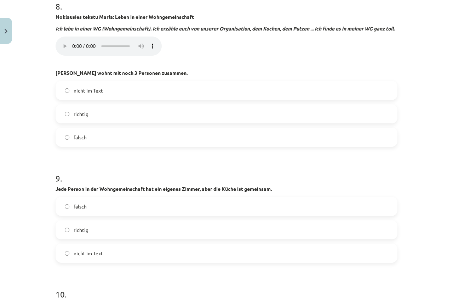
click at [88, 113] on label "richtig" at bounding box center [226, 114] width 341 height 18
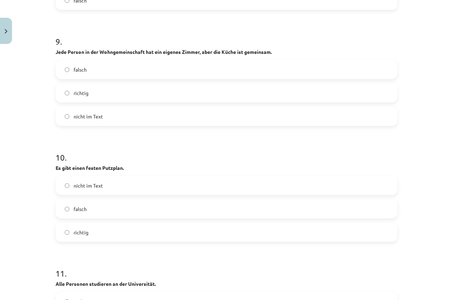
scroll to position [1298, 0]
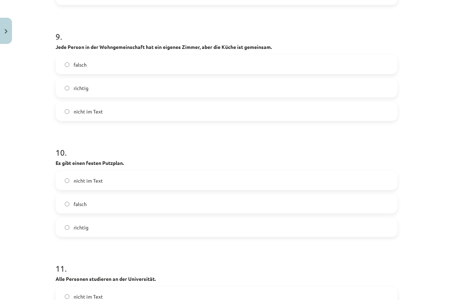
click at [93, 83] on label "richtig" at bounding box center [226, 88] width 341 height 18
click at [126, 223] on label "richtig" at bounding box center [226, 227] width 341 height 18
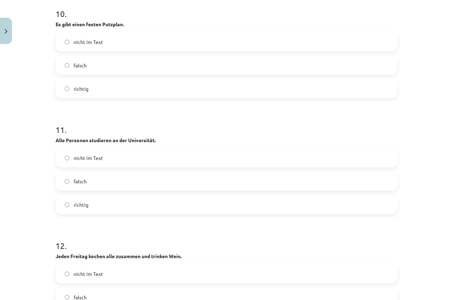
scroll to position [1440, 0]
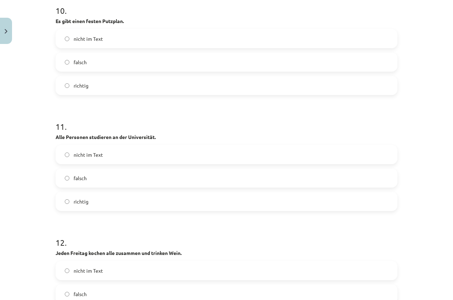
drag, startPoint x: 81, startPoint y: 151, endPoint x: 92, endPoint y: 152, distance: 11.7
click at [81, 151] on span "nicht im Text" at bounding box center [88, 154] width 29 height 7
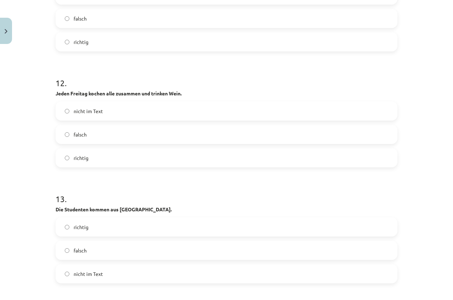
scroll to position [1617, 0]
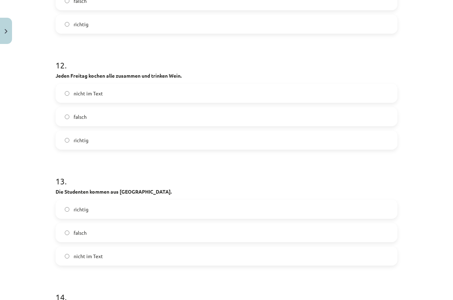
click at [93, 87] on label "nicht im Text" at bounding box center [226, 93] width 341 height 18
click at [96, 256] on span "nicht im Text" at bounding box center [88, 255] width 29 height 7
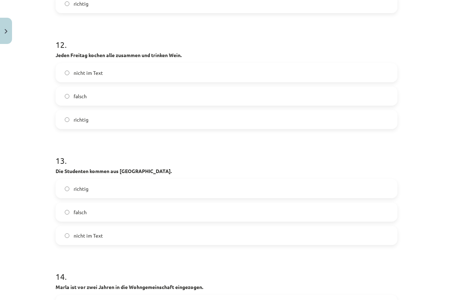
scroll to position [1794, 0]
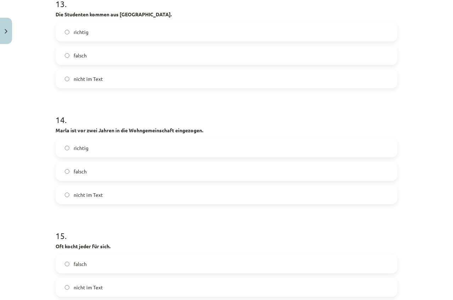
click at [97, 142] on label "richtig" at bounding box center [226, 148] width 341 height 18
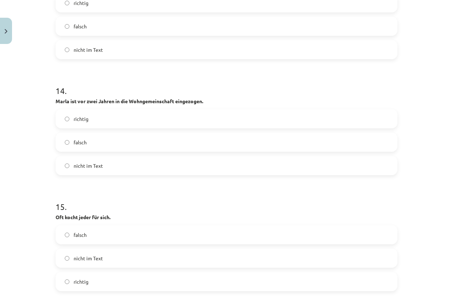
scroll to position [1971, 0]
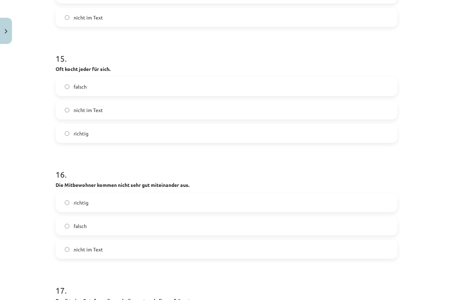
drag, startPoint x: 86, startPoint y: 135, endPoint x: 104, endPoint y: 213, distance: 80.4
click at [86, 136] on label "richtig" at bounding box center [226, 133] width 341 height 18
click at [108, 223] on label "falsch" at bounding box center [226, 226] width 341 height 18
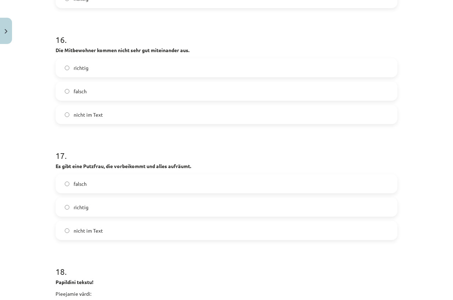
scroll to position [2113, 0]
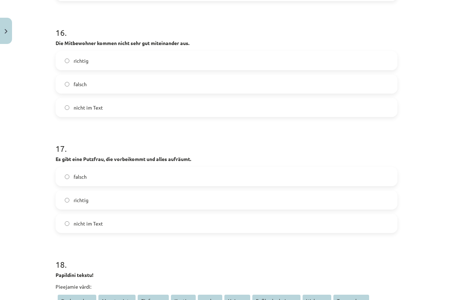
click at [88, 179] on label "falsch" at bounding box center [226, 177] width 341 height 18
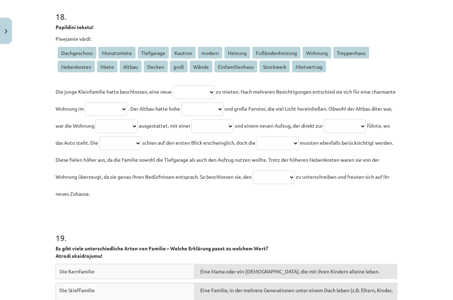
scroll to position [2360, 0]
drag, startPoint x: 218, startPoint y: 90, endPoint x: 221, endPoint y: 95, distance: 5.2
click at [215, 90] on select "**********" at bounding box center [194, 91] width 42 height 13
select select "*******"
click at [173, 85] on select "**********" at bounding box center [194, 91] width 42 height 13
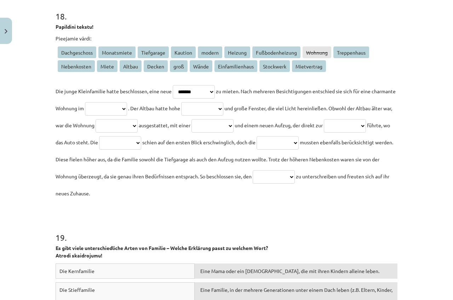
click at [127, 107] on select "**********" at bounding box center [106, 108] width 42 height 13
select select "******"
click at [108, 102] on select "**********" at bounding box center [106, 108] width 42 height 13
click at [224, 110] on select "**********" at bounding box center [202, 108] width 42 height 13
click at [220, 102] on select "**********" at bounding box center [202, 108] width 42 height 13
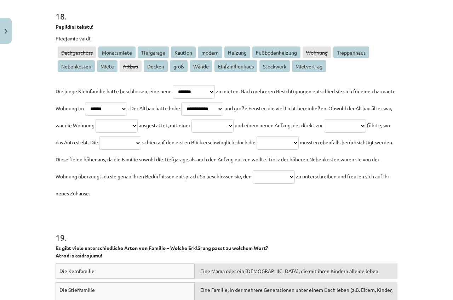
click at [224, 102] on select "**********" at bounding box center [202, 108] width 42 height 13
select select "******"
click at [220, 102] on select "**********" at bounding box center [202, 108] width 42 height 13
click at [138, 126] on select "**********" at bounding box center [117, 125] width 42 height 13
click at [138, 123] on select "**********" at bounding box center [117, 125] width 42 height 13
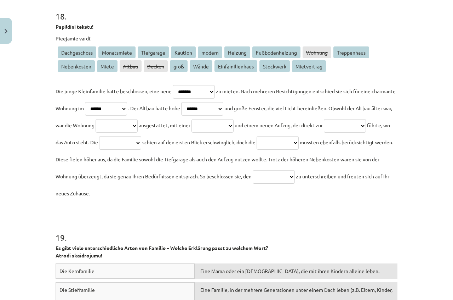
select select "******"
click at [138, 119] on select "**********" at bounding box center [117, 125] width 42 height 13
click at [234, 122] on select "**********" at bounding box center [213, 125] width 42 height 13
select select "**********"
click at [234, 119] on select "**********" at bounding box center [213, 125] width 42 height 13
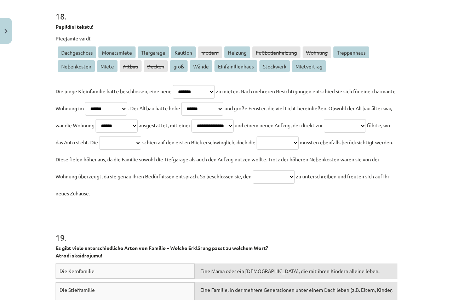
click at [324, 132] on select "**********" at bounding box center [345, 125] width 42 height 13
select select "**********"
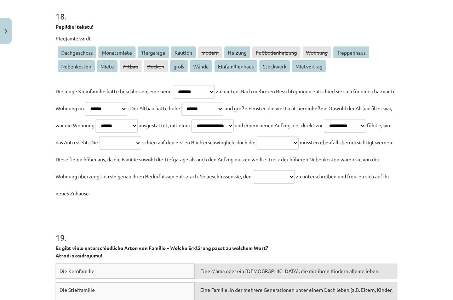
click at [324, 132] on select "**********" at bounding box center [345, 125] width 42 height 13
click at [141, 145] on select "**********" at bounding box center [120, 142] width 42 height 13
click at [141, 136] on select "**********" at bounding box center [120, 142] width 42 height 13
click at [141, 138] on select "**********" at bounding box center [120, 142] width 42 height 13
select select "**********"
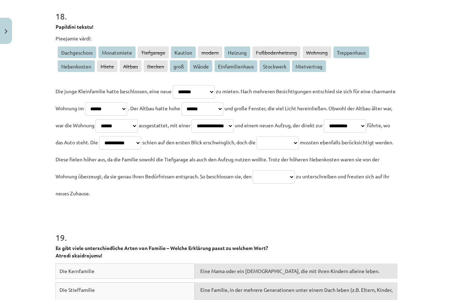
click at [141, 136] on select "**********" at bounding box center [120, 142] width 42 height 13
click at [84, 149] on p "**********" at bounding box center [227, 142] width 342 height 119
click at [257, 149] on select "**********" at bounding box center [278, 142] width 42 height 13
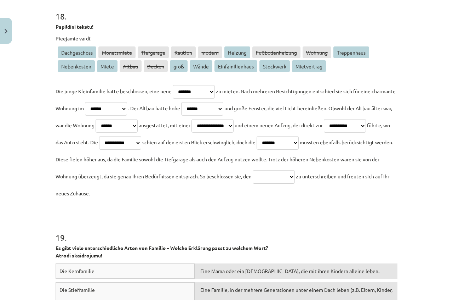
select select "**********"
click at [257, 149] on select "**********" at bounding box center [278, 142] width 42 height 13
click at [253, 183] on select "**********" at bounding box center [274, 176] width 42 height 13
select select "**********"
click at [253, 183] on select "**********" at bounding box center [274, 176] width 42 height 13
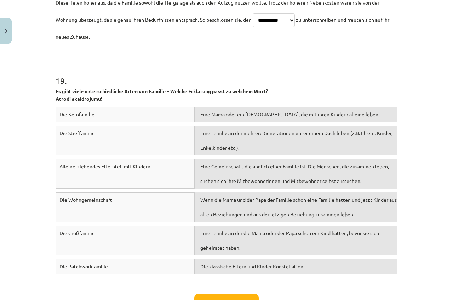
scroll to position [2538, 0]
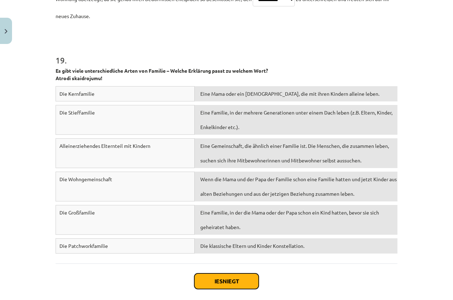
click at [228, 285] on button "Iesniegt" at bounding box center [226, 281] width 64 height 16
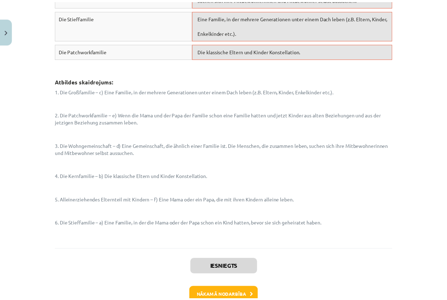
scroll to position [2868, 0]
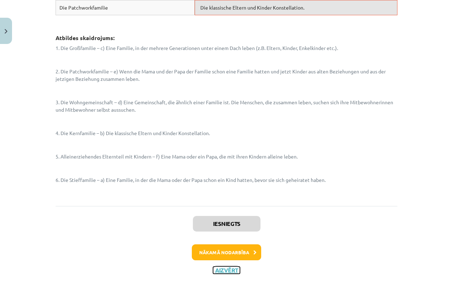
click at [228, 268] on button "Aizvērt" at bounding box center [226, 269] width 27 height 7
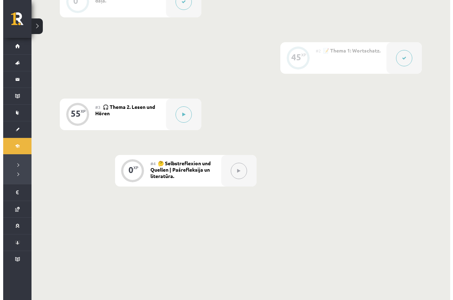
scroll to position [223, 0]
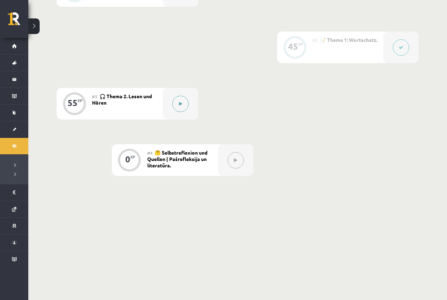
click at [183, 102] on button at bounding box center [181, 104] width 16 height 16
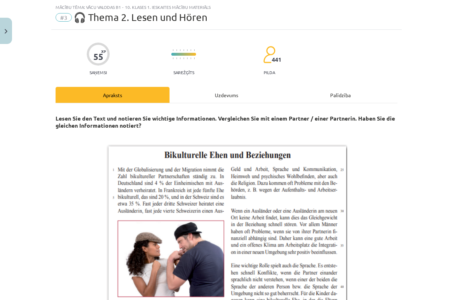
scroll to position [0, 0]
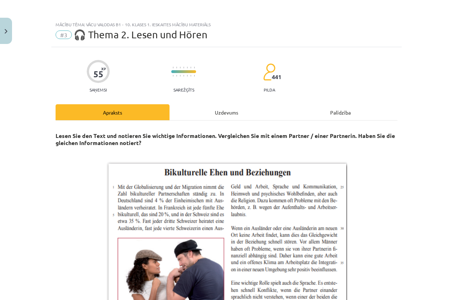
click at [227, 112] on div "Uzdevums" at bounding box center [227, 112] width 114 height 16
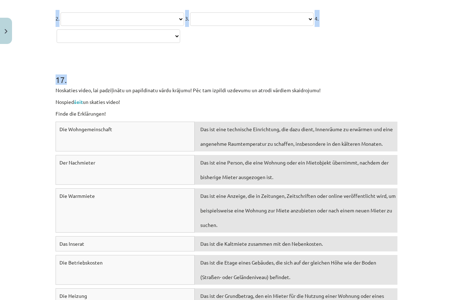
scroll to position [3025, 0]
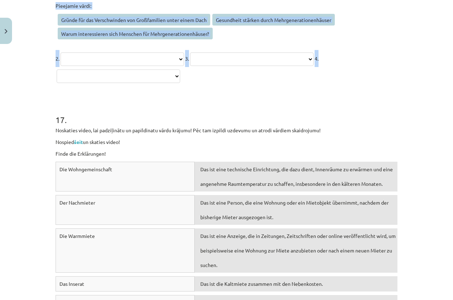
drag, startPoint x: 53, startPoint y: 97, endPoint x: 401, endPoint y: 78, distance: 348.4
click at [401, 78] on div "Mācību tēma: Vācu valodas b1 - 10. klases 1. ieskaites mācību materiāls #3 🎧 Th…" at bounding box center [226, 150] width 453 height 300
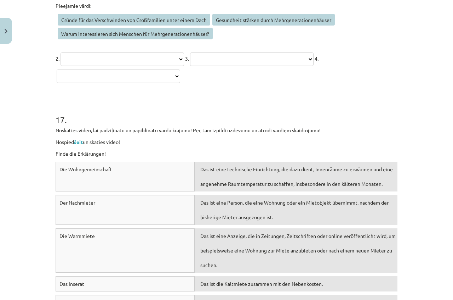
drag, startPoint x: 219, startPoint y: 84, endPoint x: 193, endPoint y: 87, distance: 25.4
click at [192, 89] on div "17 . Noskaties video, lai padziļinātu un papildinatu vārdu krājumu! Pēc tam izp…" at bounding box center [227, 243] width 342 height 311
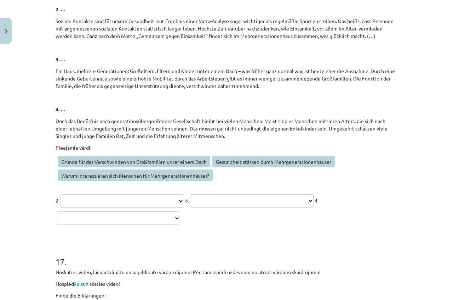
scroll to position [3096, 0]
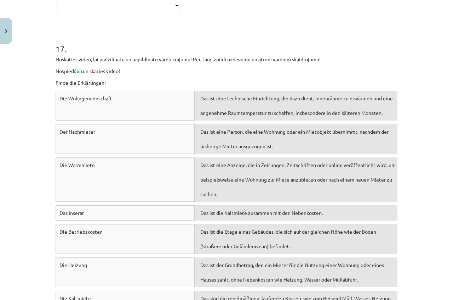
drag, startPoint x: 53, startPoint y: 38, endPoint x: 256, endPoint y: 9, distance: 205.7
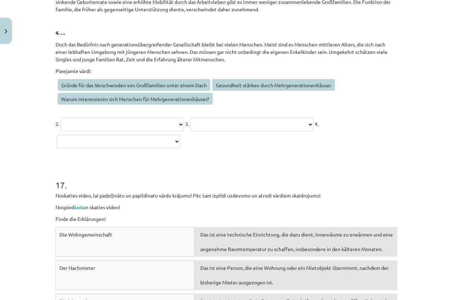
scroll to position [2954, 0]
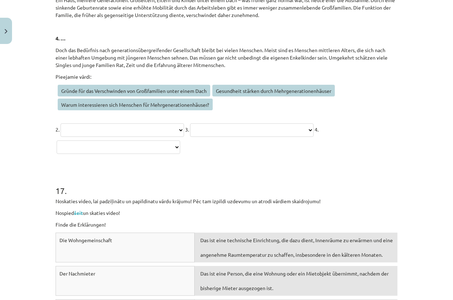
copy form "1 . Noskaties un noklausīes tekstu un izpildi uzdevumu! Hör-Sehverstehen ttt: T…"
click at [178, 96] on span "Gründe für das Verschwinden von Großfamilien unter einem Dach" at bounding box center [134, 91] width 153 height 12
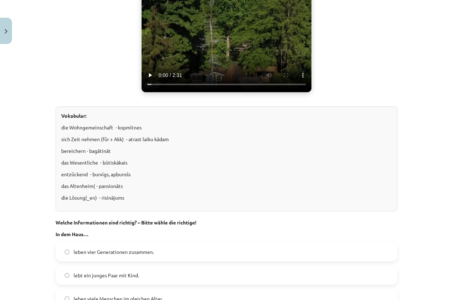
scroll to position [460, 0]
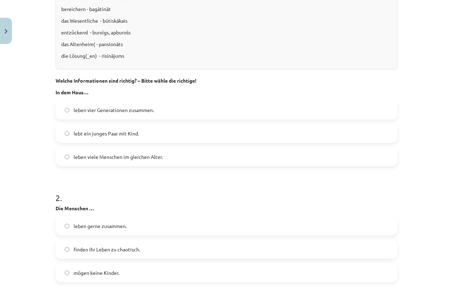
click at [118, 109] on span "leben vier Generationen zusammen." at bounding box center [114, 109] width 80 height 7
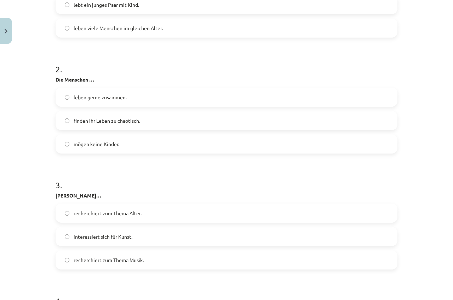
scroll to position [602, 0]
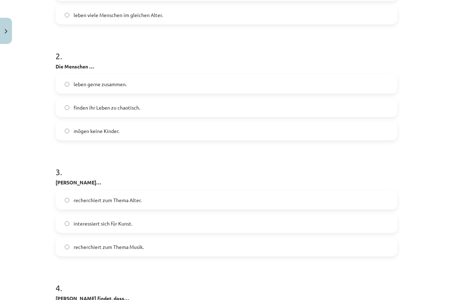
click at [108, 222] on span "interessiert sich für Kunst." at bounding box center [103, 223] width 59 height 7
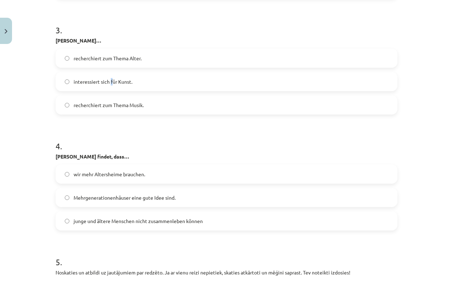
scroll to position [779, 0]
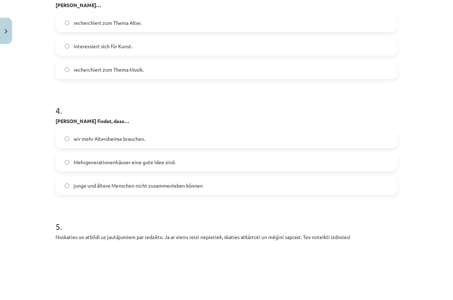
click at [60, 45] on label "interessiert sich für Kunst." at bounding box center [226, 46] width 341 height 18
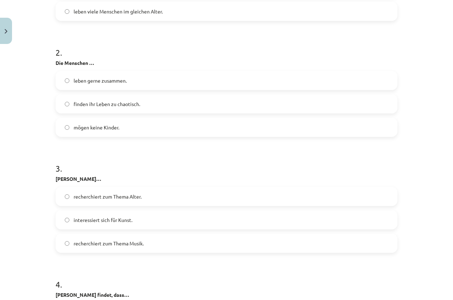
scroll to position [602, 0]
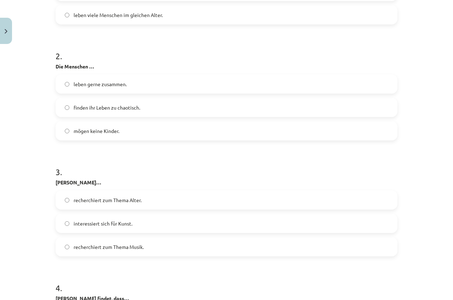
click at [61, 86] on label "leben gerne zusammen." at bounding box center [226, 84] width 341 height 18
click at [169, 195] on label "recherchiert zum Thema Alter." at bounding box center [226, 200] width 341 height 18
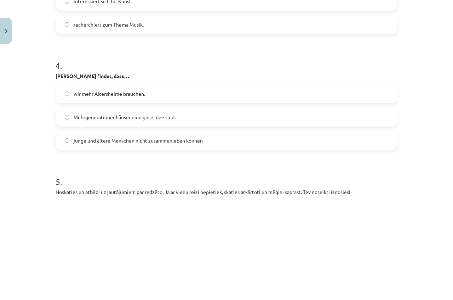
scroll to position [850, 0]
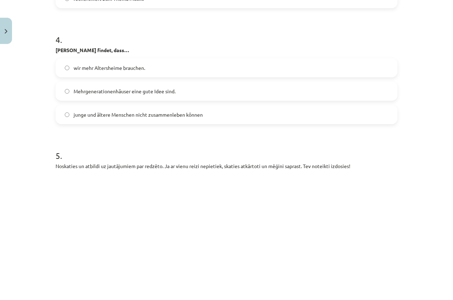
click at [82, 89] on span "Mehrgenerationenhäuser eine gute Idee sind." at bounding box center [125, 90] width 102 height 7
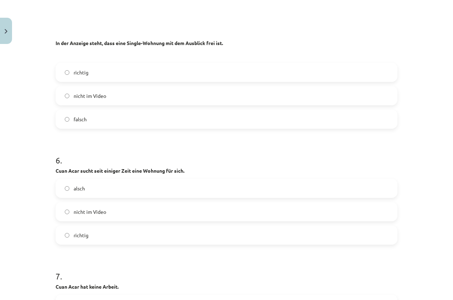
scroll to position [1133, 0]
click at [74, 68] on span "richtig" at bounding box center [81, 71] width 15 height 7
click at [88, 233] on label "richtig" at bounding box center [226, 235] width 341 height 18
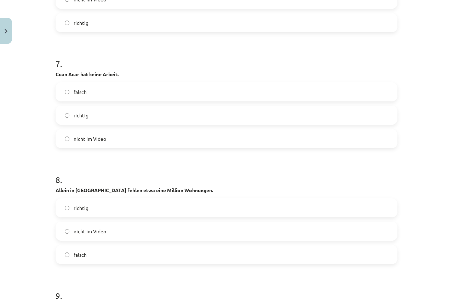
scroll to position [1381, 0]
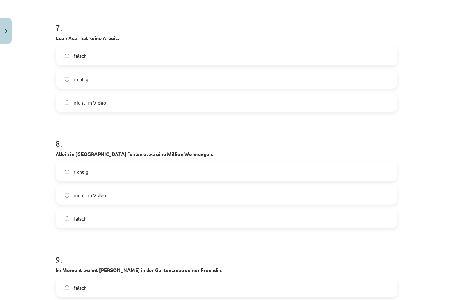
click at [109, 192] on label "nicht im Video" at bounding box center [226, 195] width 341 height 18
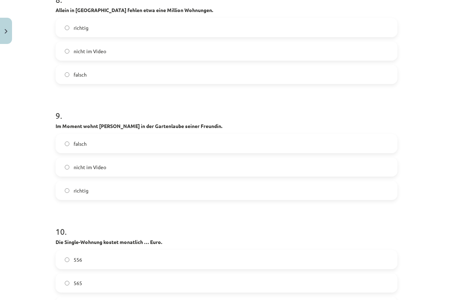
scroll to position [1523, 0]
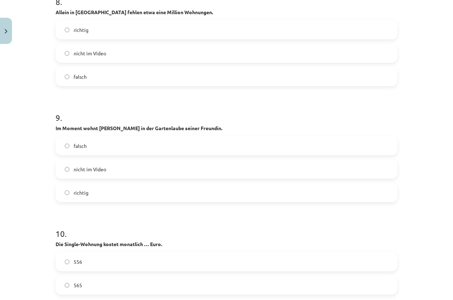
click at [92, 188] on label "richtig" at bounding box center [226, 192] width 341 height 18
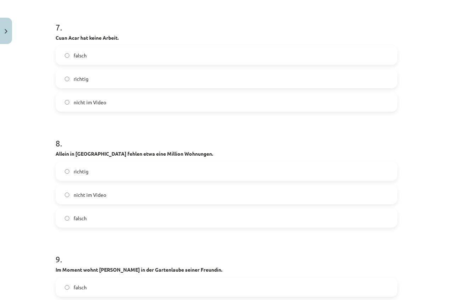
scroll to position [1381, 0]
click at [100, 101] on span "nicht im Video" at bounding box center [90, 102] width 33 height 7
click at [78, 166] on label "richtig" at bounding box center [226, 172] width 341 height 18
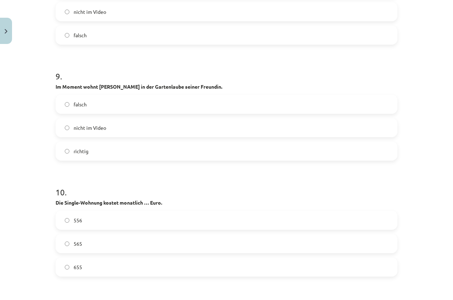
scroll to position [1665, 0]
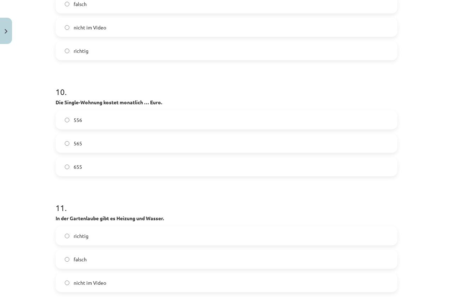
click at [117, 160] on label "655" at bounding box center [226, 167] width 341 height 18
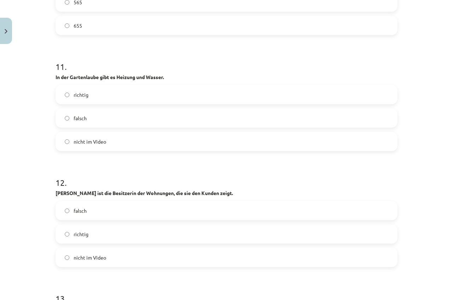
scroll to position [1806, 0]
click at [92, 93] on label "richtig" at bounding box center [226, 94] width 341 height 18
click at [106, 236] on label "richtig" at bounding box center [226, 233] width 341 height 18
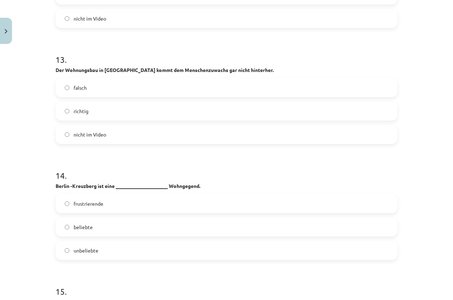
scroll to position [2054, 0]
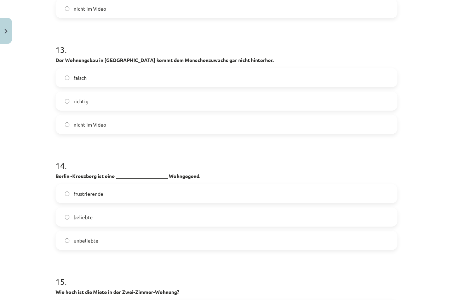
drag, startPoint x: 104, startPoint y: 210, endPoint x: 107, endPoint y: 192, distance: 17.8
click at [104, 209] on label "beliebte" at bounding box center [226, 217] width 341 height 18
click at [105, 97] on label "richtig" at bounding box center [226, 101] width 341 height 18
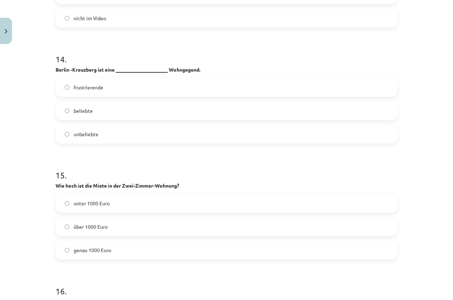
scroll to position [2196, 0]
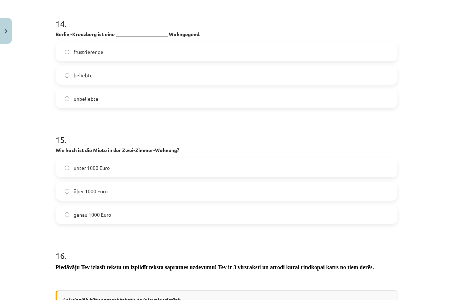
drag, startPoint x: 115, startPoint y: 184, endPoint x: 119, endPoint y: 189, distance: 6.2
click at [117, 186] on label "über 1000 Euro" at bounding box center [226, 191] width 341 height 18
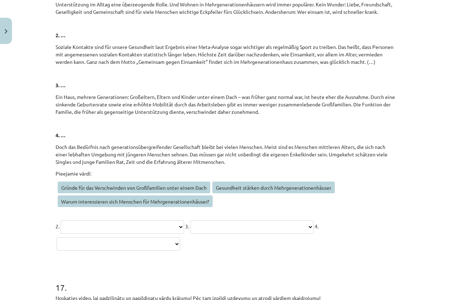
scroll to position [2869, 0]
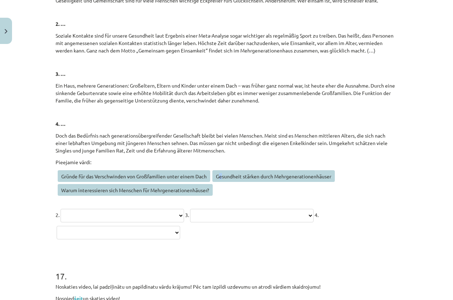
drag, startPoint x: 220, startPoint y: 176, endPoint x: 214, endPoint y: 187, distance: 12.7
click at [218, 181] on span "Gesundheit stärken durch Mehrgenerationenhäuser" at bounding box center [274, 176] width 123 height 12
click at [184, 216] on select "**********" at bounding box center [123, 215] width 124 height 13
select select "**********"
click at [61, 209] on select "**********" at bounding box center [123, 215] width 124 height 13
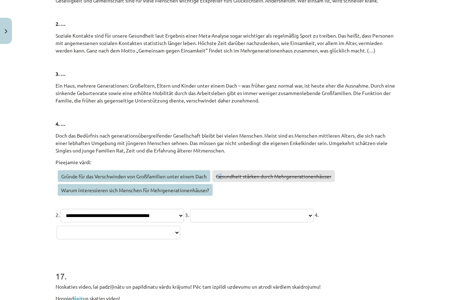
click at [180, 232] on select "**********" at bounding box center [119, 232] width 124 height 13
select select "**********"
click at [180, 226] on select "**********" at bounding box center [119, 232] width 124 height 13
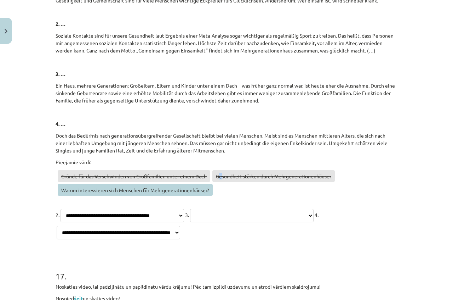
click at [190, 222] on select "**********" at bounding box center [252, 215] width 124 height 13
select select "**********"
click at [190, 222] on select "**********" at bounding box center [252, 215] width 124 height 13
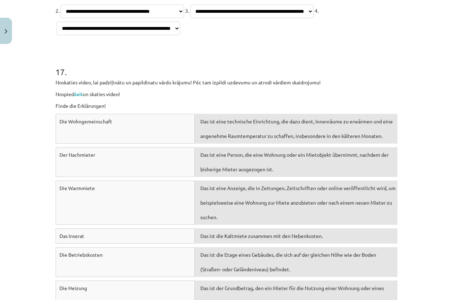
scroll to position [3152, 0]
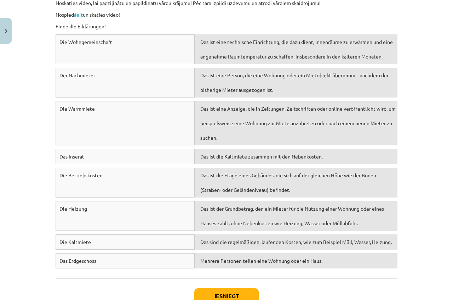
drag, startPoint x: 56, startPoint y: 41, endPoint x: 15, endPoint y: 45, distance: 41.0
click at [15, 45] on div "Mācību tēma: Vācu valodas b1 - 10. klases 1. ieskaites mācību materiāls #3 🎧 Th…" at bounding box center [226, 150] width 453 height 300
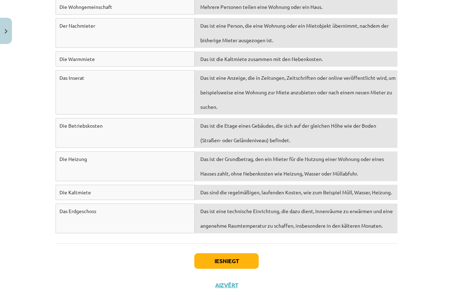
scroll to position [3188, 0]
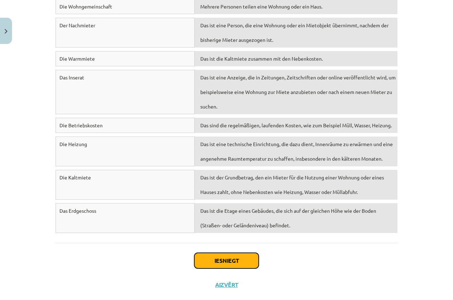
click at [224, 263] on button "Iesniegt" at bounding box center [226, 261] width 64 height 16
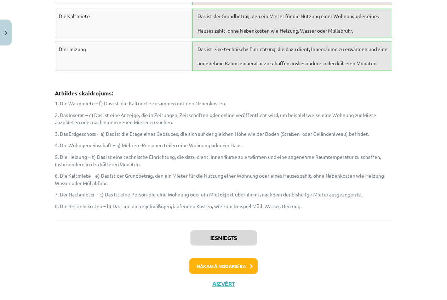
scroll to position [3433, 0]
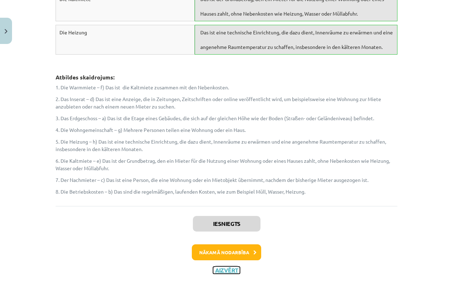
click at [231, 270] on button "Aizvērt" at bounding box center [226, 269] width 27 height 7
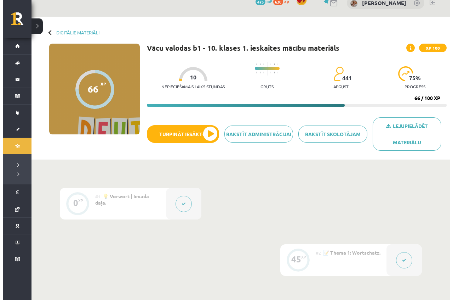
scroll to position [188, 0]
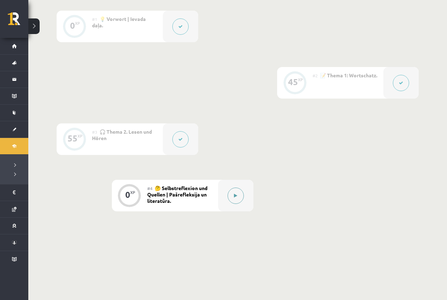
click at [228, 192] on div at bounding box center [235, 196] width 35 height 32
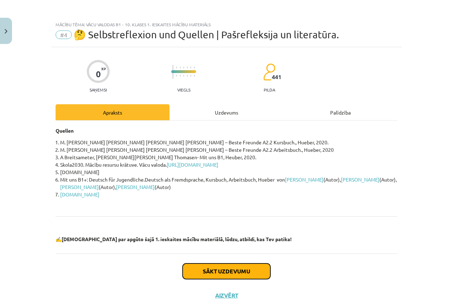
click at [233, 270] on button "Sākt uzdevumu" at bounding box center [227, 271] width 88 height 16
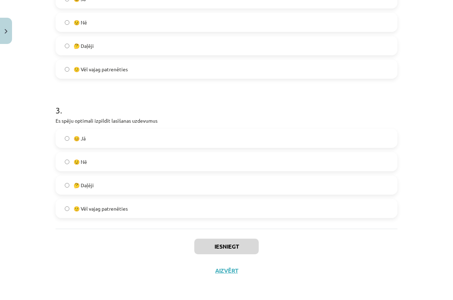
scroll to position [327, 0]
click at [160, 165] on label "😟 Nē" at bounding box center [226, 161] width 341 height 18
click at [210, 241] on button "Iesniegt" at bounding box center [226, 246] width 64 height 16
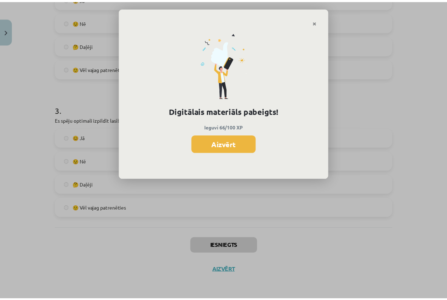
scroll to position [180, 0]
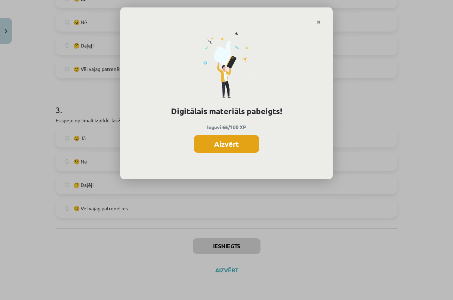
click at [227, 146] on button "Aizvērt" at bounding box center [226, 144] width 65 height 18
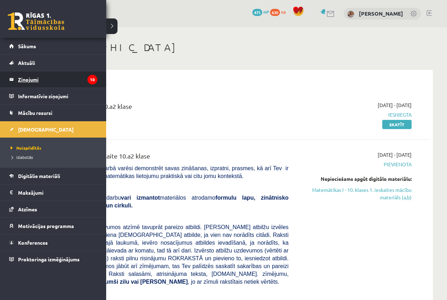
click at [61, 78] on legend "Ziņojumi 10" at bounding box center [57, 79] width 79 height 16
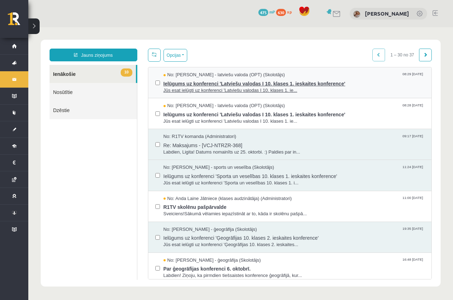
click at [188, 77] on span "No: [PERSON_NAME] - latviešu valoda (OPT) (Skolotājs)" at bounding box center [224, 75] width 121 height 7
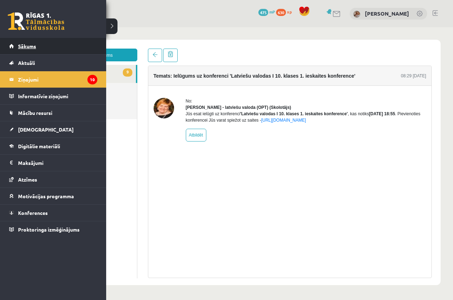
click at [21, 46] on span "Sākums" at bounding box center [27, 46] width 18 height 6
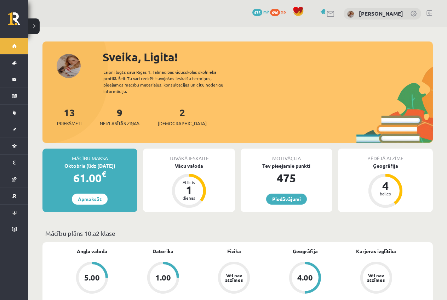
click at [169, 113] on div "2 Ieskaites" at bounding box center [182, 116] width 49 height 22
click at [170, 120] on span "[DEMOGRAPHIC_DATA]" at bounding box center [182, 123] width 49 height 7
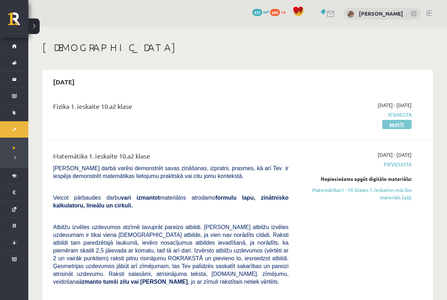
click at [406, 124] on link "Skatīt" at bounding box center [397, 124] width 29 height 9
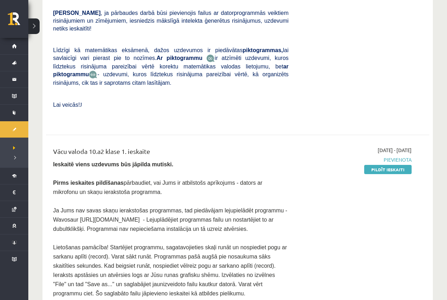
scroll to position [319, 0]
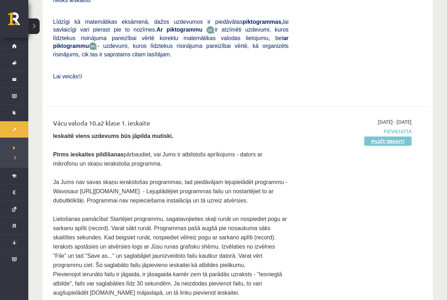
click at [369, 136] on link "Pildīt ieskaiti" at bounding box center [387, 140] width 47 height 9
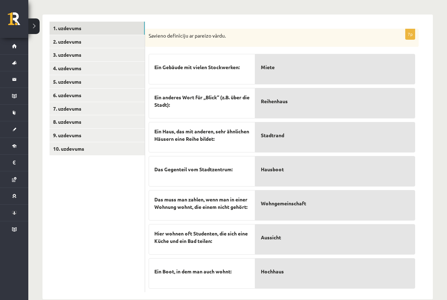
scroll to position [234, 0]
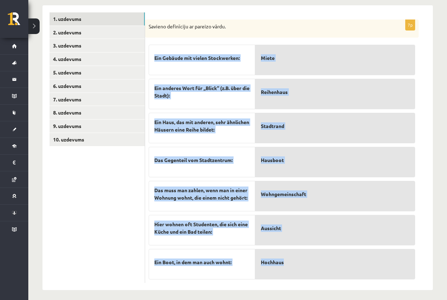
drag, startPoint x: 155, startPoint y: 52, endPoint x: 369, endPoint y: 254, distance: 293.9
click at [369, 254] on fieldset "Ein Gebäude mit vielen Stockwerken: Ein anderes Wort für „Blick“ (z.B. über die…" at bounding box center [282, 160] width 267 height 238
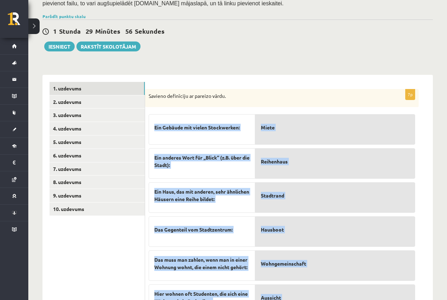
scroll to position [164, 0]
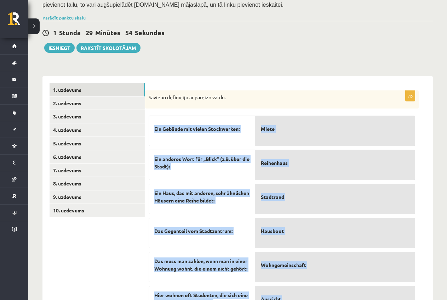
copy fieldset "Ein Gebäude mit vielen Stockwerken: Ein anderes Wort für „Blick“ (z.B. über die…"
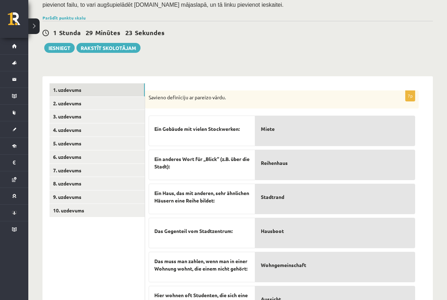
click at [236, 55] on div "Vācu valoda 10.a2 klase 1. ieskaite , [PERSON_NAME] (10.a2 klase) Ieskaitē vien…" at bounding box center [237, 119] width 419 height 511
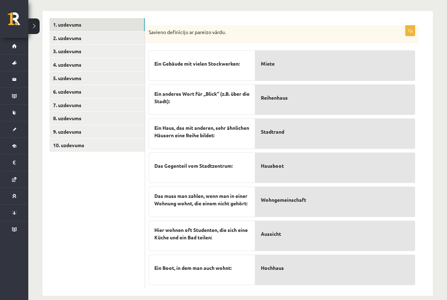
scroll to position [234, 0]
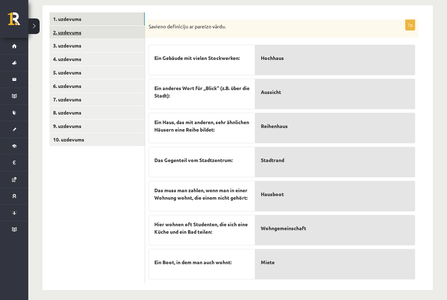
click at [60, 26] on link "2. uzdevums" at bounding box center [97, 32] width 95 height 13
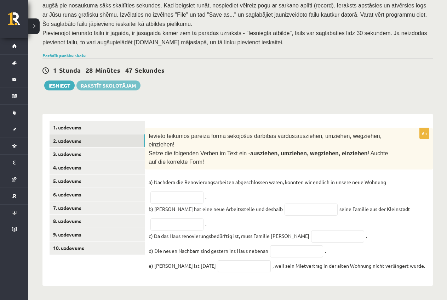
scroll to position [115, 0]
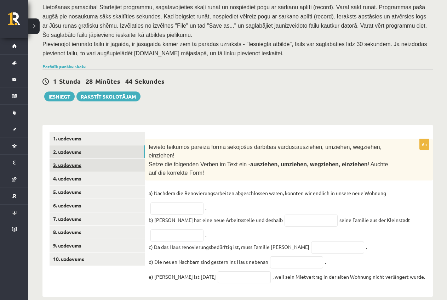
click at [79, 158] on link "3. uzdevums" at bounding box center [97, 164] width 95 height 13
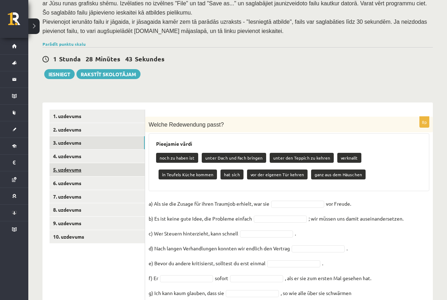
scroll to position [160, 0]
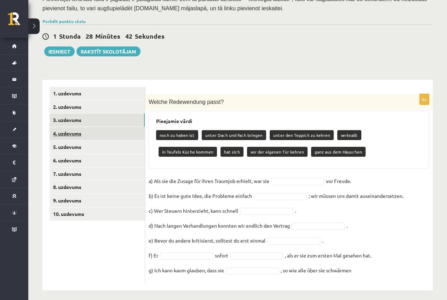
click at [68, 128] on link "4. uzdevums" at bounding box center [97, 133] width 95 height 13
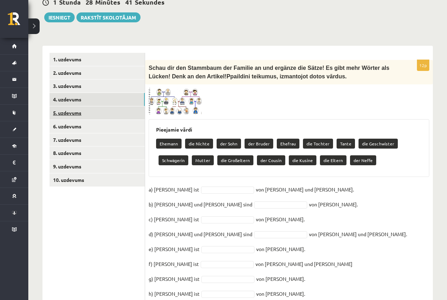
scroll to position [266, 0]
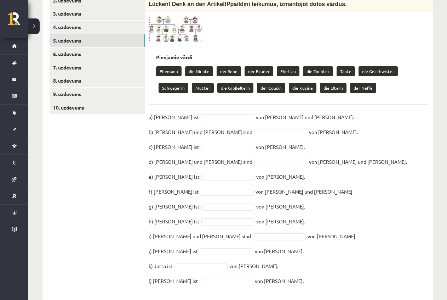
click at [64, 36] on link "5. uzdevums" at bounding box center [97, 40] width 95 height 13
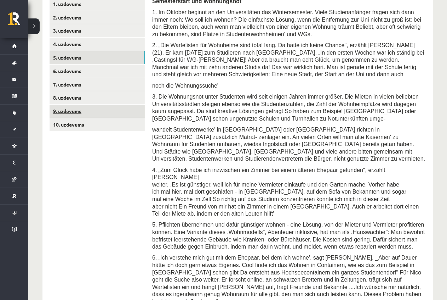
scroll to position [246, 0]
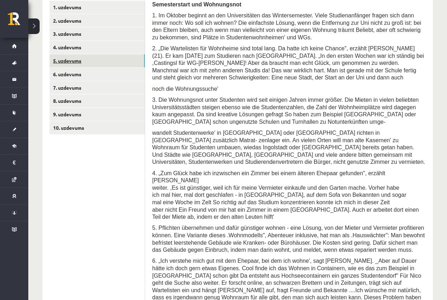
click at [76, 57] on link "5. uzdevums" at bounding box center [97, 60] width 95 height 13
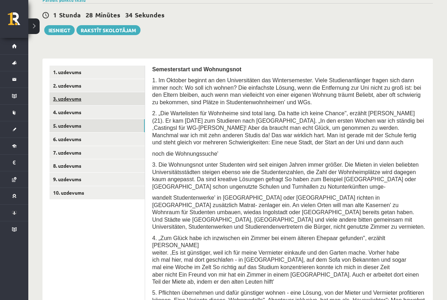
scroll to position [175, 0]
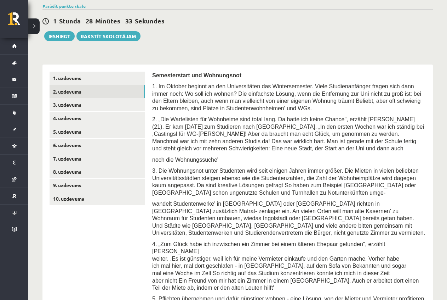
click at [82, 85] on link "2. uzdevums" at bounding box center [97, 91] width 95 height 13
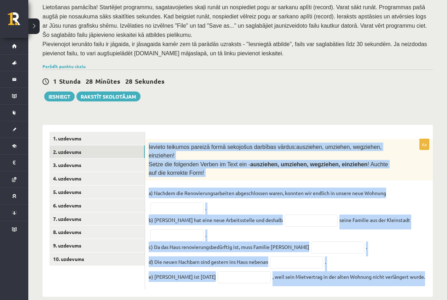
drag, startPoint x: 149, startPoint y: 142, endPoint x: 420, endPoint y: 272, distance: 300.9
click at [420, 272] on div "6p Ievieto teikumos pareizā formā sekojošus darbības vārdus: ausziehen, umziehe…" at bounding box center [289, 214] width 288 height 151
copy div "Ievieto teikumos pareizā formā sekojošus darbības vārdus: ausziehen, umziehen, …"
click at [188, 202] on input "text" at bounding box center [177, 208] width 53 height 12
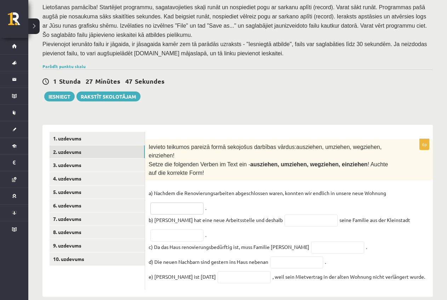
click at [188, 202] on input "text" at bounding box center [177, 208] width 53 height 12
click at [189, 202] on input "text" at bounding box center [177, 208] width 53 height 12
click at [192, 202] on input "text" at bounding box center [177, 208] width 53 height 12
click at [285, 214] on input "text" at bounding box center [311, 220] width 53 height 12
click at [196, 229] on input "text" at bounding box center [177, 235] width 53 height 12
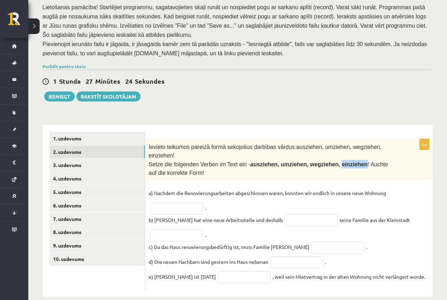
drag, startPoint x: 344, startPoint y: 150, endPoint x: 321, endPoint y: 151, distance: 22.4
click at [321, 161] on span "Setze die folgenden Verben im Text ein - ausziehen, umziehen, wegziehen, einzie…" at bounding box center [268, 168] width 239 height 15
copy span "einziehen"
paste input "*********"
type input "*********"
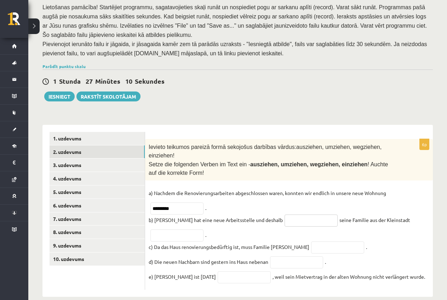
click at [286, 214] on input "text" at bounding box center [311, 220] width 53 height 12
click at [193, 229] on input "text" at bounding box center [177, 235] width 53 height 12
click at [311, 241] on input "text" at bounding box center [337, 247] width 53 height 12
click at [290, 256] on input "text" at bounding box center [296, 262] width 53 height 12
click at [233, 271] on input "text" at bounding box center [244, 277] width 53 height 12
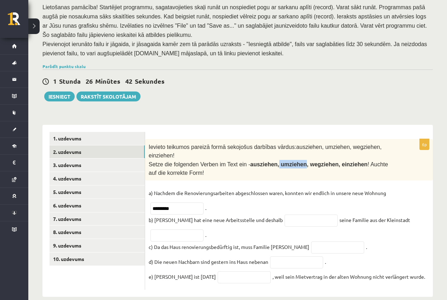
drag, startPoint x: 290, startPoint y: 149, endPoint x: 265, endPoint y: 151, distance: 24.5
click at [265, 161] on span "ausziehen, umziehen, wegziehen, einziehen" at bounding box center [309, 164] width 118 height 6
copy span "umziehen"
click at [304, 256] on input "text" at bounding box center [296, 262] width 53 height 12
paste input "********"
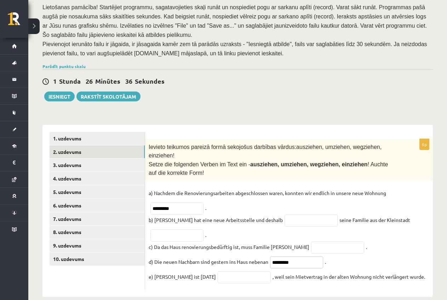
type input "********"
drag, startPoint x: 343, startPoint y: 151, endPoint x: 321, endPoint y: 152, distance: 22.0
click at [321, 161] on span "ausziehen, umziehen, wegziehen, einziehen" at bounding box center [309, 164] width 118 height 6
copy span "einziehen"
paste input "*********"
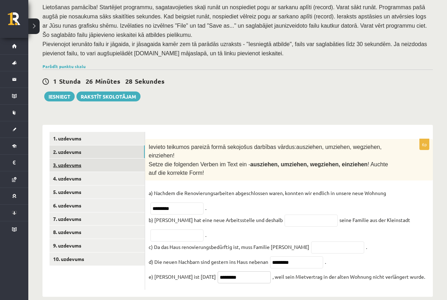
type input "*********"
click at [63, 159] on link "3. uzdevums" at bounding box center [97, 164] width 95 height 13
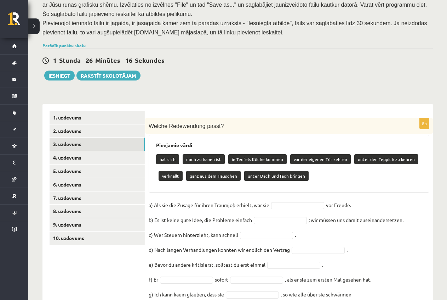
scroll to position [160, 0]
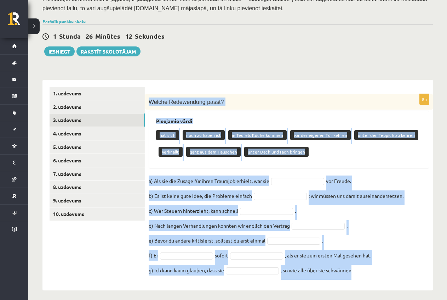
drag, startPoint x: 150, startPoint y: 97, endPoint x: 356, endPoint y: 270, distance: 268.8
click at [356, 270] on div "8p Welche Redewendung passt? Pieejamie vārdi hat sich noch zu haben ist in Teuf…" at bounding box center [289, 188] width 288 height 189
copy div "Welche Redewendung passt? Pieejamie vārdi hat sich noch zu haben ist in Teufels…"
click at [249, 53] on div "Vācu valoda 10.a2 klase 1. ieskaite , Ligita Millere (10.a2 klase) Ieskaitē vie…" at bounding box center [237, 85] width 419 height 437
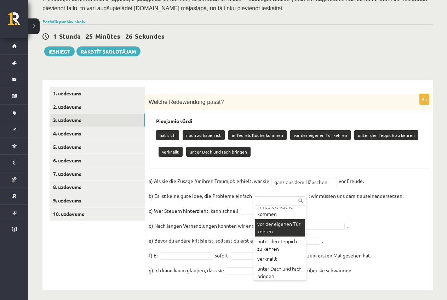
scroll to position [30, 0]
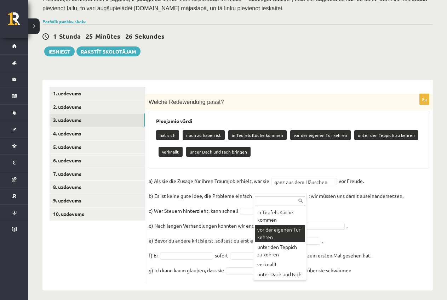
drag, startPoint x: 292, startPoint y: 225, endPoint x: 299, endPoint y: 228, distance: 8.4
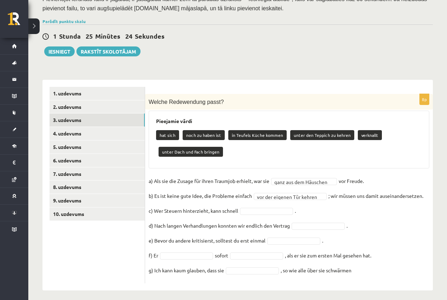
drag, startPoint x: 299, startPoint y: 228, endPoint x: 235, endPoint y: 130, distance: 117.8
click at [235, 130] on p "in Teufels Küche kommen" at bounding box center [257, 135] width 58 height 10
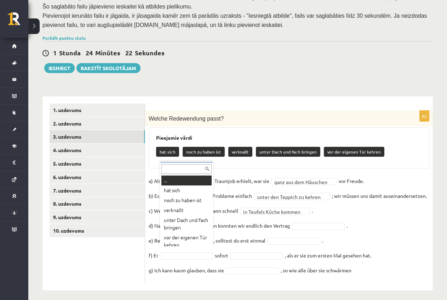
scroll to position [4, 0]
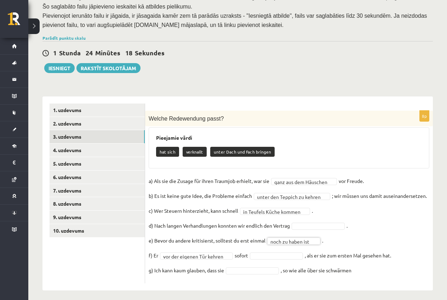
click at [304, 217] on fieldset "**********" at bounding box center [289, 227] width 281 height 104
click at [299, 216] on fieldset "**********" at bounding box center [289, 227] width 281 height 104
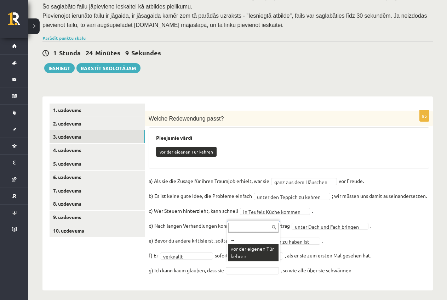
scroll to position [127, 0]
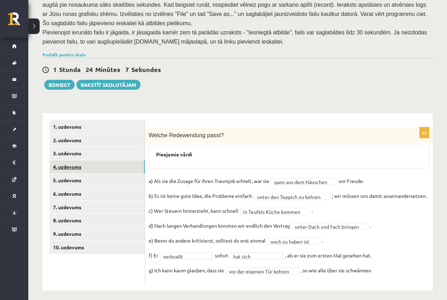
click at [74, 160] on link "4. uzdevums" at bounding box center [97, 166] width 95 height 13
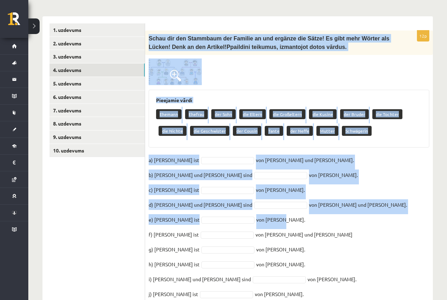
scroll to position [277, 0]
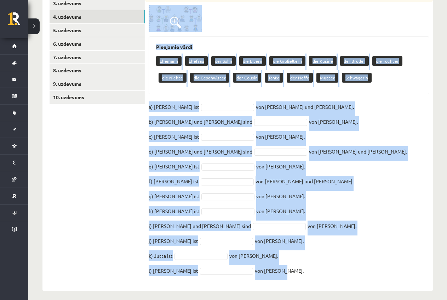
drag, startPoint x: 149, startPoint y: 58, endPoint x: 318, endPoint y: 273, distance: 273.0
click at [318, 273] on div "12p Schau dir den Stammbaum der Familie an und ergänze die Sätze! Es gibt mehr …" at bounding box center [289, 130] width 288 height 306
copy div "Schau dir den Stammbaum der Familie an und ergänze die Sätze! Es gibt mehr Wört…"
click at [362, 191] on fieldset "a) Otto ist von Mark und Anne. b) Emma und Lukas sind von Ilse. c) Johann ist v…" at bounding box center [289, 190] width 281 height 179
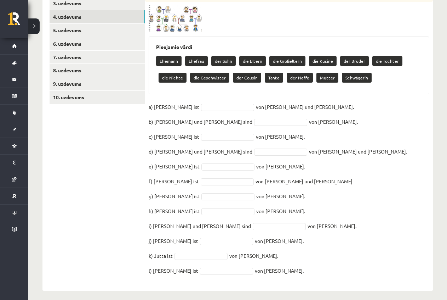
click at [205, 101] on fieldset "a) Otto ist von Mark und Anne. b) Emma und Lukas sind von Ilse. c) Johann ist v…" at bounding box center [289, 190] width 281 height 179
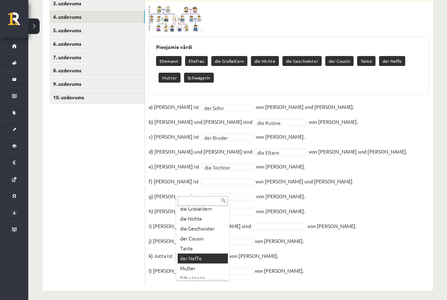
scroll to position [35, 0]
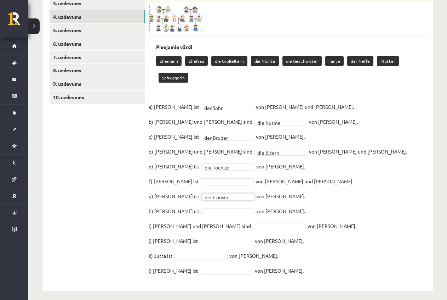
click at [214, 202] on fieldset "**********" at bounding box center [289, 190] width 281 height 179
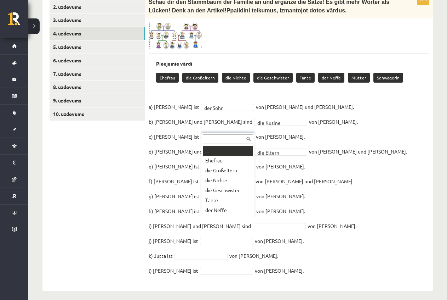
scroll to position [9, 0]
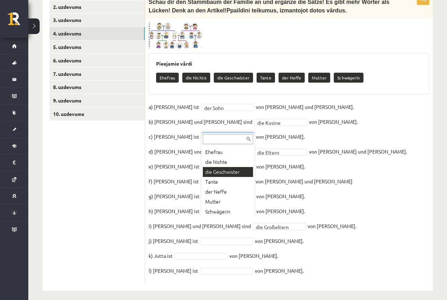
drag, startPoint x: 221, startPoint y: 182, endPoint x: 218, endPoint y: 199, distance: 18.1
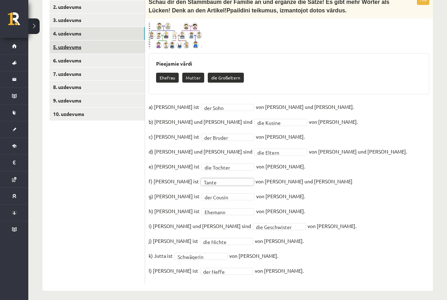
click at [75, 41] on link "5. uzdevums" at bounding box center [97, 46] width 95 height 13
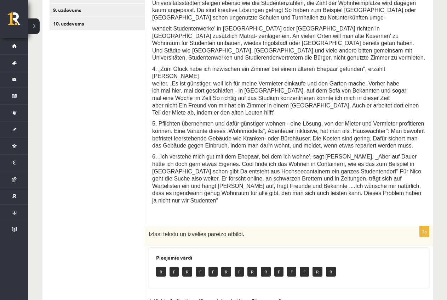
scroll to position [317, 0]
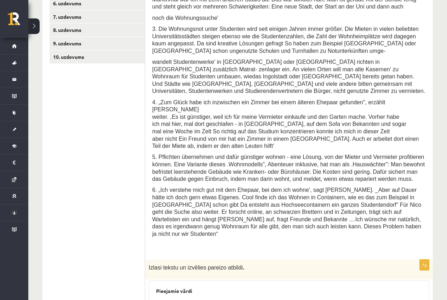
drag, startPoint x: 242, startPoint y: 191, endPoint x: 97, endPoint y: 198, distance: 145.1
click at [97, 198] on ul "1. uzdevums 2. uzdevums 3. uzdevums 4. uzdevums 5. uzdevums 6. uzdevums 7. uzde…" at bounding box center [98, 188] width 96 height 517
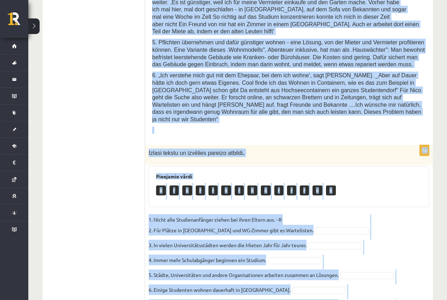
scroll to position [459, 0]
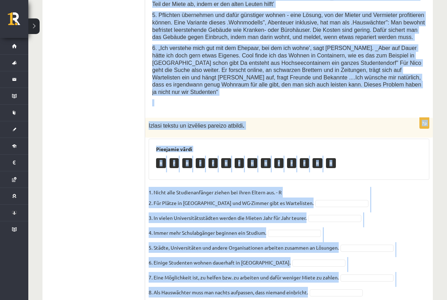
drag, startPoint x: 153, startPoint y: 36, endPoint x: 405, endPoint y: 278, distance: 349.7
copy form "Semesterstart und Wohnungsnot 1. Im Oktober beginnt an den Universitäten das Wi…"
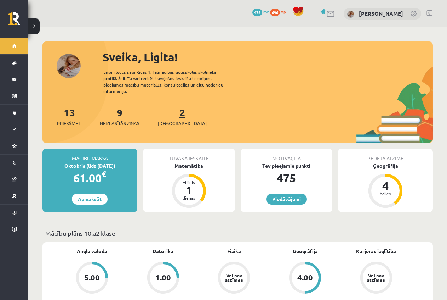
click at [169, 120] on span "[DEMOGRAPHIC_DATA]" at bounding box center [182, 123] width 49 height 7
click at [171, 109] on link "2 Ieskaites" at bounding box center [182, 116] width 49 height 21
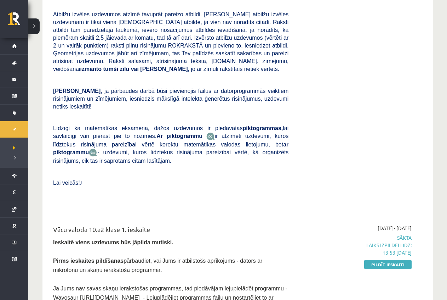
scroll to position [283, 0]
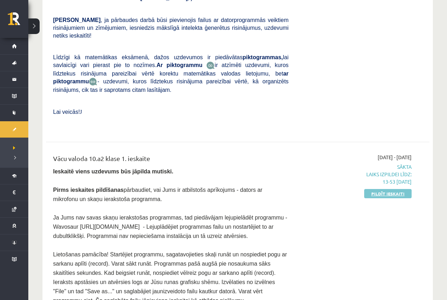
click at [397, 189] on link "Pildīt ieskaiti" at bounding box center [387, 193] width 47 height 9
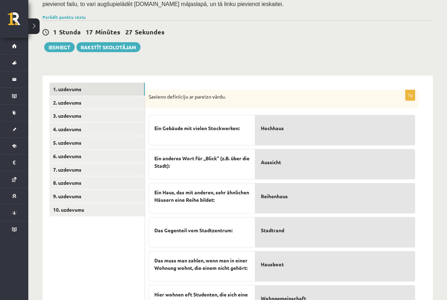
scroll to position [177, 0]
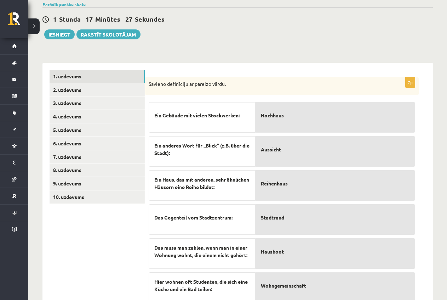
click at [89, 78] on link "1. uzdevums" at bounding box center [97, 76] width 95 height 13
click at [89, 83] on link "2. uzdevums" at bounding box center [97, 89] width 95 height 13
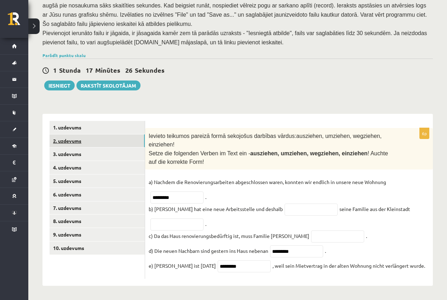
scroll to position [115, 0]
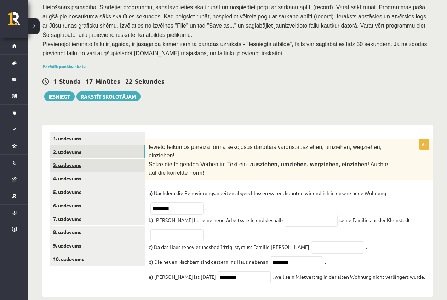
click at [104, 165] on link "3. uzdevums" at bounding box center [97, 164] width 95 height 13
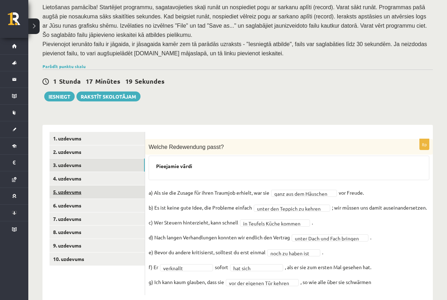
click at [68, 190] on link "5. uzdevums" at bounding box center [97, 191] width 95 height 13
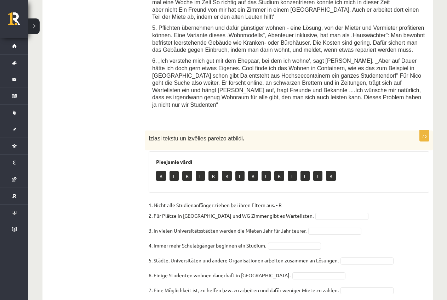
scroll to position [459, 0]
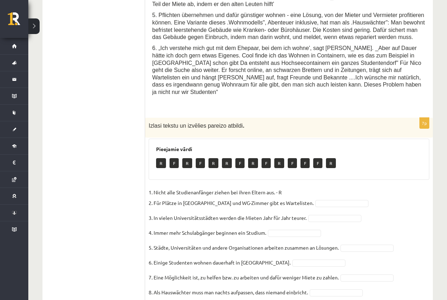
click at [187, 158] on p "R" at bounding box center [187, 163] width 10 height 10
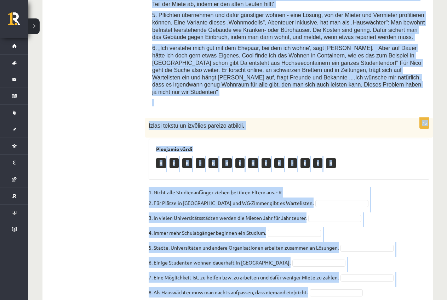
drag, startPoint x: 152, startPoint y: 119, endPoint x: 327, endPoint y: 269, distance: 230.8
click at [330, 271] on form "Semesterstart und Wohnungsnot 1. Im Oktober beginnt an den Universitäten das Wi…" at bounding box center [289, 46] width 274 height 517
copy form "1. Lo Ipsumdo sitamet co adi Elitseddoeius tem Incididuntutla. Etdol Magnaaliqu…"
click at [377, 152] on div "Pieejamie vārdi R F R F R R F R F R F F F R" at bounding box center [289, 158] width 281 height 41
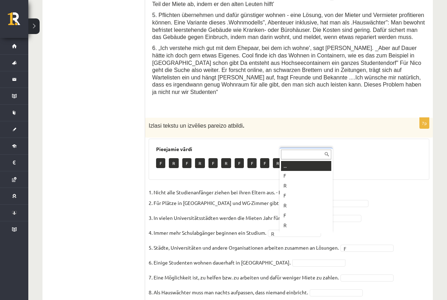
scroll to position [9, 0]
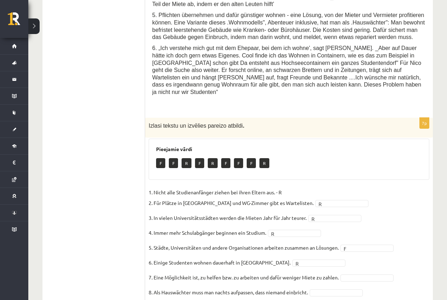
click at [352, 247] on fieldset "1. Nicht alle Studienanfänger ziehen bei ihren Eltern aus. - R 2. Für Plätze in…" at bounding box center [289, 244] width 281 height 115
click at [282, 187] on p "1. Nicht alle Studienanfänger ziehen bei ihren Eltern aus. - R 2. Für Plätze in…" at bounding box center [231, 197] width 165 height 21
click at [304, 202] on fieldset "1. Nicht alle Studienanfänger ziehen bei ihren Eltern aus. - R 2. Für Plätze in…" at bounding box center [289, 244] width 281 height 115
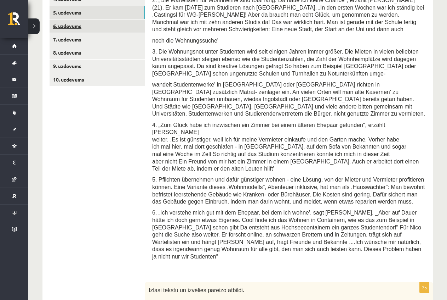
scroll to position [282, 0]
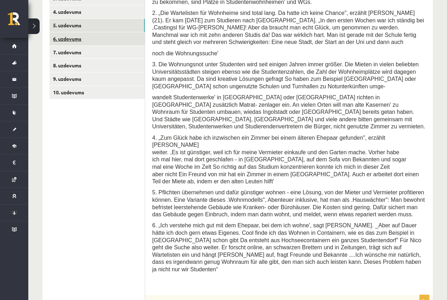
click at [73, 33] on link "6. uzdevums" at bounding box center [97, 38] width 95 height 13
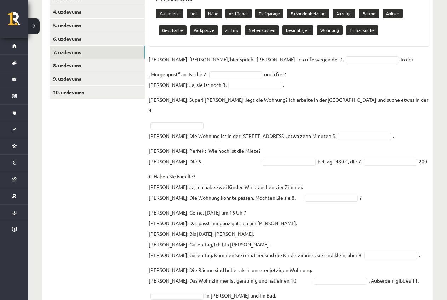
click at [75, 46] on link "7. uzdevums" at bounding box center [97, 52] width 95 height 13
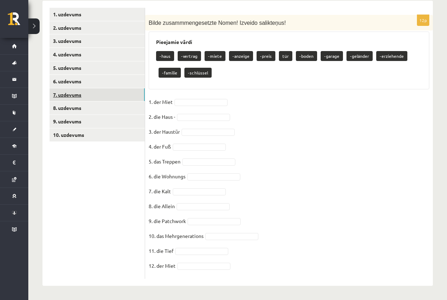
scroll to position [234, 0]
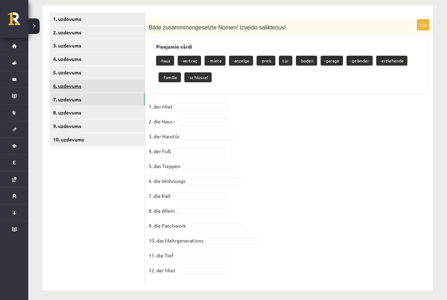
click at [69, 81] on link "6. uzdevums" at bounding box center [97, 85] width 95 height 13
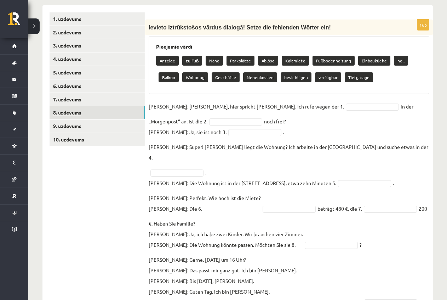
click at [71, 107] on link "8. uzdevums" at bounding box center [97, 112] width 95 height 13
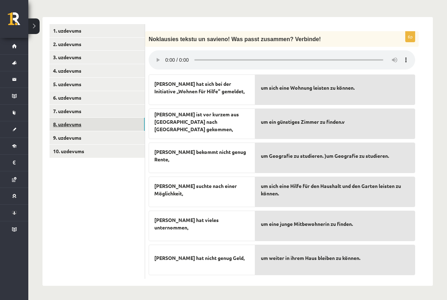
scroll to position [219, 0]
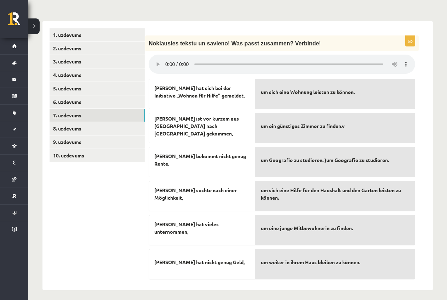
click at [74, 109] on link "7. uzdevums" at bounding box center [97, 115] width 95 height 13
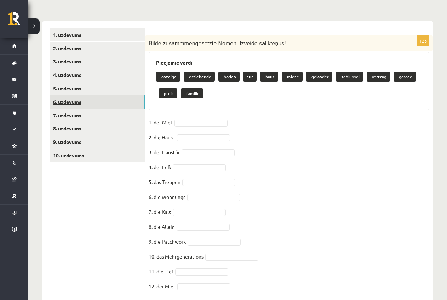
click at [71, 98] on link "6. uzdevums" at bounding box center [97, 101] width 95 height 13
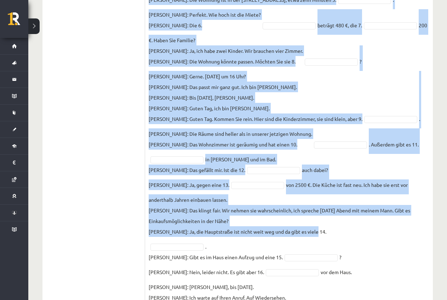
scroll to position [430, 0]
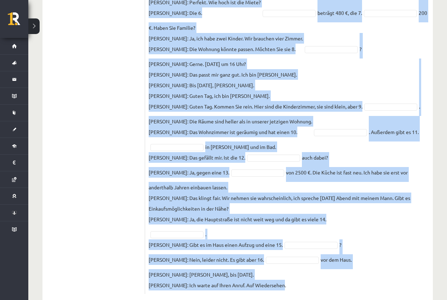
drag, startPoint x: 149, startPoint y: 38, endPoint x: 311, endPoint y: 264, distance: 278.3
click at [329, 274] on div "16p Ievieto iztrūkstošos vārdus dialogā! Setze die fehlenden Wörter ein! Pieeja…" at bounding box center [289, 59] width 288 height 470
copy div "Ievieto iztrūkstošos vārdus dialogā! Setze die fehlenden Wörter ein! Pieejamie …"
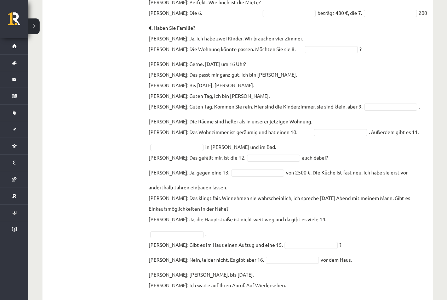
click at [140, 115] on ul "1. uzdevums 2. uzdevums 3. uzdevums 4. uzdevums 5. uzdevums 6. uzdevums 7. uzde…" at bounding box center [98, 55] width 96 height 477
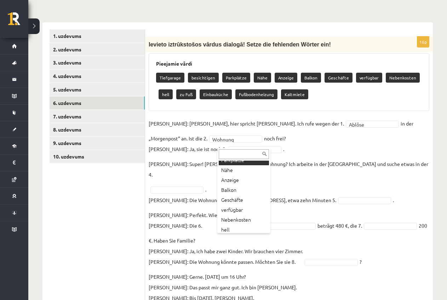
scroll to position [35, 0]
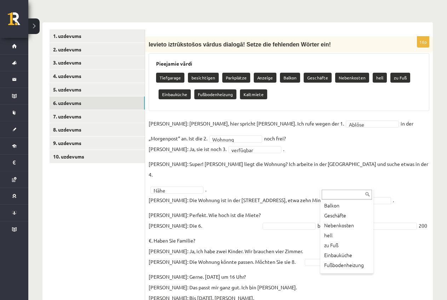
scroll to position [58, 0]
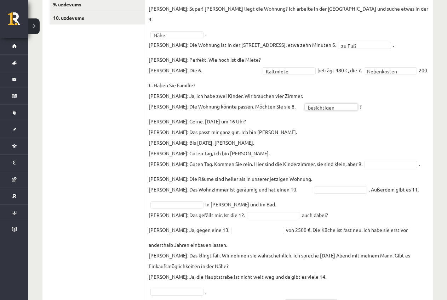
scroll to position [359, 0]
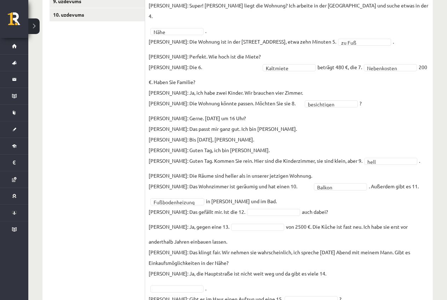
click at [270, 192] on fieldset "**********" at bounding box center [289, 152] width 281 height 385
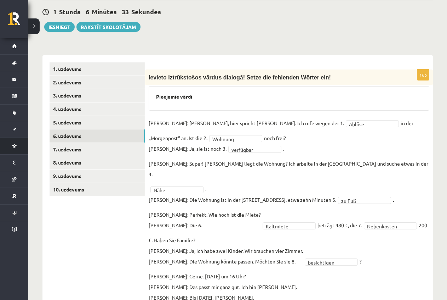
scroll to position [184, 0]
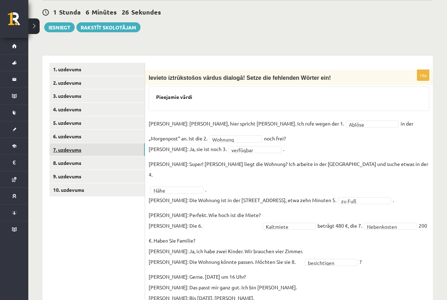
click at [104, 144] on link "7. uzdevums" at bounding box center [97, 149] width 95 height 13
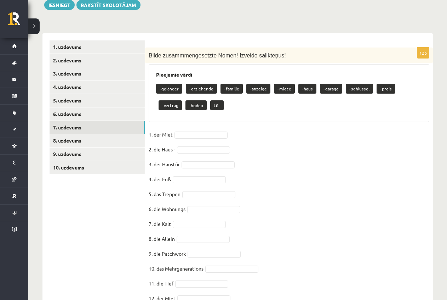
scroll to position [234, 0]
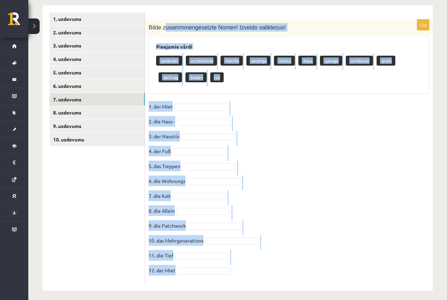
drag, startPoint x: 165, startPoint y: 28, endPoint x: 281, endPoint y: 263, distance: 261.7
click at [281, 263] on div "12p Bilde zusammmengesetzte Nomen! Izveido salikteņus! Pieejamie vārdi -gelände…" at bounding box center [289, 151] width 288 height 264
copy div "usammmengesetzte Nomen! Izveido salikteņus! Pieejamie vārdi -geländer -erziehen…"
click at [306, 145] on fieldset "1. der Miet 2. die Haus - 3. der Haustür 4. der Fuß 5. das Treppen 6. die Wohnu…" at bounding box center [289, 190] width 281 height 179
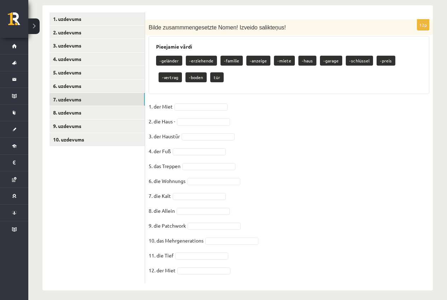
click at [221, 101] on fieldset "1. der Miet 2. die Haus - 3. der Haustür 4. der Fuß 5. das Treppen 6. die Wohnu…" at bounding box center [289, 190] width 281 height 179
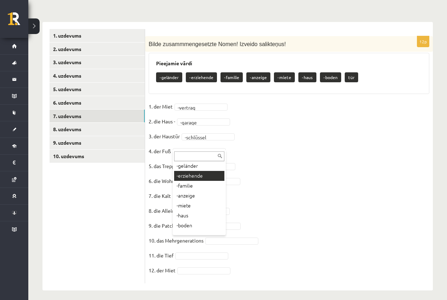
scroll to position [18, 0]
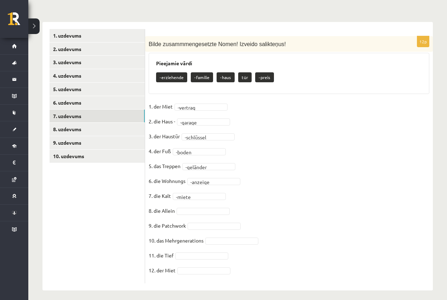
click at [171, 74] on p "-erziehende" at bounding box center [171, 77] width 31 height 10
click at [220, 216] on fieldset "**********" at bounding box center [289, 190] width 281 height 179
click at [233, 232] on fieldset "**********" at bounding box center [289, 190] width 281 height 179
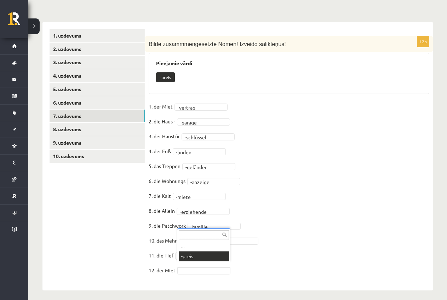
scroll to position [201, 0]
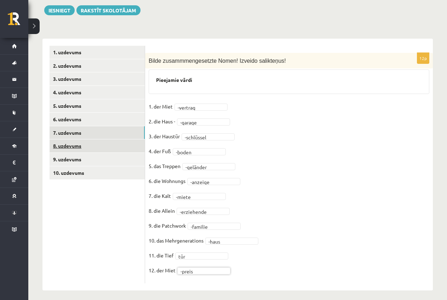
click at [77, 142] on link "8. uzdevums" at bounding box center [97, 145] width 95 height 13
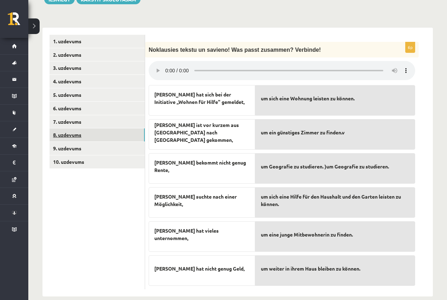
scroll to position [219, 0]
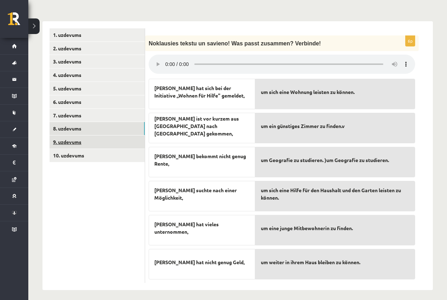
click at [63, 141] on link "9. uzdevums" at bounding box center [97, 141] width 95 height 13
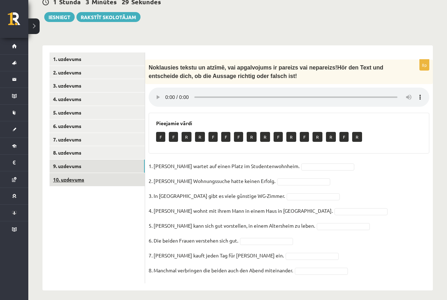
click at [73, 178] on link "10. uzdevums" at bounding box center [97, 179] width 95 height 13
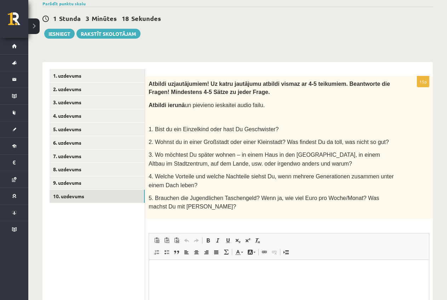
scroll to position [131, 0]
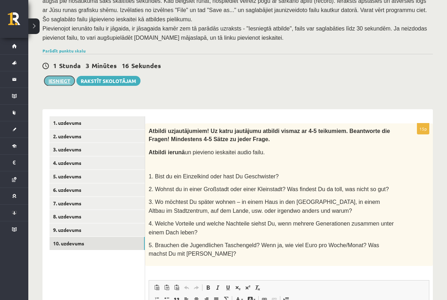
click at [62, 77] on button "Iesniegt" at bounding box center [59, 81] width 30 height 10
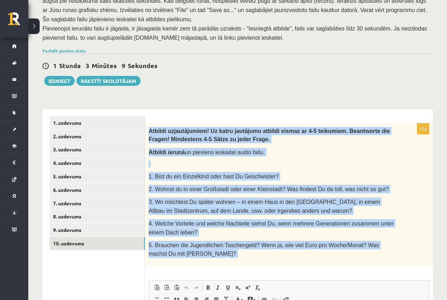
drag, startPoint x: 149, startPoint y: 126, endPoint x: 398, endPoint y: 250, distance: 278.5
click at [402, 257] on div "Atbildi uz jautājumiem! Uz katru jautājumu atbildi vismaz ar 4-5 teikumiem. Bea…" at bounding box center [289, 194] width 288 height 142
click at [352, 250] on p "5. Brauchen die Jugendlichen Taschengeld? Wenn ja, wie viel Euro pro Woche/Mona…" at bounding box center [271, 249] width 245 height 17
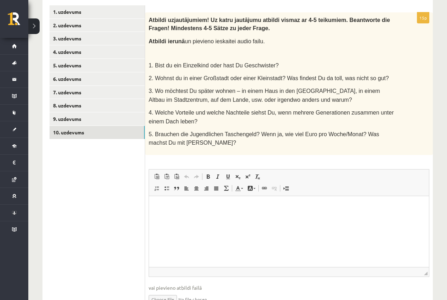
scroll to position [237, 0]
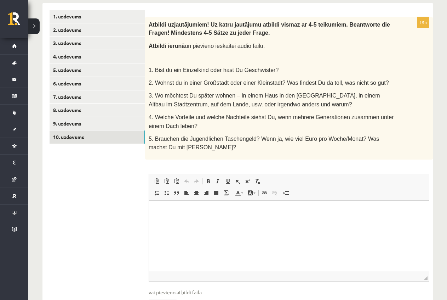
drag, startPoint x: 149, startPoint y: 19, endPoint x: 295, endPoint y: 137, distance: 188.1
click at [295, 137] on div "Atbildi uz jautājumiem! Uz katru jautājumu atbildi vismaz ar 4-5 teikumiem. Bea…" at bounding box center [289, 88] width 288 height 142
copy div "Atbildi uz jautājumiem! Uz katru jautājumu atbildi vismaz ar 4-5 teikumiem. Bea…"
click at [265, 145] on div "Atbildi uz jautājumiem! Uz katru jautājumu atbildi vismaz ar 4-5 teikumiem. Bea…" at bounding box center [289, 88] width 288 height 142
click at [219, 222] on html at bounding box center [289, 211] width 280 height 22
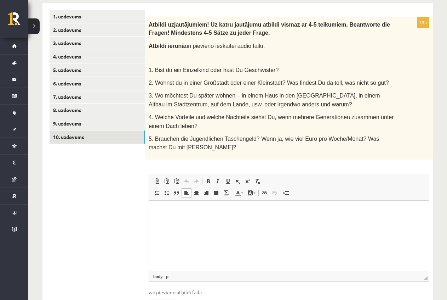
drag, startPoint x: 219, startPoint y: 227, endPoint x: 162, endPoint y: 210, distance: 59.7
click at [162, 210] on p "Editor, wiswyg-editor-user-answer-47433883600740" at bounding box center [289, 210] width 266 height 7
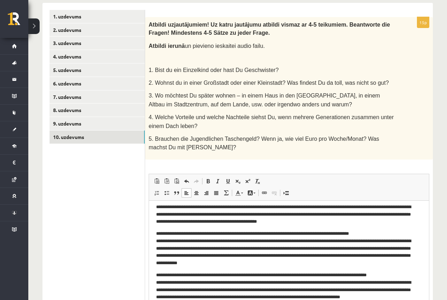
scroll to position [87, 0]
drag, startPoint x: 427, startPoint y: 270, endPoint x: 445, endPoint y: 321, distance: 54.3
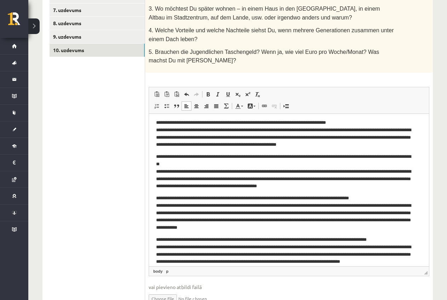
scroll to position [0, 0]
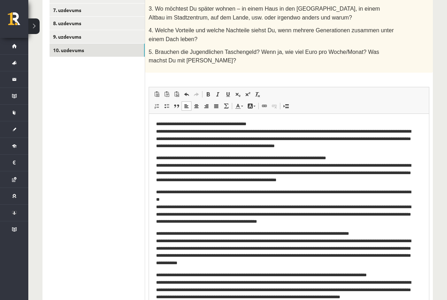
drag, startPoint x: 426, startPoint y: 234, endPoint x: 437, endPoint y: 321, distance: 87.5
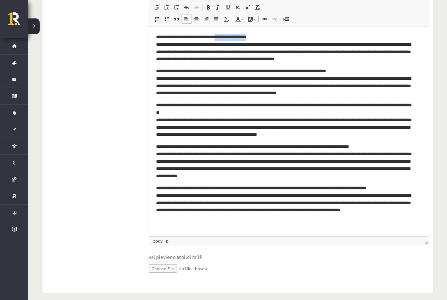
scroll to position [0, 0]
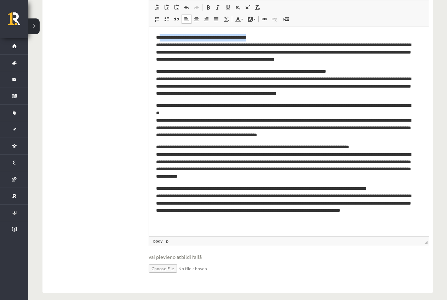
drag, startPoint x: 263, startPoint y: 36, endPoint x: 160, endPoint y: 31, distance: 103.2
click at [160, 31] on html "**********" at bounding box center [289, 131] width 280 height 209
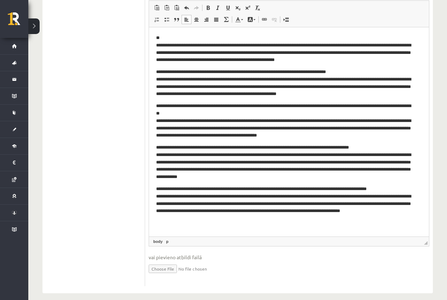
scroll to position [411, 0]
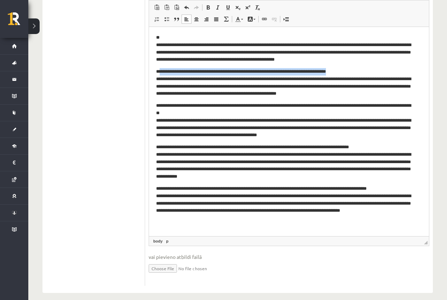
drag, startPoint x: 355, startPoint y: 69, endPoint x: 160, endPoint y: 64, distance: 194.9
click at [160, 64] on body "**********" at bounding box center [289, 131] width 266 height 195
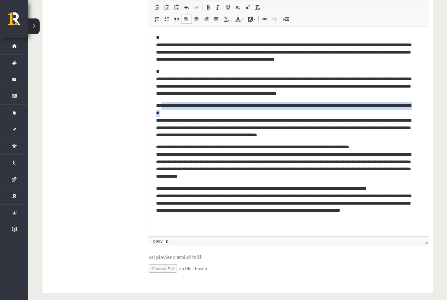
drag, startPoint x: 217, startPoint y: 111, endPoint x: 162, endPoint y: 103, distance: 56.5
click at [162, 103] on p "**********" at bounding box center [286, 120] width 260 height 37
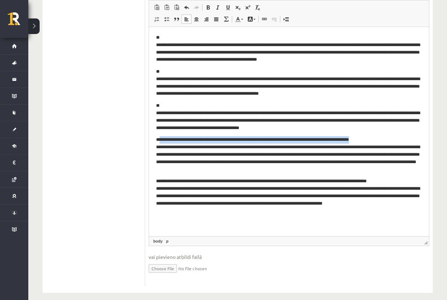
drag, startPoint x: 397, startPoint y: 138, endPoint x: 160, endPoint y: 138, distance: 237.0
click at [160, 138] on p "**********" at bounding box center [289, 154] width 266 height 37
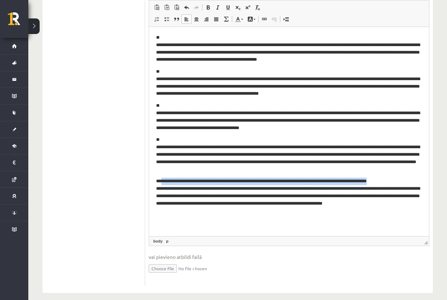
drag, startPoint x: 422, startPoint y: 180, endPoint x: 176, endPoint y: 184, distance: 245.2
click at [167, 181] on p "**********" at bounding box center [289, 195] width 266 height 37
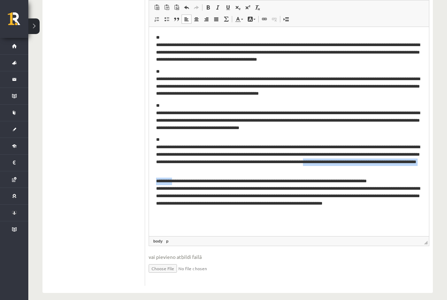
drag, startPoint x: 168, startPoint y: 171, endPoint x: 174, endPoint y: 177, distance: 9.0
click at [174, 177] on body "**********" at bounding box center [289, 124] width 266 height 180
click at [160, 181] on p "**********" at bounding box center [289, 195] width 266 height 37
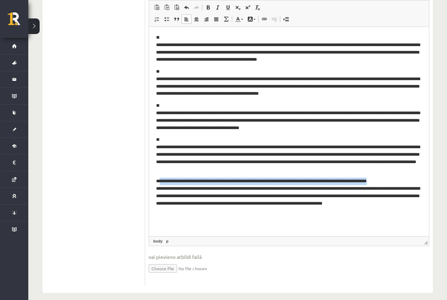
drag, startPoint x: 160, startPoint y: 181, endPoint x: 426, endPoint y: 180, distance: 266.4
click at [426, 180] on html "**********" at bounding box center [289, 124] width 280 height 194
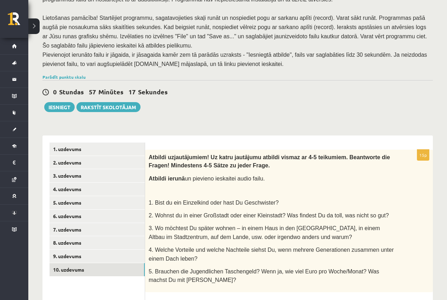
scroll to position [92, 0]
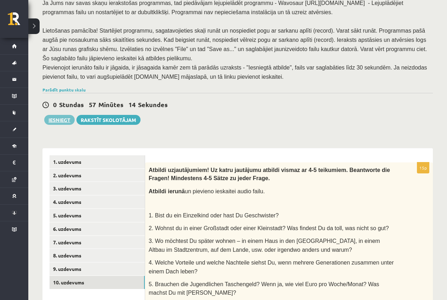
click at [62, 116] on button "Iesniegt" at bounding box center [59, 120] width 30 height 10
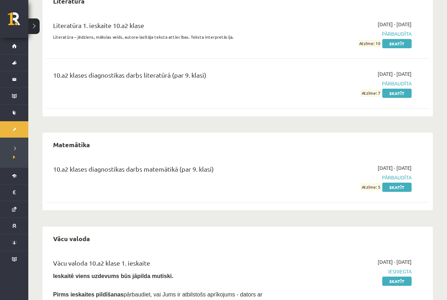
scroll to position [1102, 0]
